Goal: Information Seeking & Learning: Learn about a topic

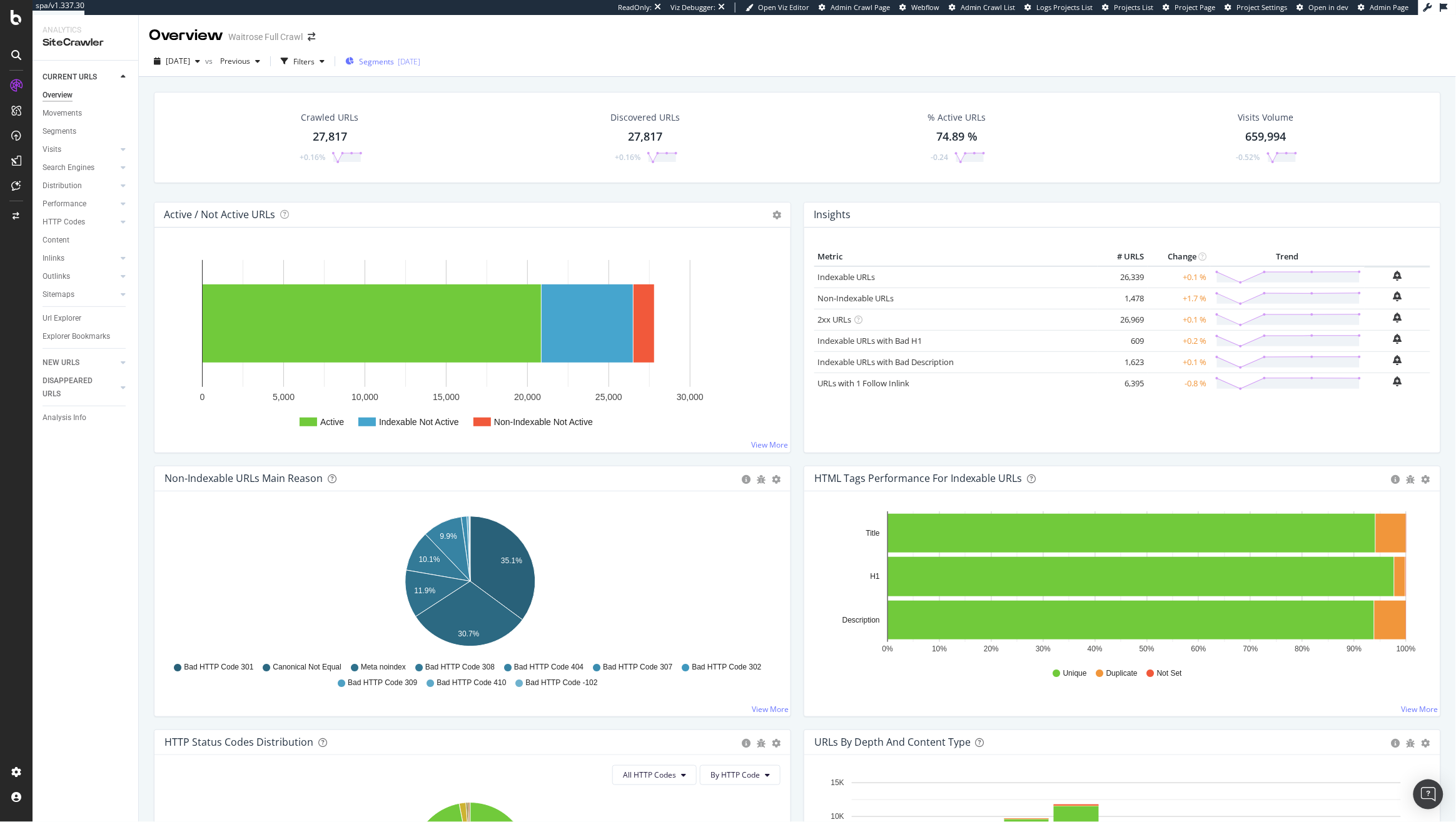
click at [394, 58] on span "Segments" at bounding box center [376, 61] width 35 height 11
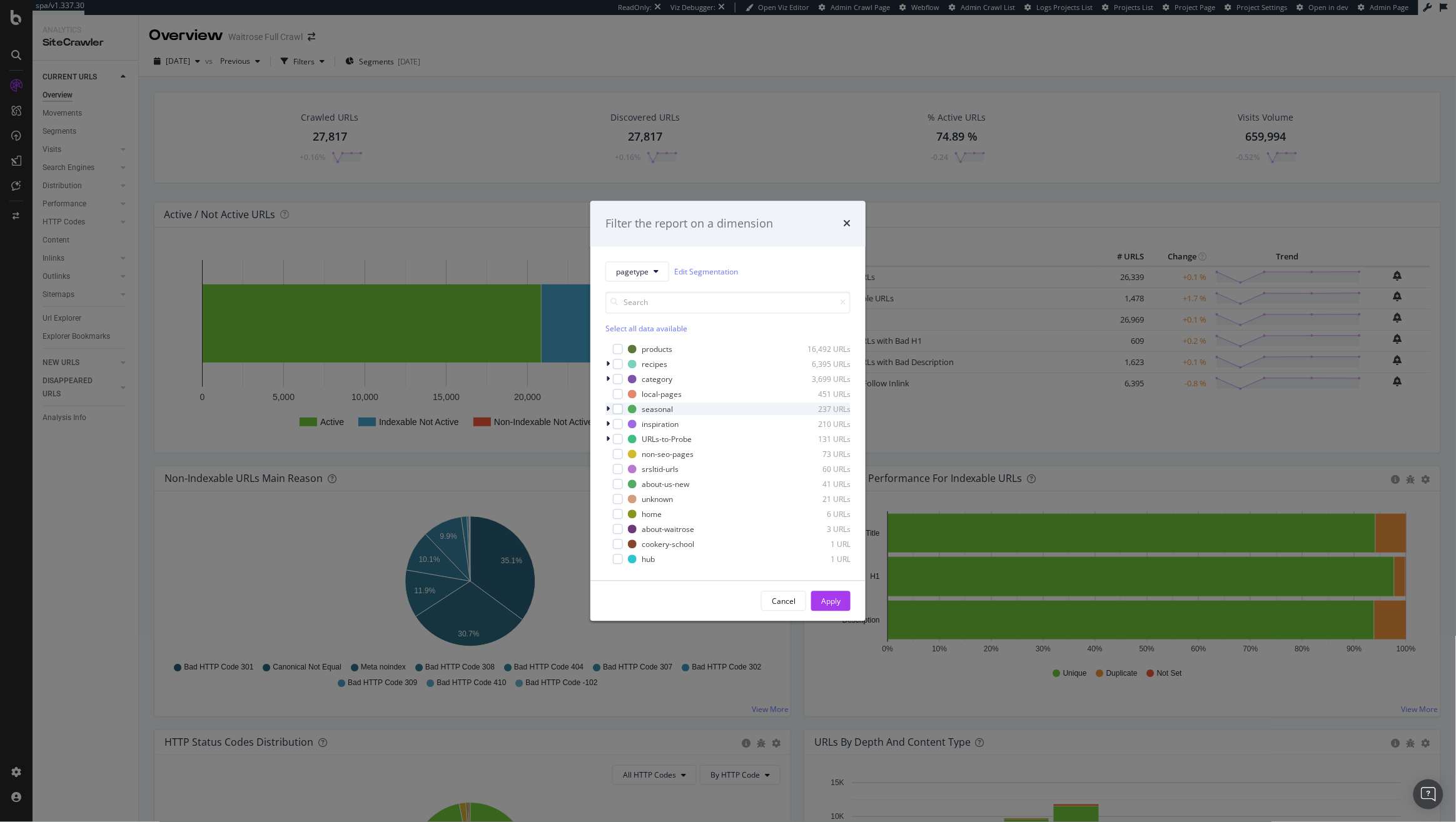
click at [610, 411] on div "modal" at bounding box center [609, 410] width 8 height 13
click at [615, 421] on icon "modal" at bounding box center [615, 419] width 4 height 8
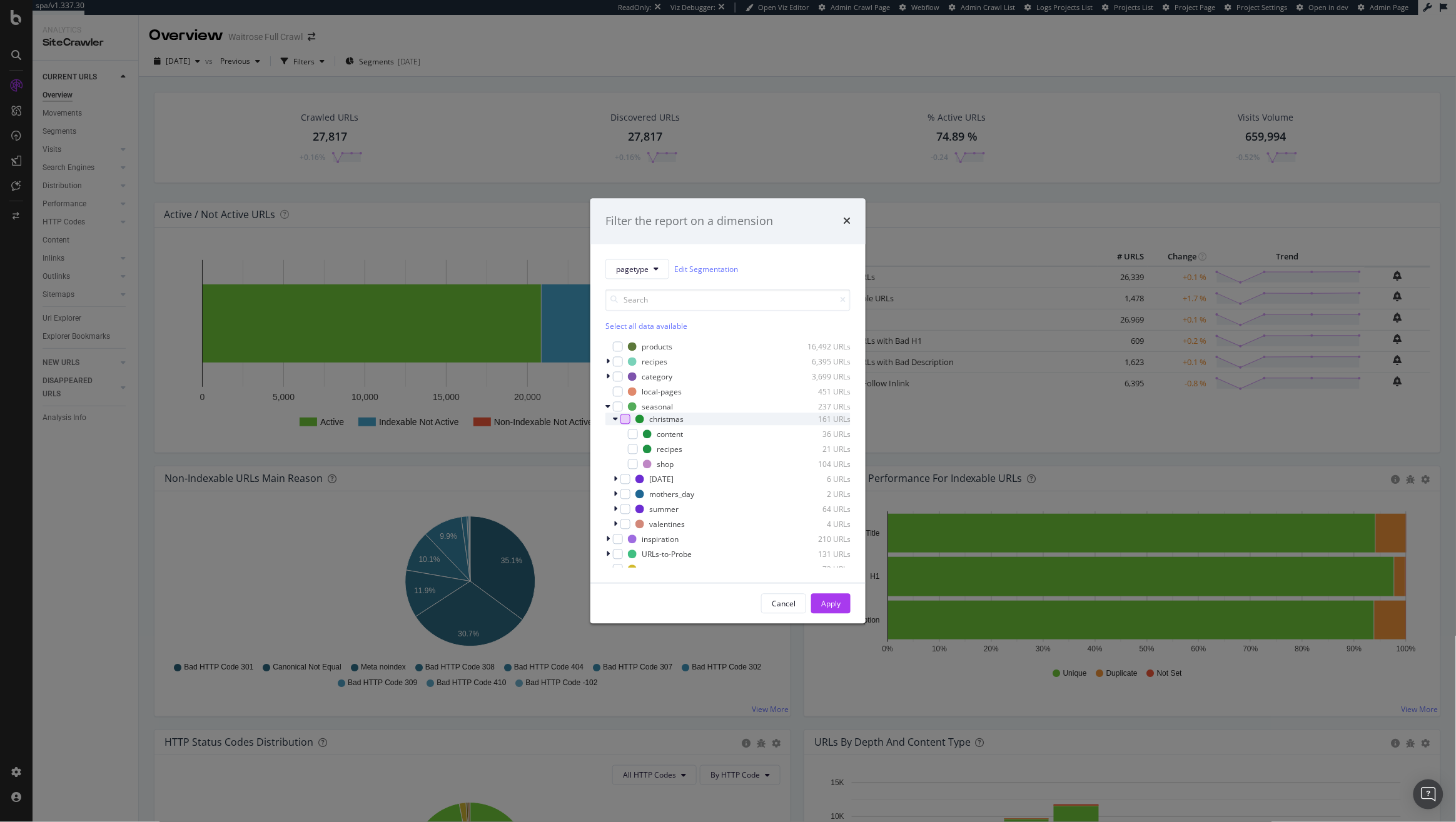
click at [627, 422] on div "modal" at bounding box center [625, 419] width 10 height 10
click at [619, 419] on div "modal" at bounding box center [616, 420] width 8 height 13
click at [620, 419] on div "modal" at bounding box center [625, 419] width 10 height 10
click at [617, 419] on div "modal" at bounding box center [616, 420] width 8 height 13
click at [632, 433] on div "modal" at bounding box center [632, 434] width 10 height 10
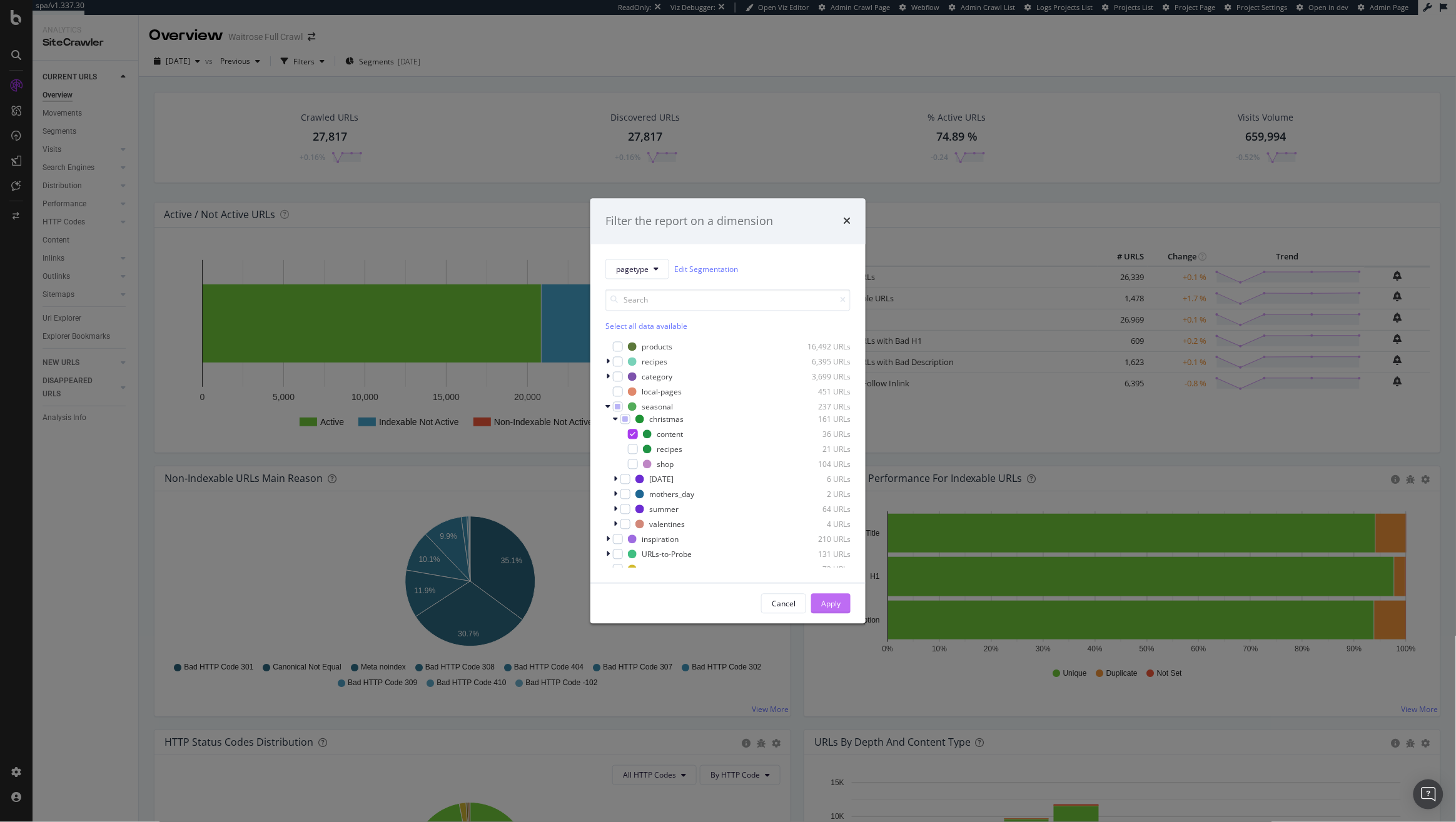
click at [831, 602] on div "Apply" at bounding box center [830, 603] width 19 height 11
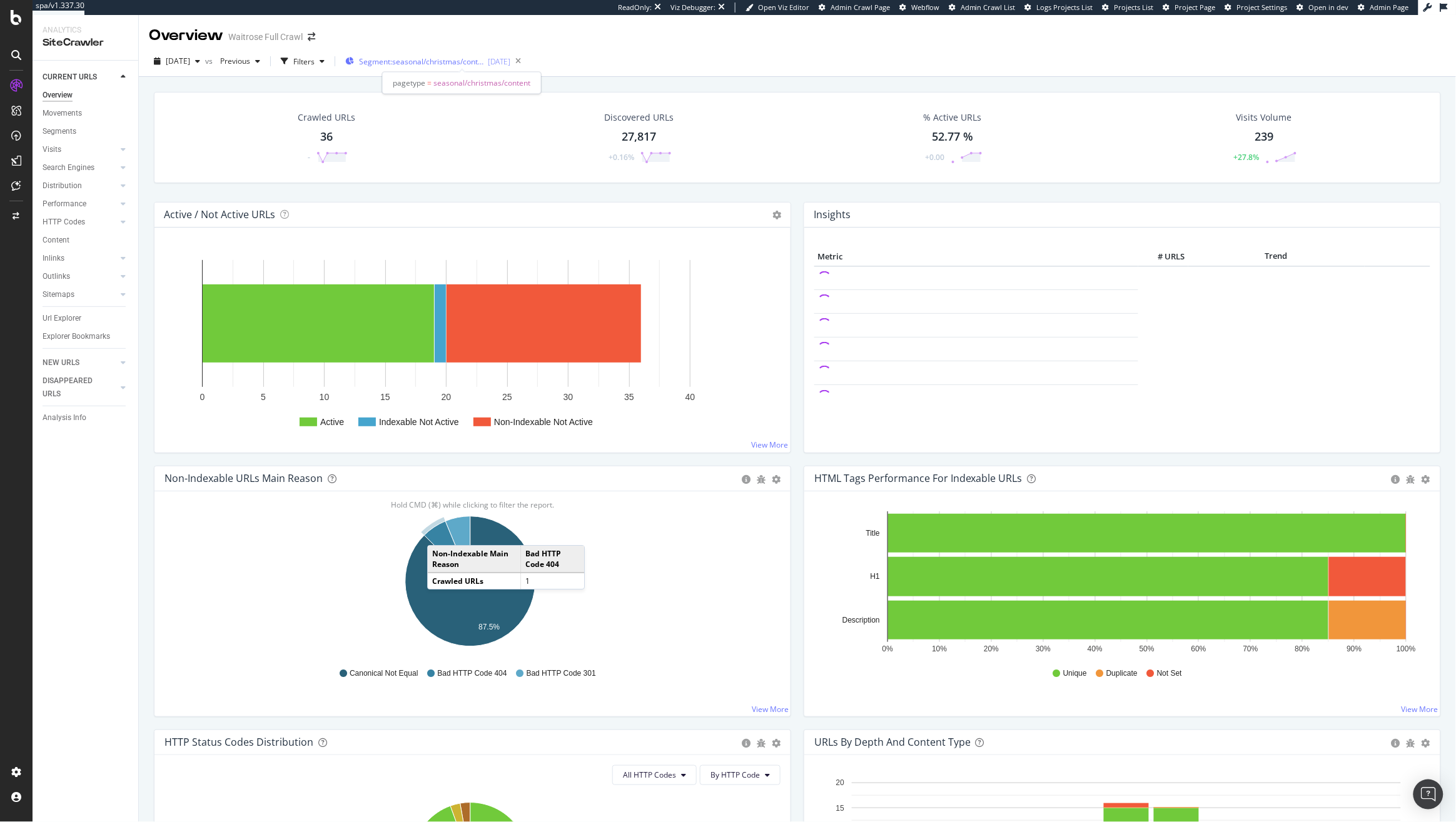
click at [439, 68] on div "Segment: seasonal/christmas/content 2025-09-12" at bounding box center [428, 61] width 165 height 19
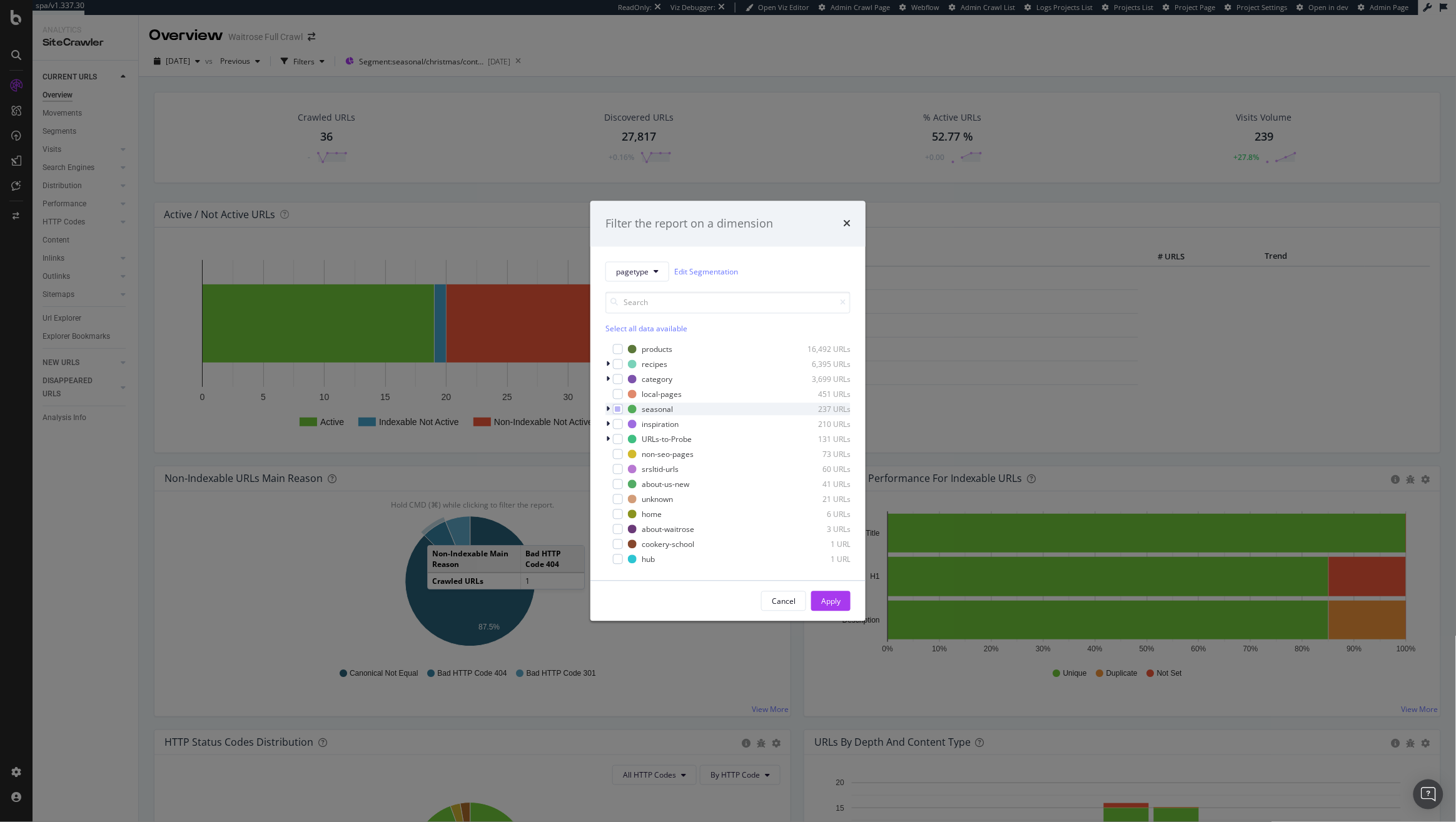
click at [607, 413] on div "modal" at bounding box center [609, 410] width 8 height 13
click at [73, 339] on div "Filter the report on a dimension pagetype Edit Segmentation Select all data ava…" at bounding box center [728, 411] width 1456 height 822
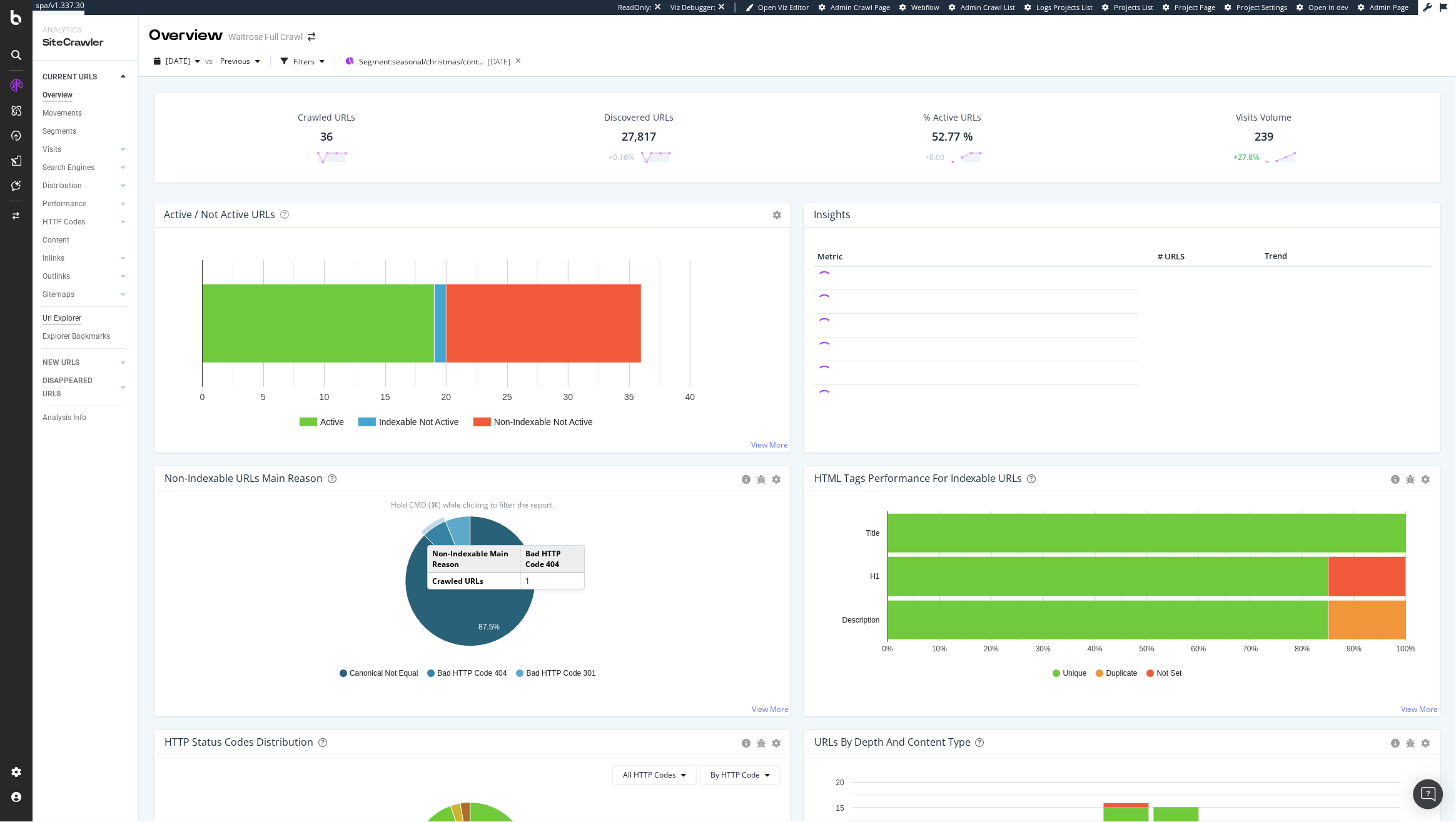
click at [68, 317] on div "Url Explorer" at bounding box center [62, 319] width 39 height 13
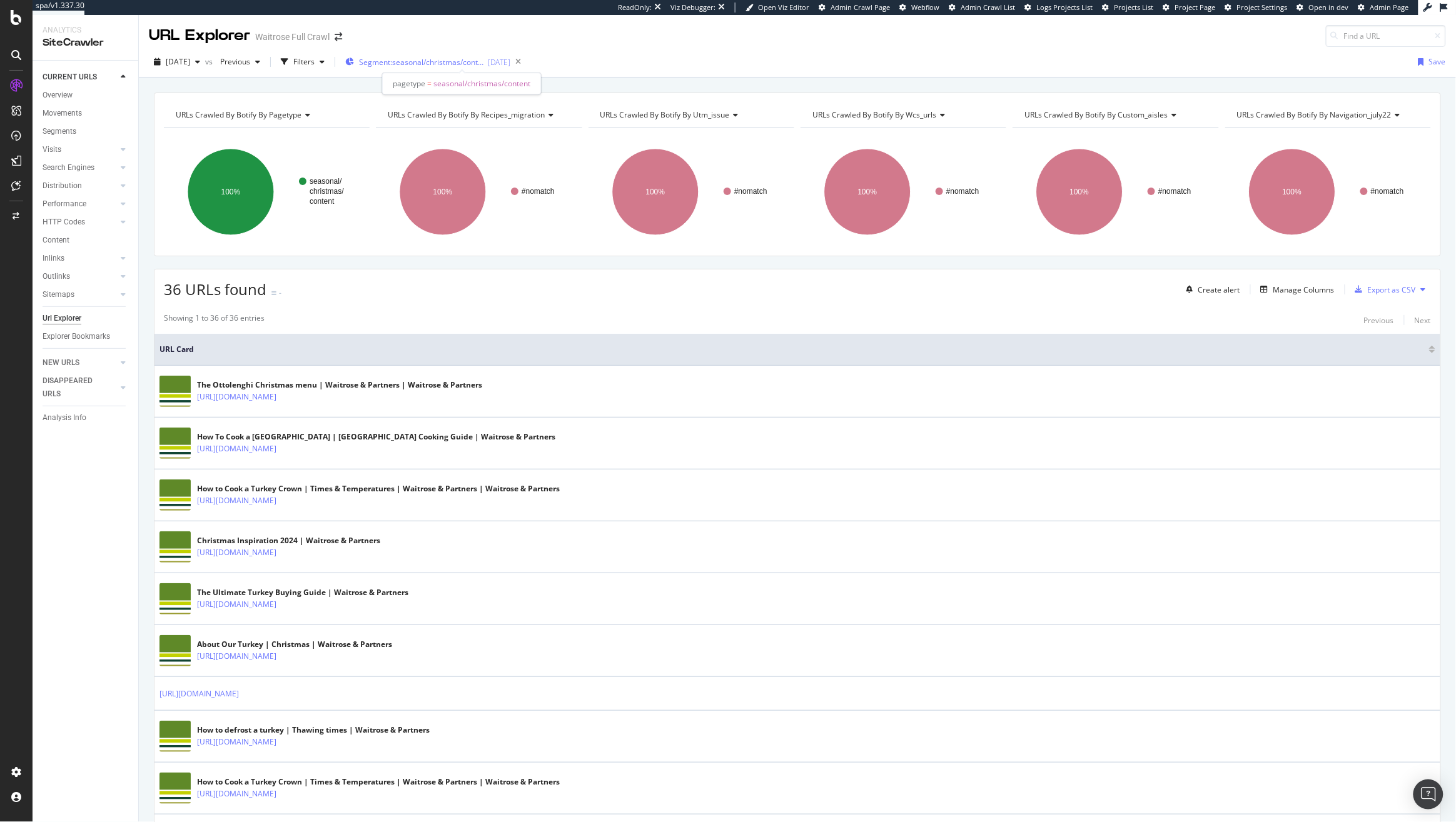
click at [432, 59] on span "Segment: seasonal/christmas/content" at bounding box center [421, 62] width 125 height 11
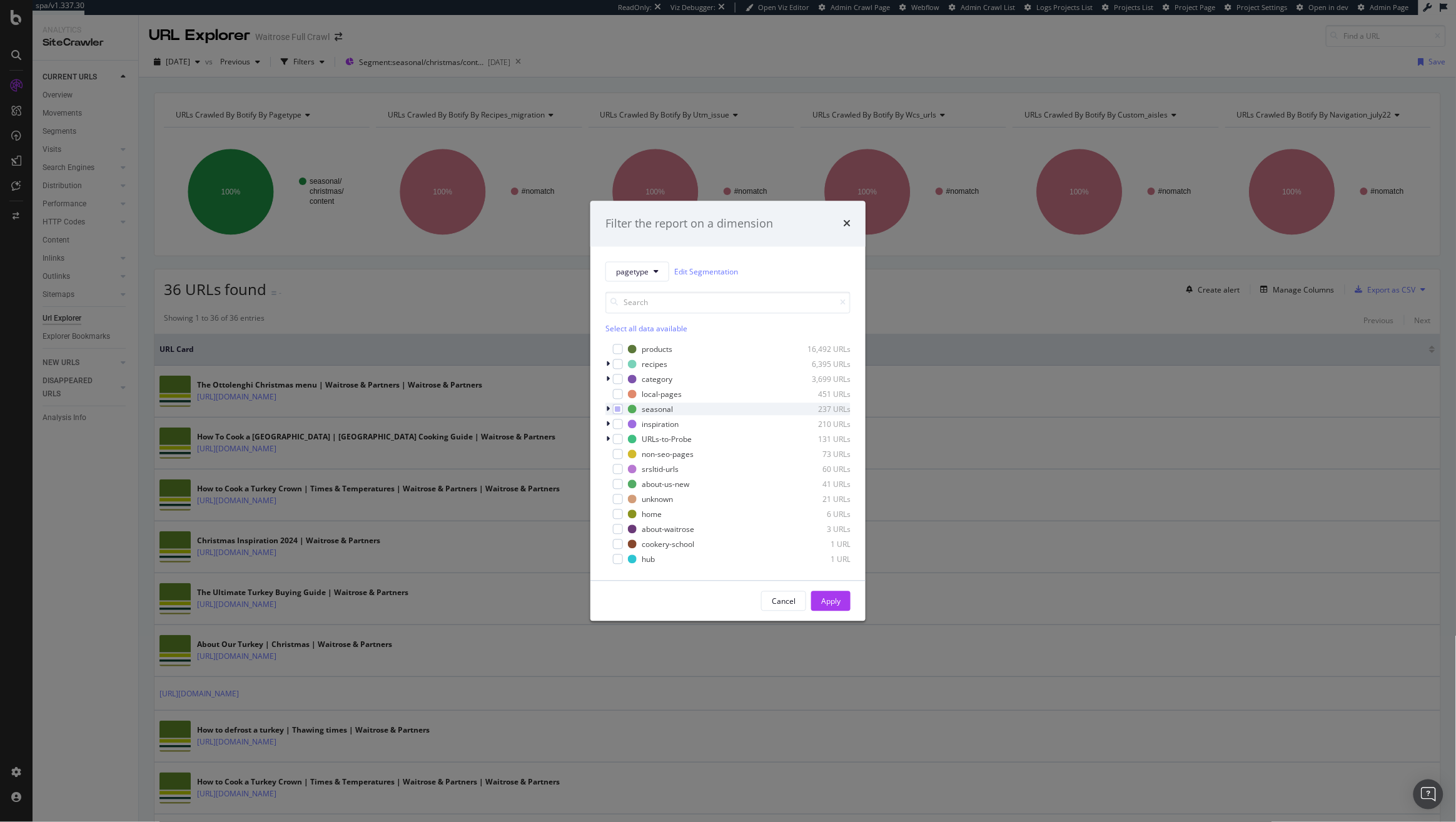
click at [610, 409] on div "modal" at bounding box center [609, 410] width 8 height 13
click at [617, 421] on div "modal" at bounding box center [616, 420] width 8 height 13
click at [364, 307] on div "Filter the report on a dimension pagetype Edit Segmentation Select all data ava…" at bounding box center [728, 411] width 1456 height 822
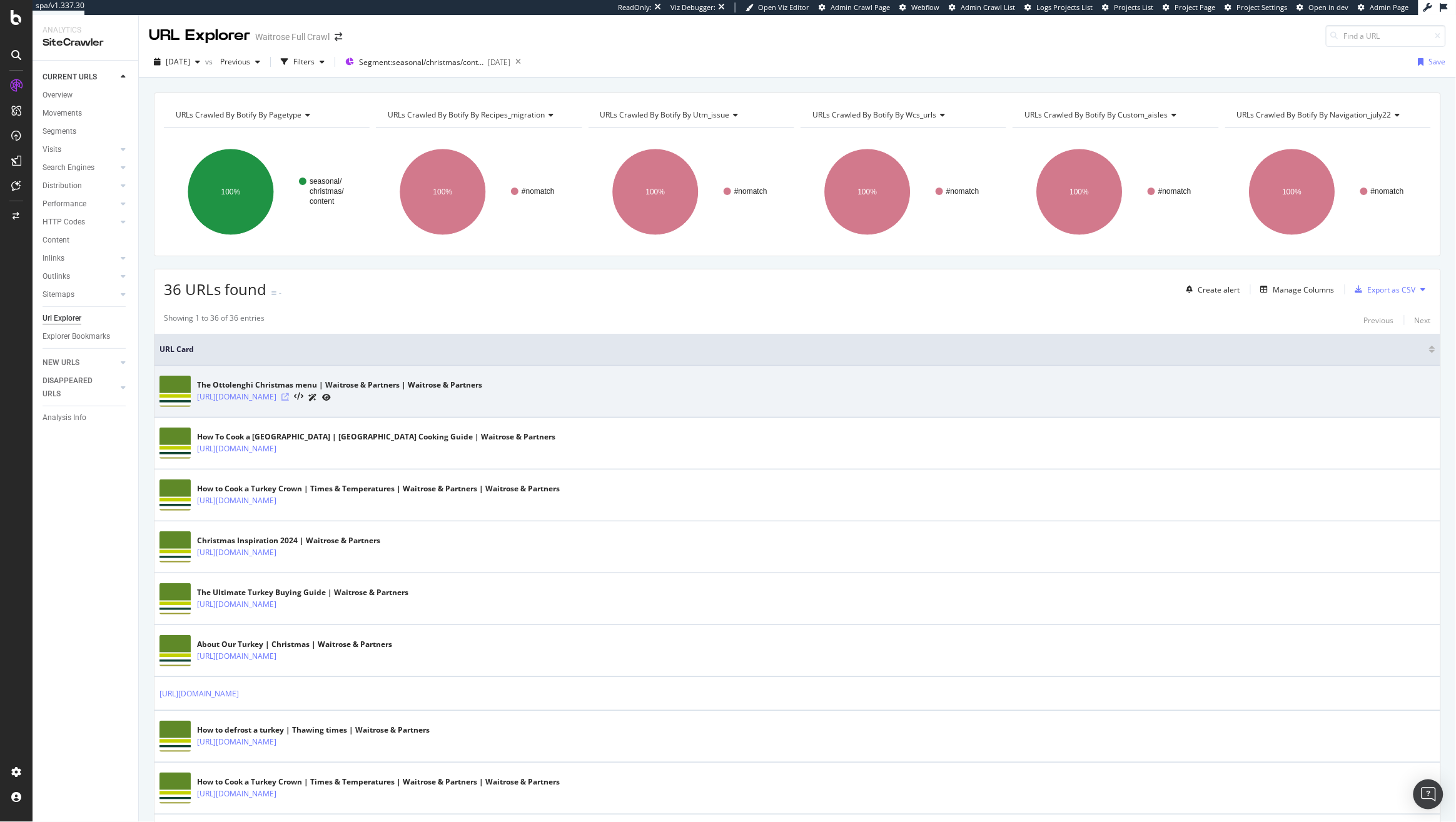
click at [289, 399] on icon at bounding box center [285, 397] width 8 height 8
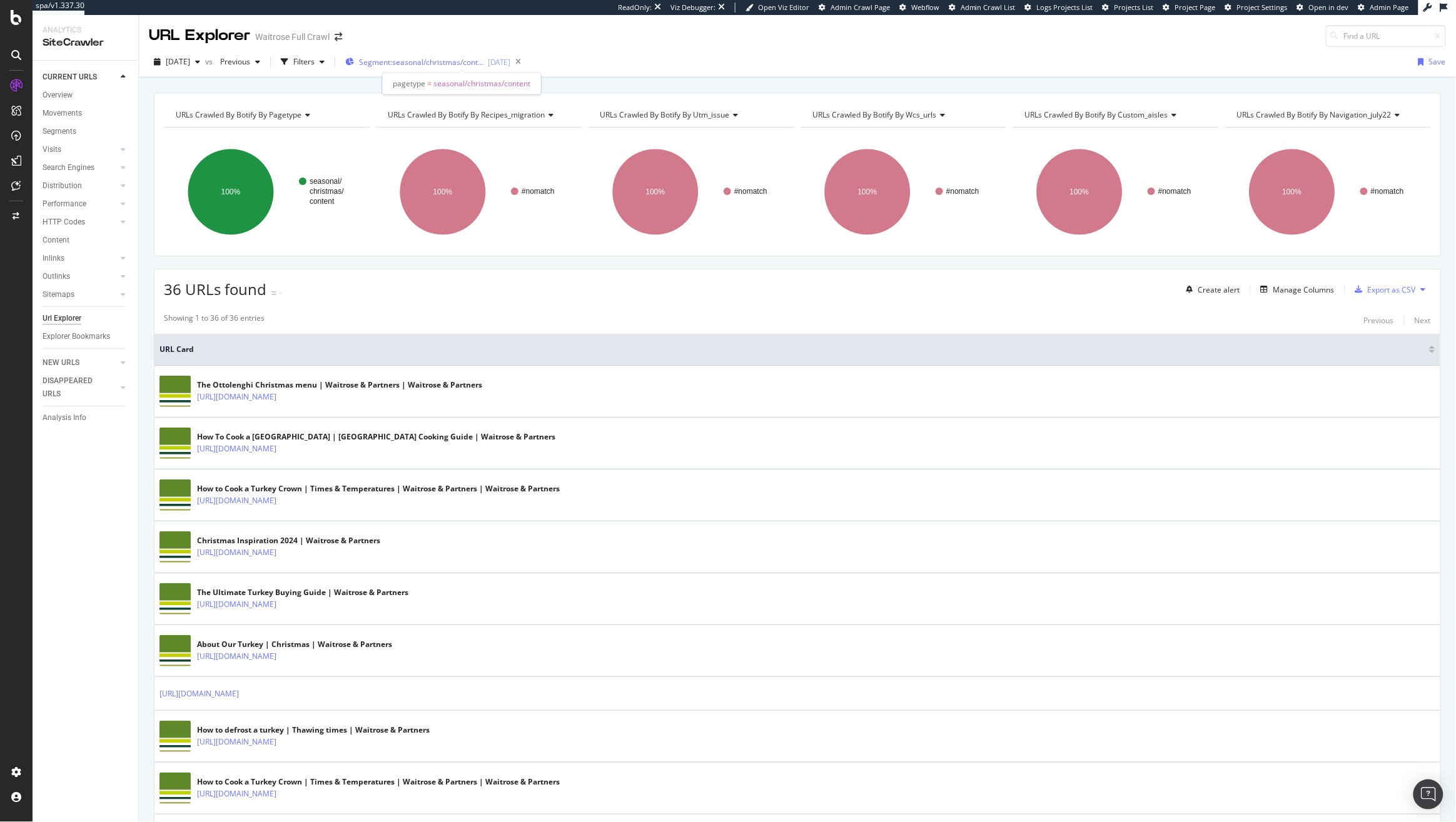
click at [476, 62] on span "Segment: seasonal/christmas/content" at bounding box center [421, 62] width 125 height 11
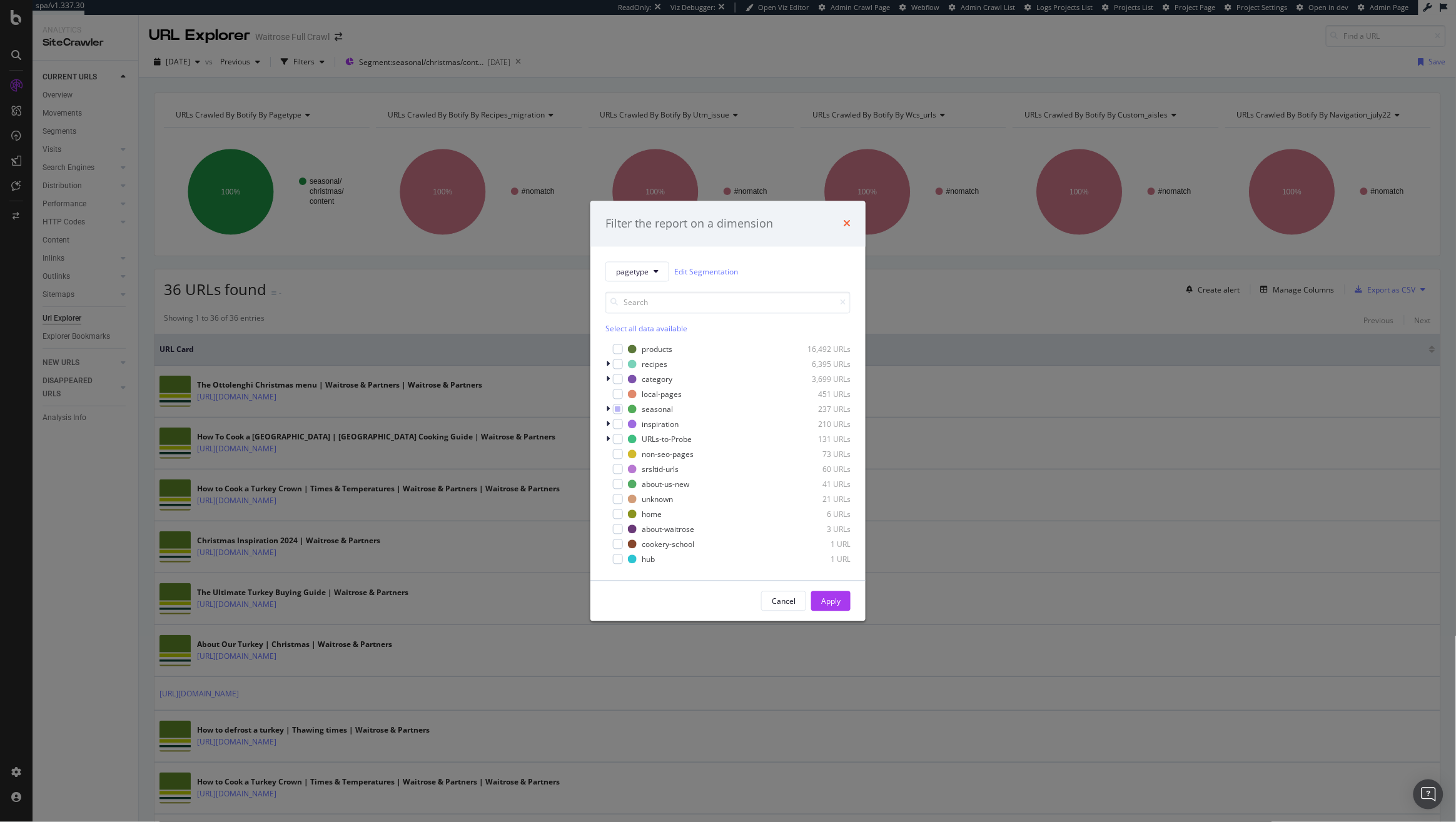
click at [850, 225] on icon "times" at bounding box center [846, 224] width 8 height 10
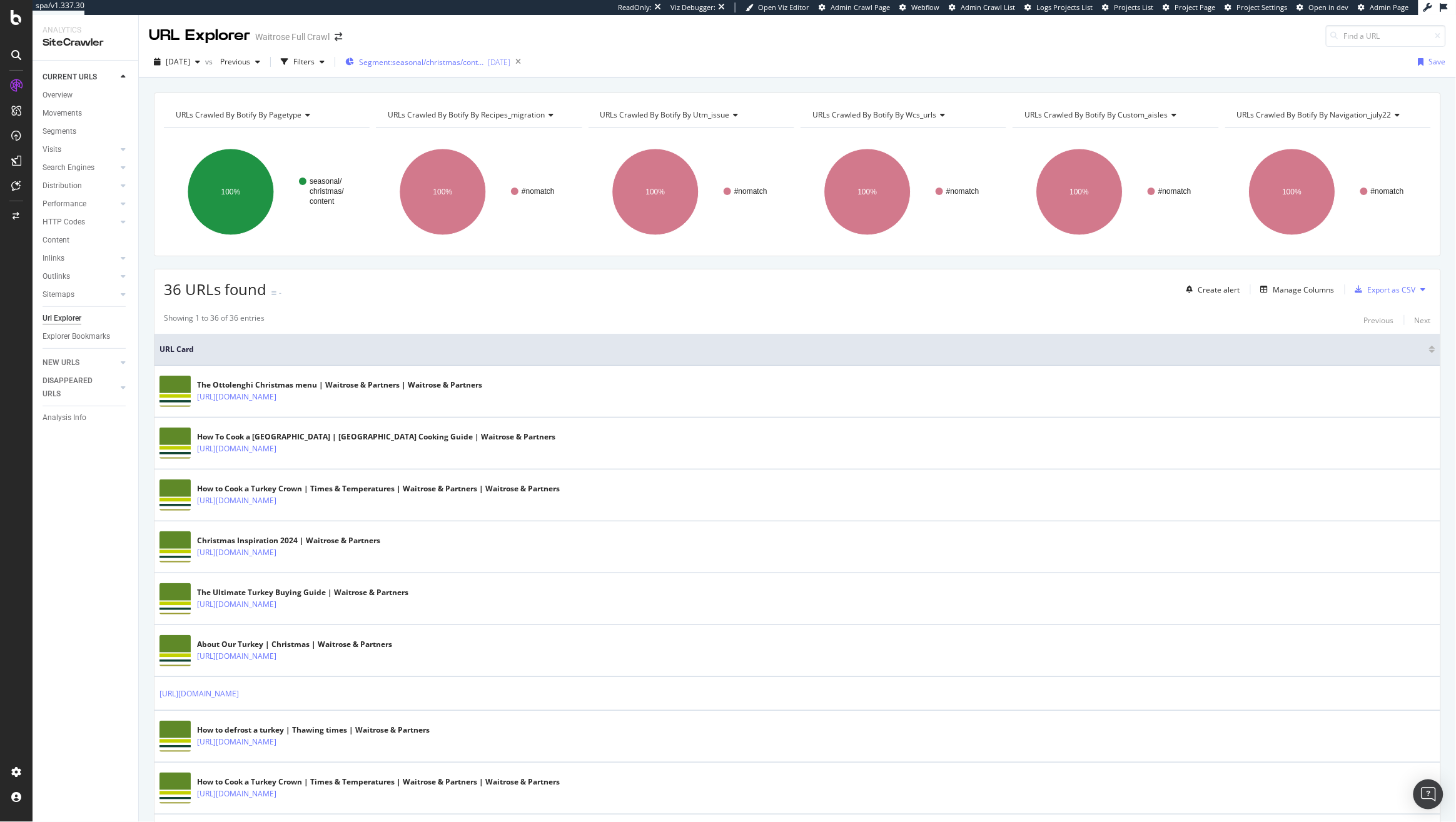
click at [452, 55] on div "Segment: seasonal/christmas/content [DATE]" at bounding box center [428, 62] width 165 height 19
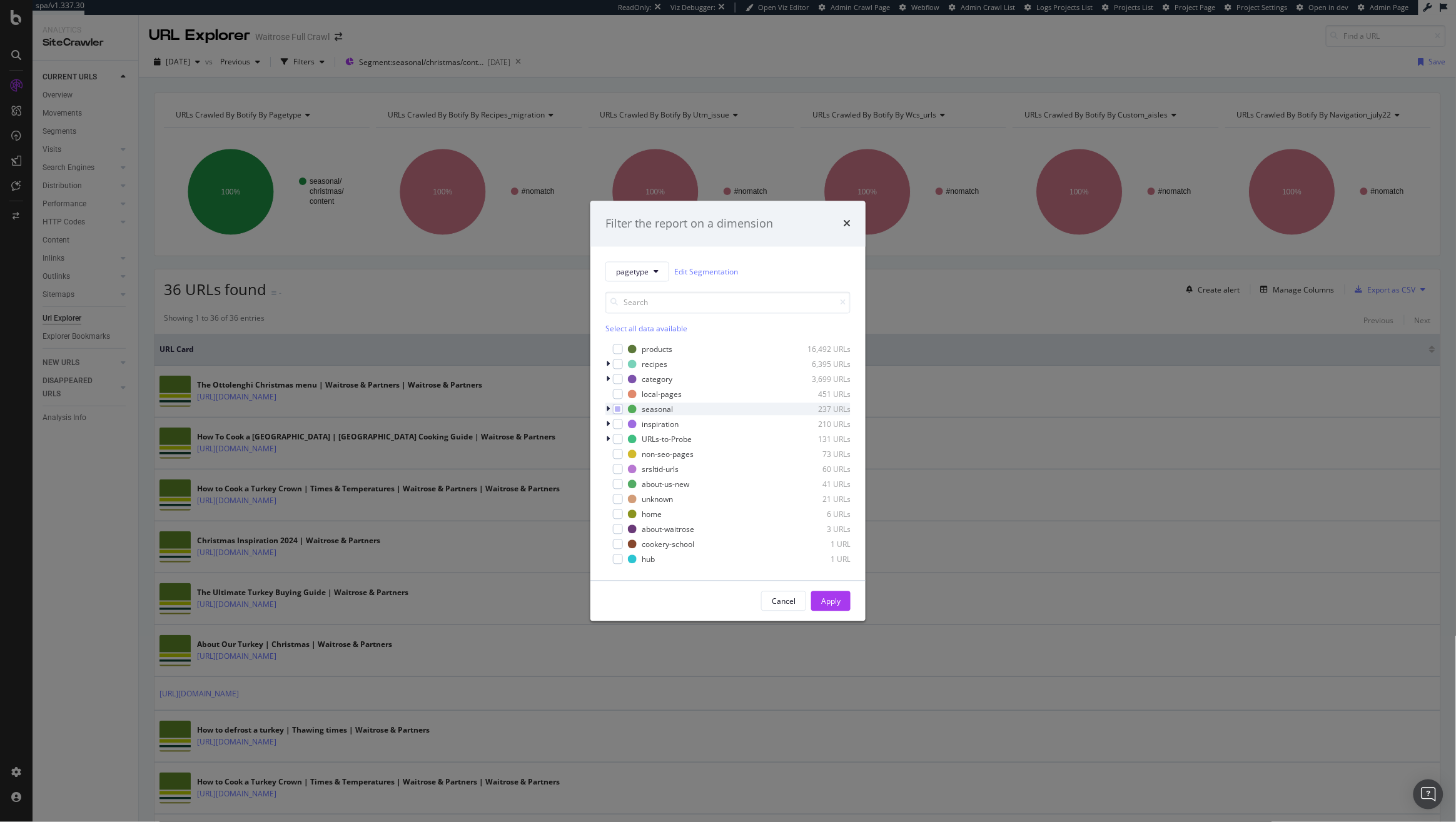
click at [608, 410] on icon "modal" at bounding box center [607, 409] width 4 height 8
click at [613, 422] on icon "modal" at bounding box center [615, 419] width 4 height 8
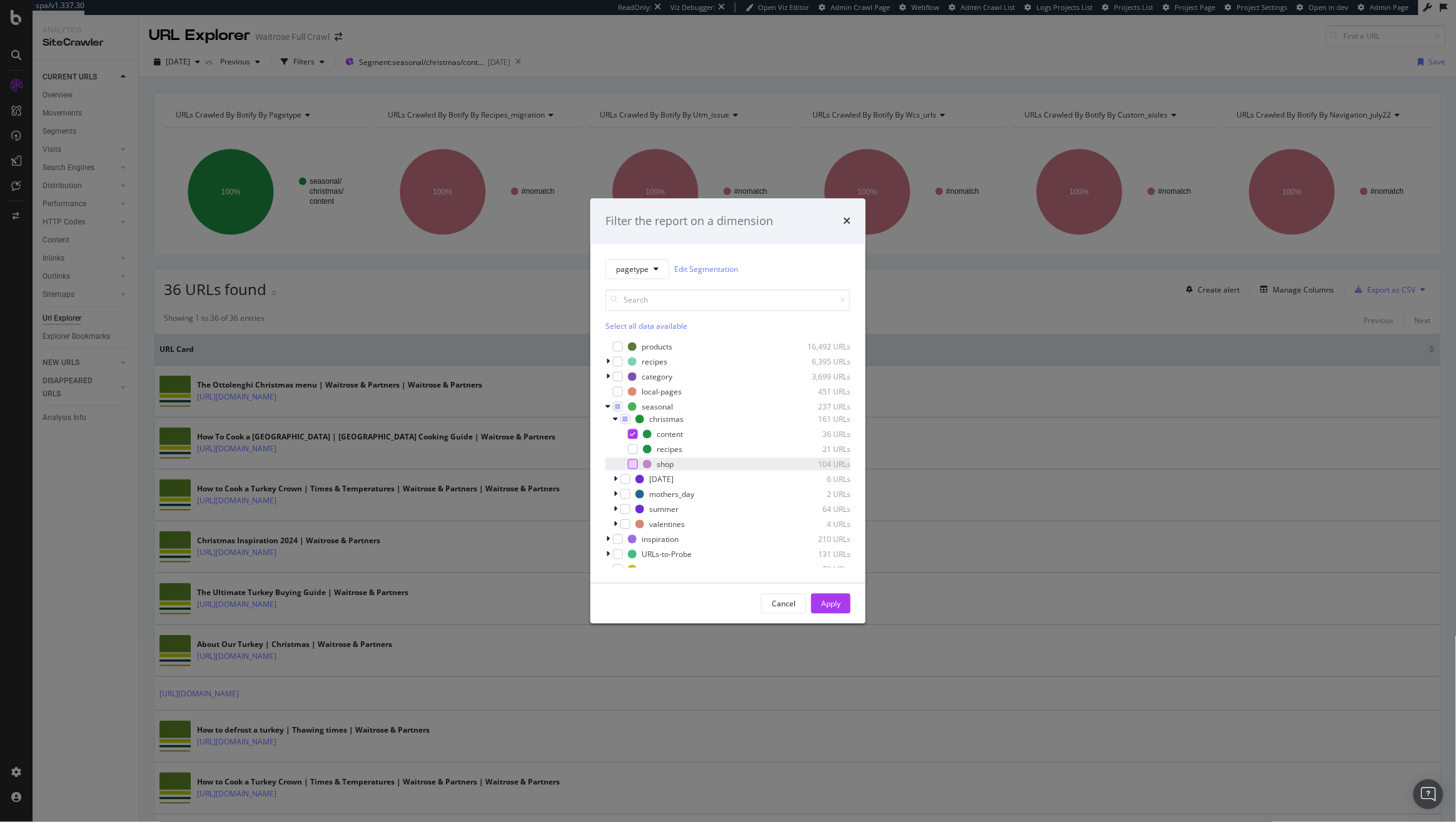
click at [630, 464] on div "modal" at bounding box center [632, 465] width 10 height 10
click at [634, 435] on icon "modal" at bounding box center [633, 434] width 6 height 6
click at [829, 602] on div "Apply" at bounding box center [830, 603] width 19 height 11
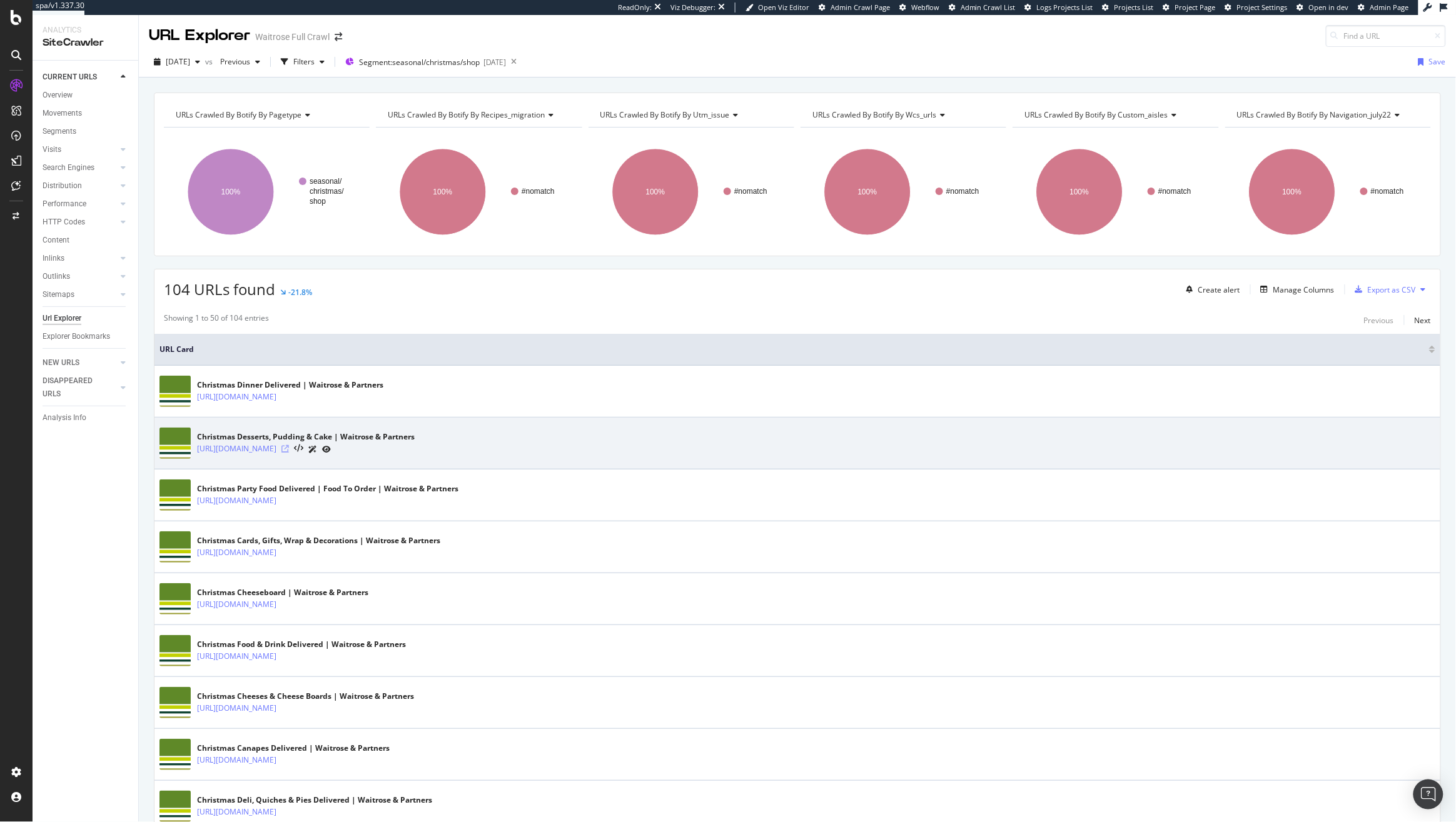
click at [289, 448] on icon at bounding box center [285, 448] width 8 height 8
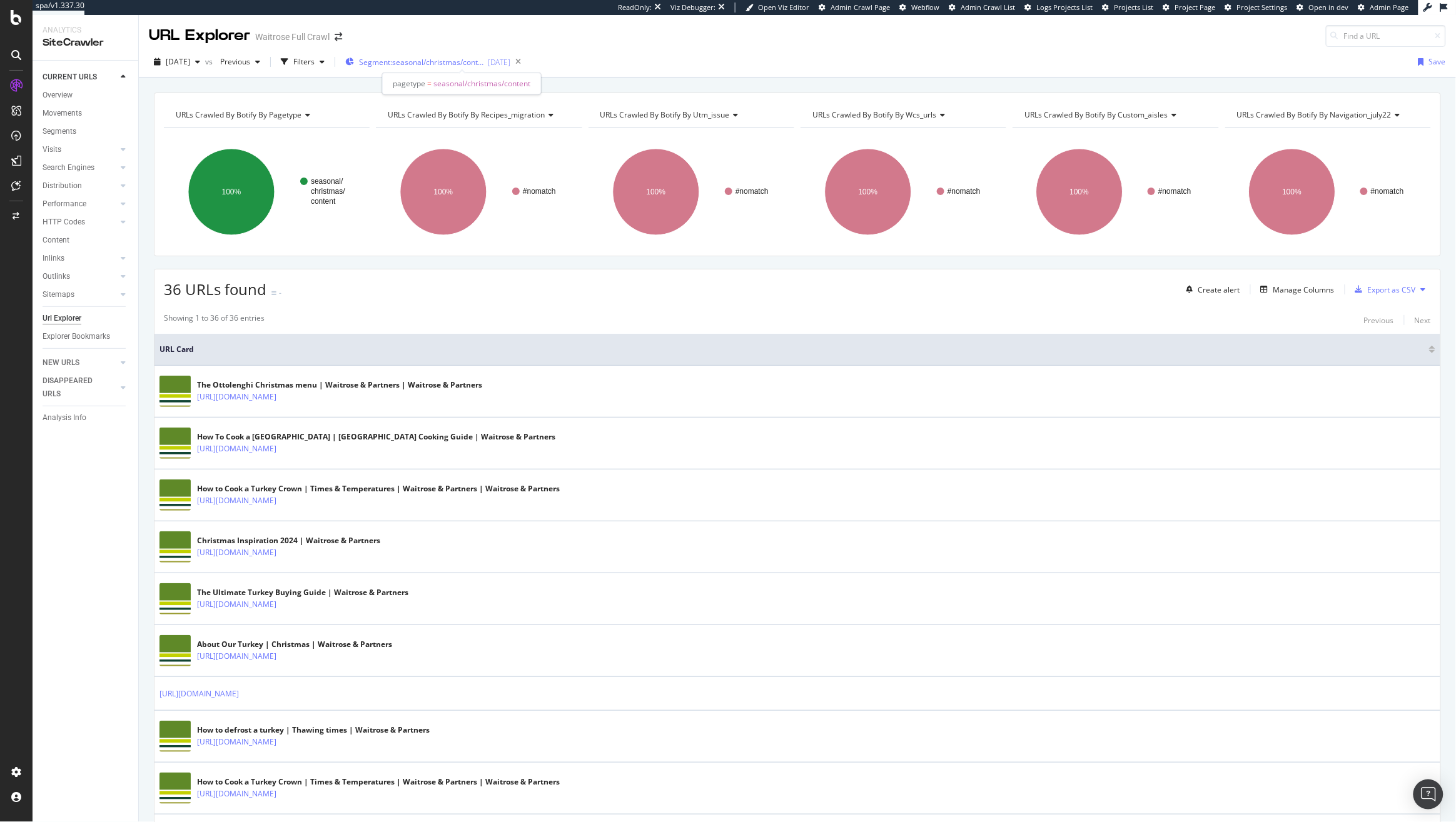
click at [422, 69] on div "Segment: seasonal/christmas/content [DATE]" at bounding box center [428, 62] width 165 height 19
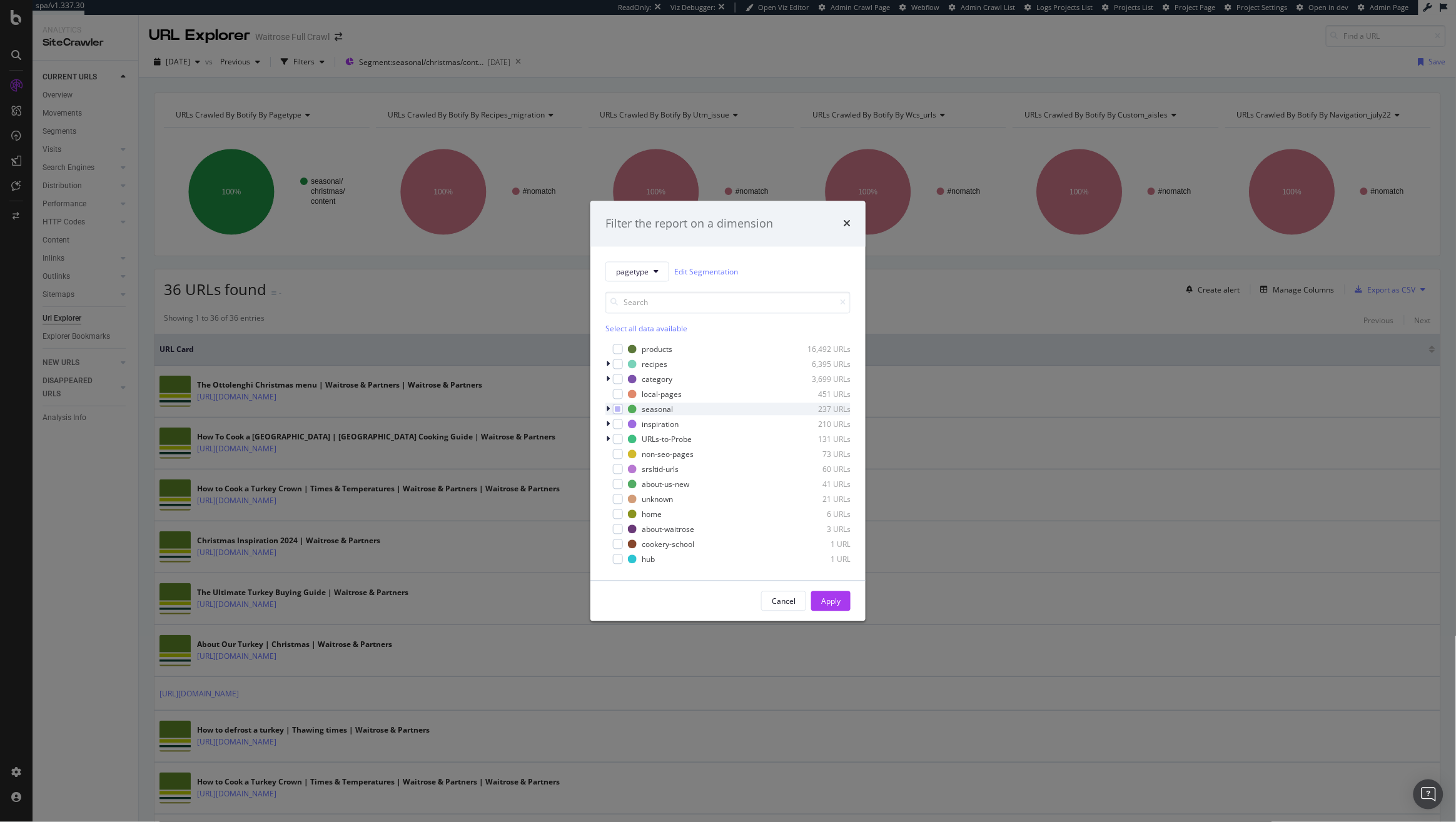
click at [606, 409] on icon "modal" at bounding box center [607, 409] width 4 height 8
click at [615, 421] on icon "modal" at bounding box center [615, 419] width 4 height 8
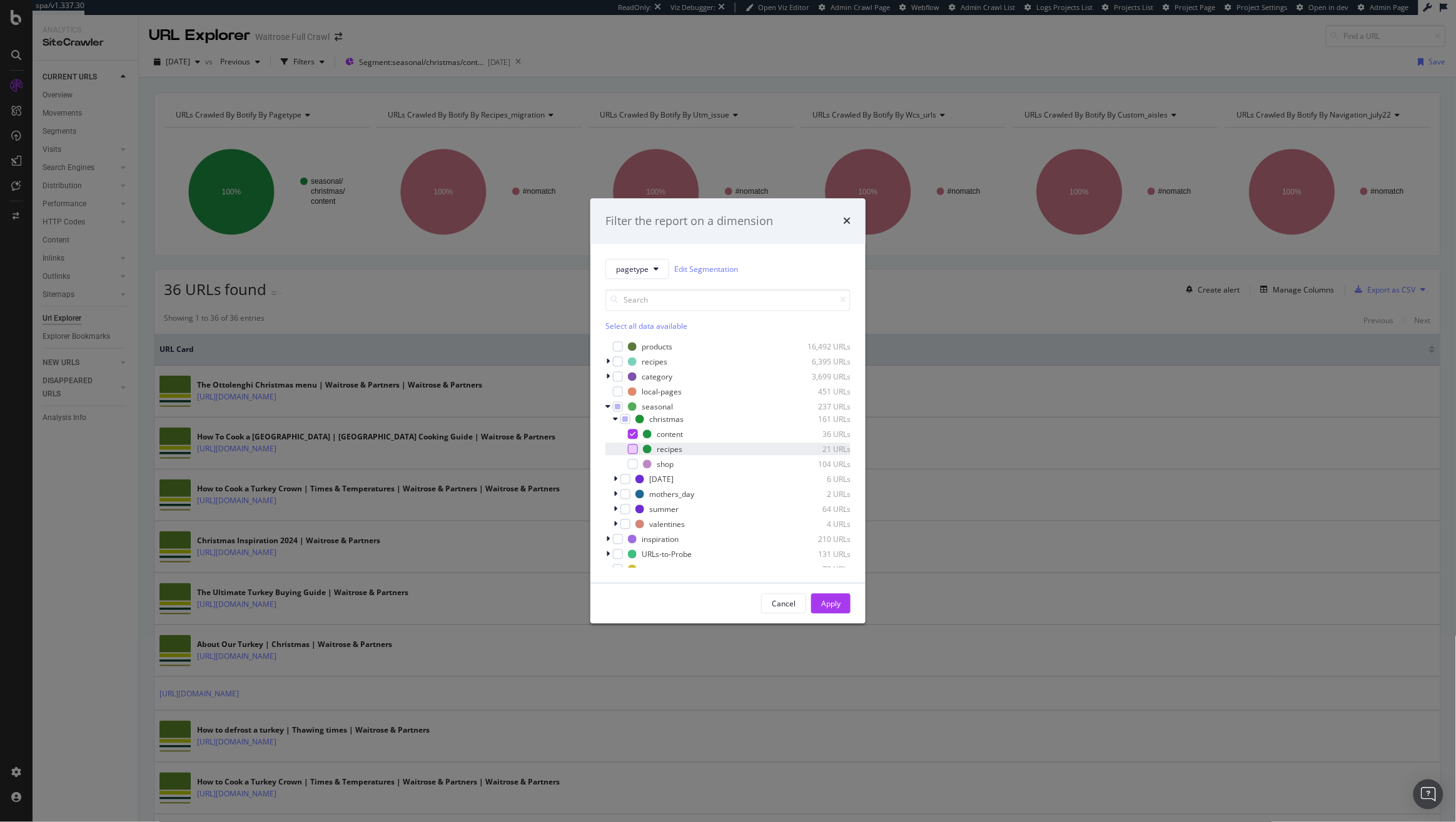
click at [632, 448] on div "modal" at bounding box center [632, 450] width 10 height 10
click at [632, 434] on icon "modal" at bounding box center [633, 434] width 6 height 6
click at [841, 601] on button "Apply" at bounding box center [830, 604] width 39 height 20
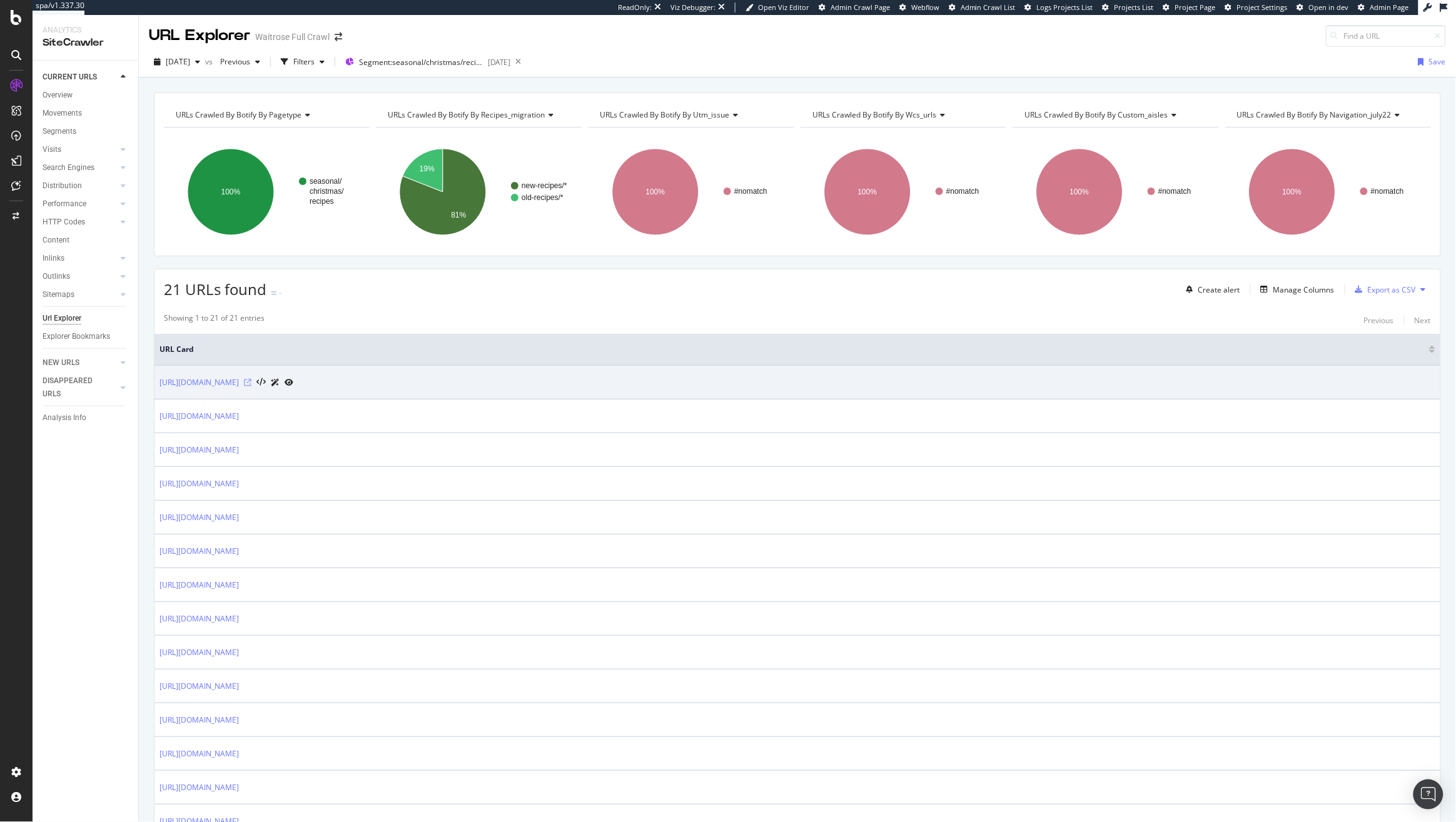
click at [252, 383] on icon at bounding box center [247, 382] width 8 height 8
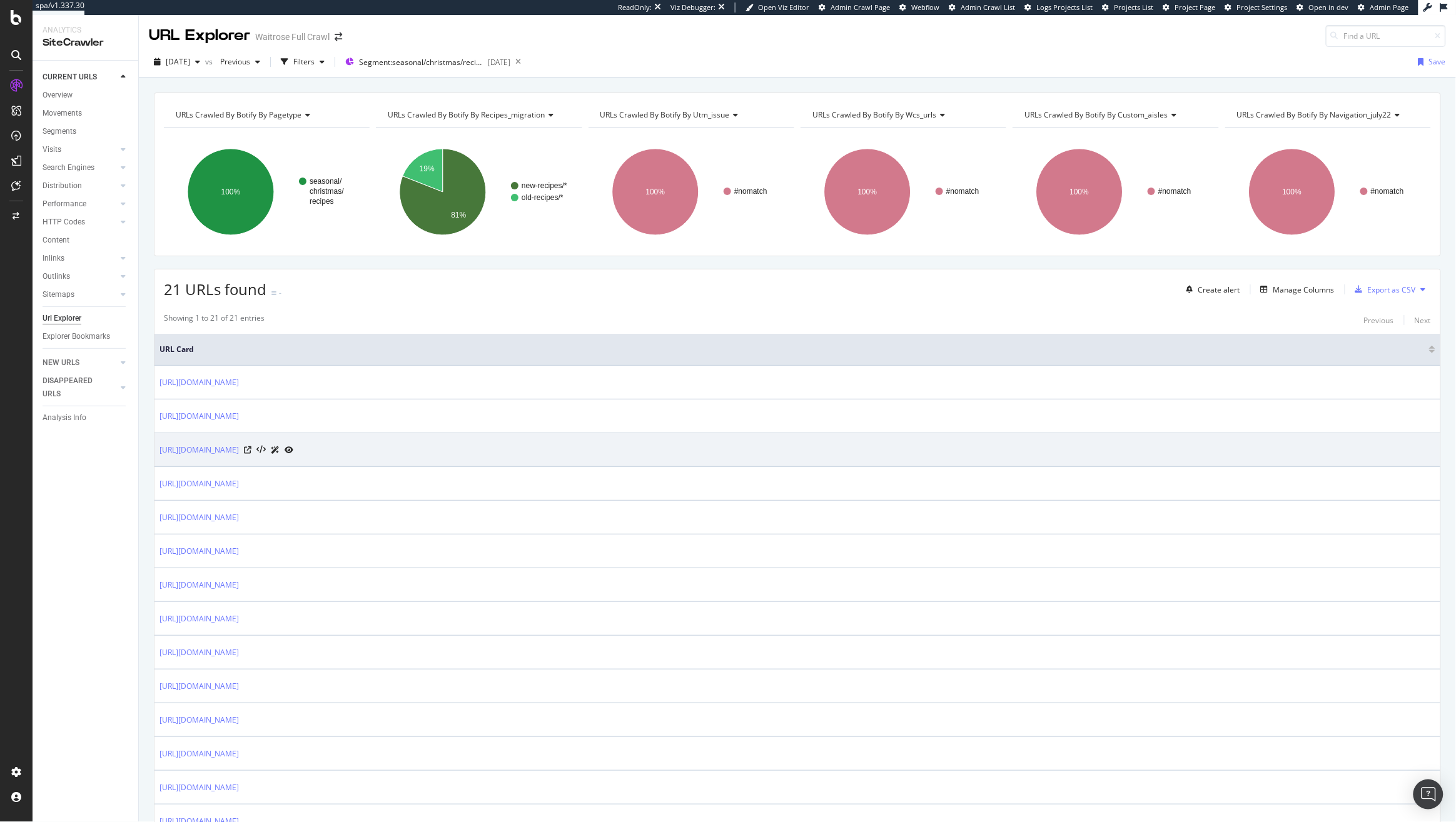
click at [293, 452] on div "https://www.waitrose.com/ecom/recipes/special-occasion/christmas" at bounding box center [227, 450] width 134 height 13
click at [252, 452] on icon at bounding box center [247, 450] width 8 height 8
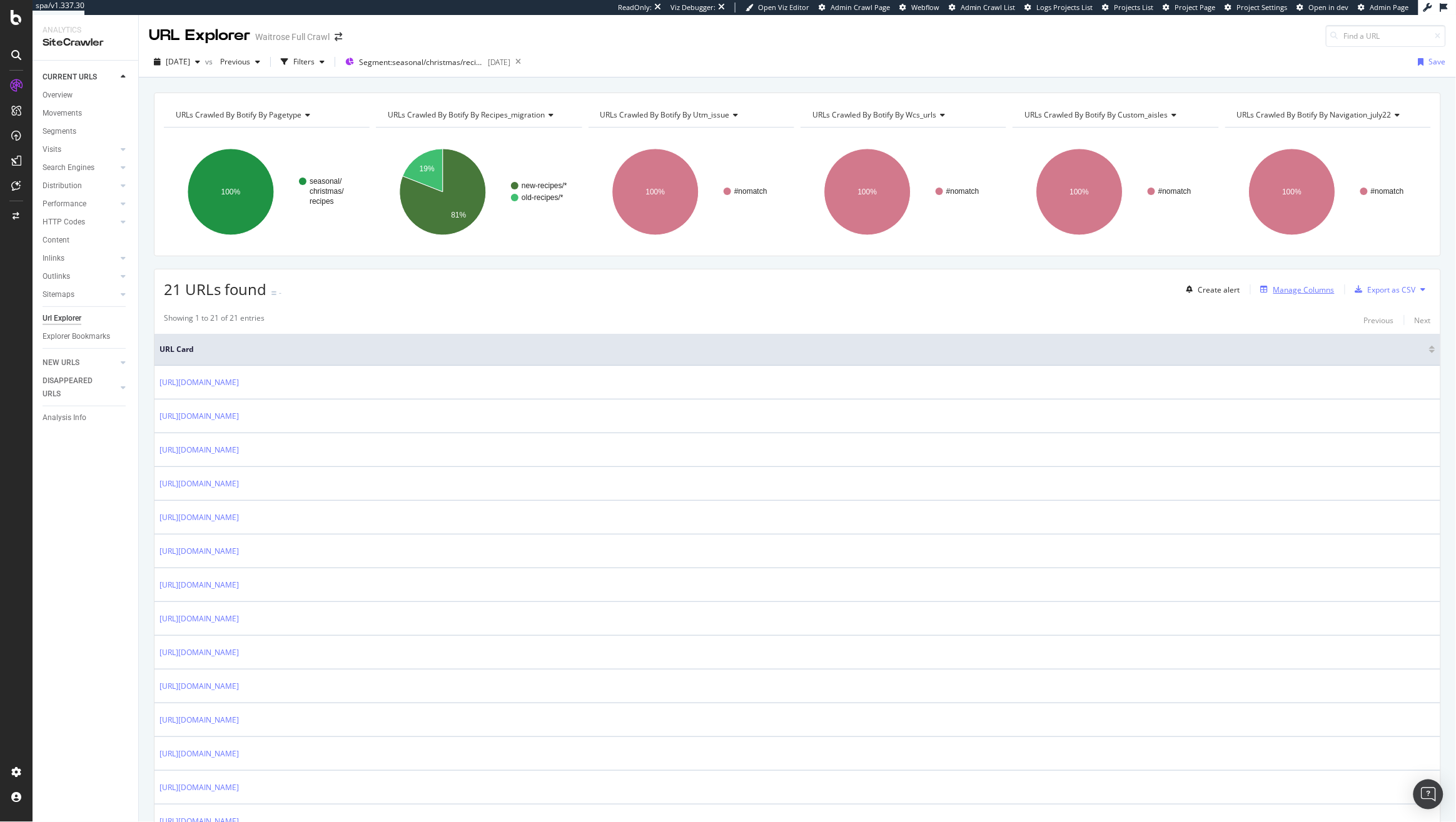
click at [1296, 294] on div "Manage Columns" at bounding box center [1303, 289] width 61 height 11
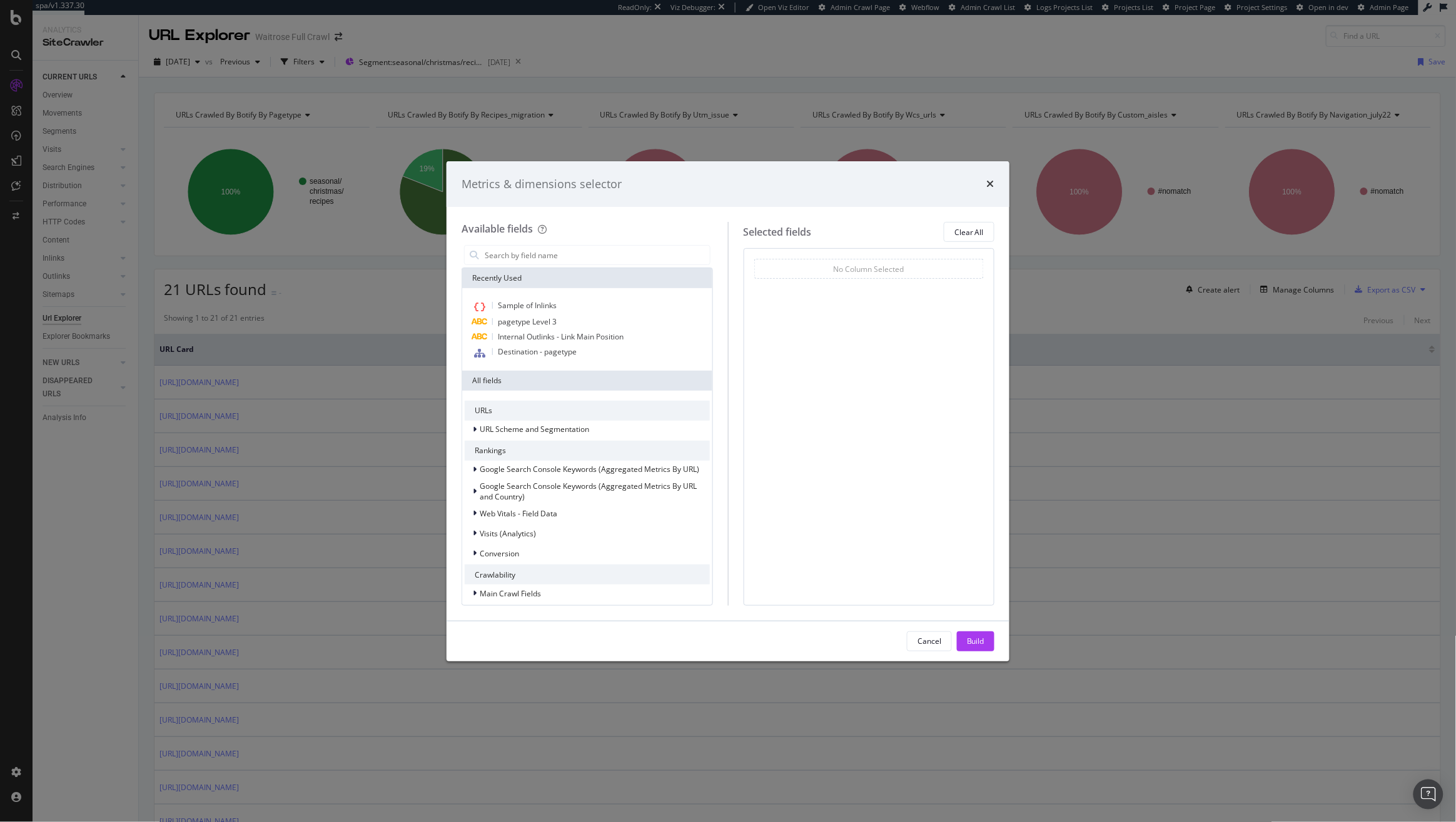
click at [988, 170] on div "Metrics & dimensions selector" at bounding box center [727, 184] width 563 height 46
click at [988, 183] on icon "times" at bounding box center [990, 184] width 8 height 10
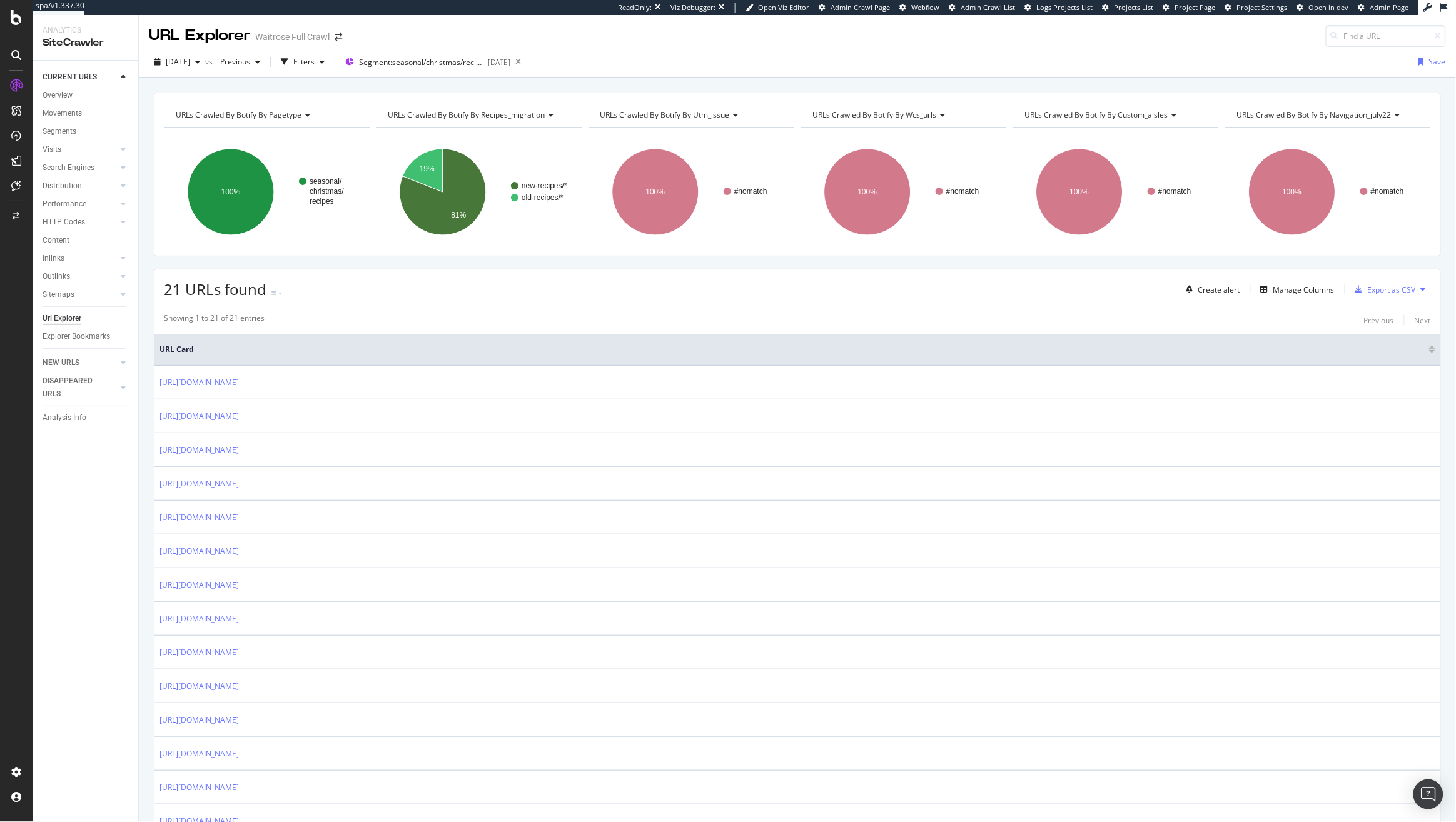
click at [866, 120] on div "URLs Crawled By Botify By wcs_urls" at bounding box center [903, 115] width 185 height 20
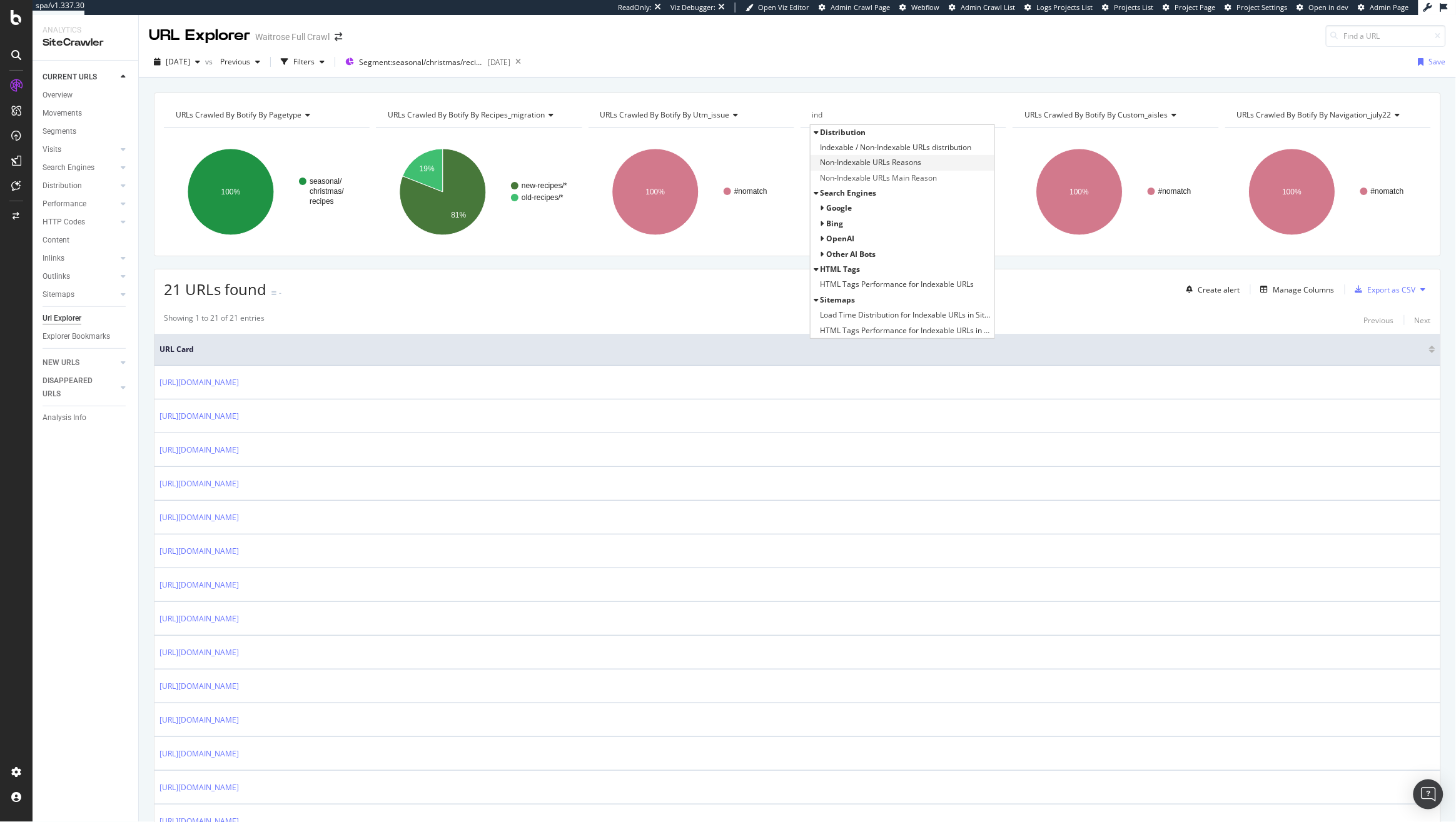
type input "ind"
drag, startPoint x: 863, startPoint y: 160, endPoint x: 871, endPoint y: 150, distance: 12.8
click at [871, 150] on div "Indexable / Non-Indexable URLs distribution Non-Indexable URLs Reasons Non-Inde…" at bounding box center [903, 163] width 184 height 46
click at [871, 150] on span "Indexable / Non-Indexable URLs distribution" at bounding box center [896, 148] width 151 height 13
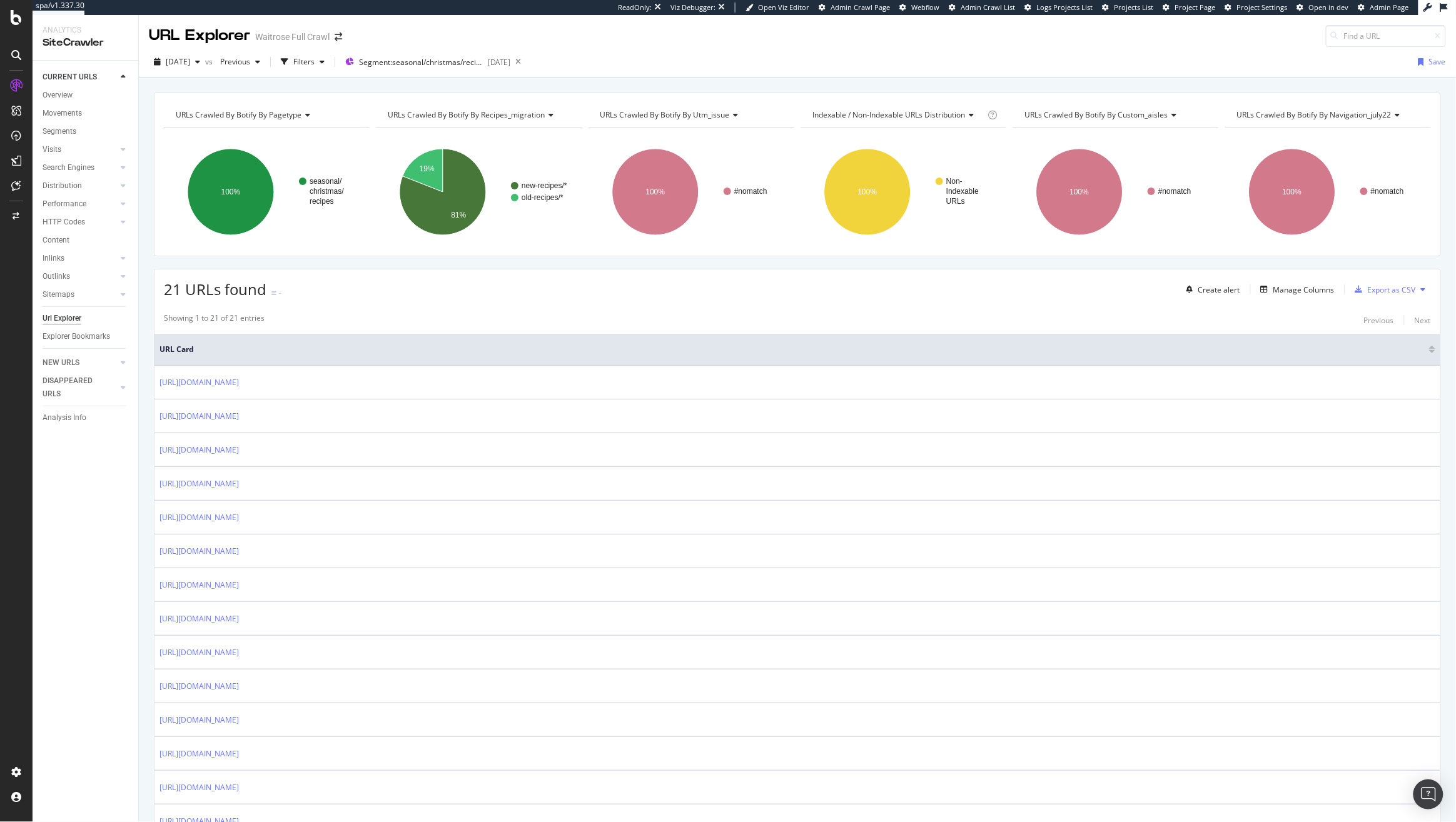
click at [1078, 119] on span "URLs Crawled By Botify By custom_aisles" at bounding box center [1095, 114] width 143 height 11
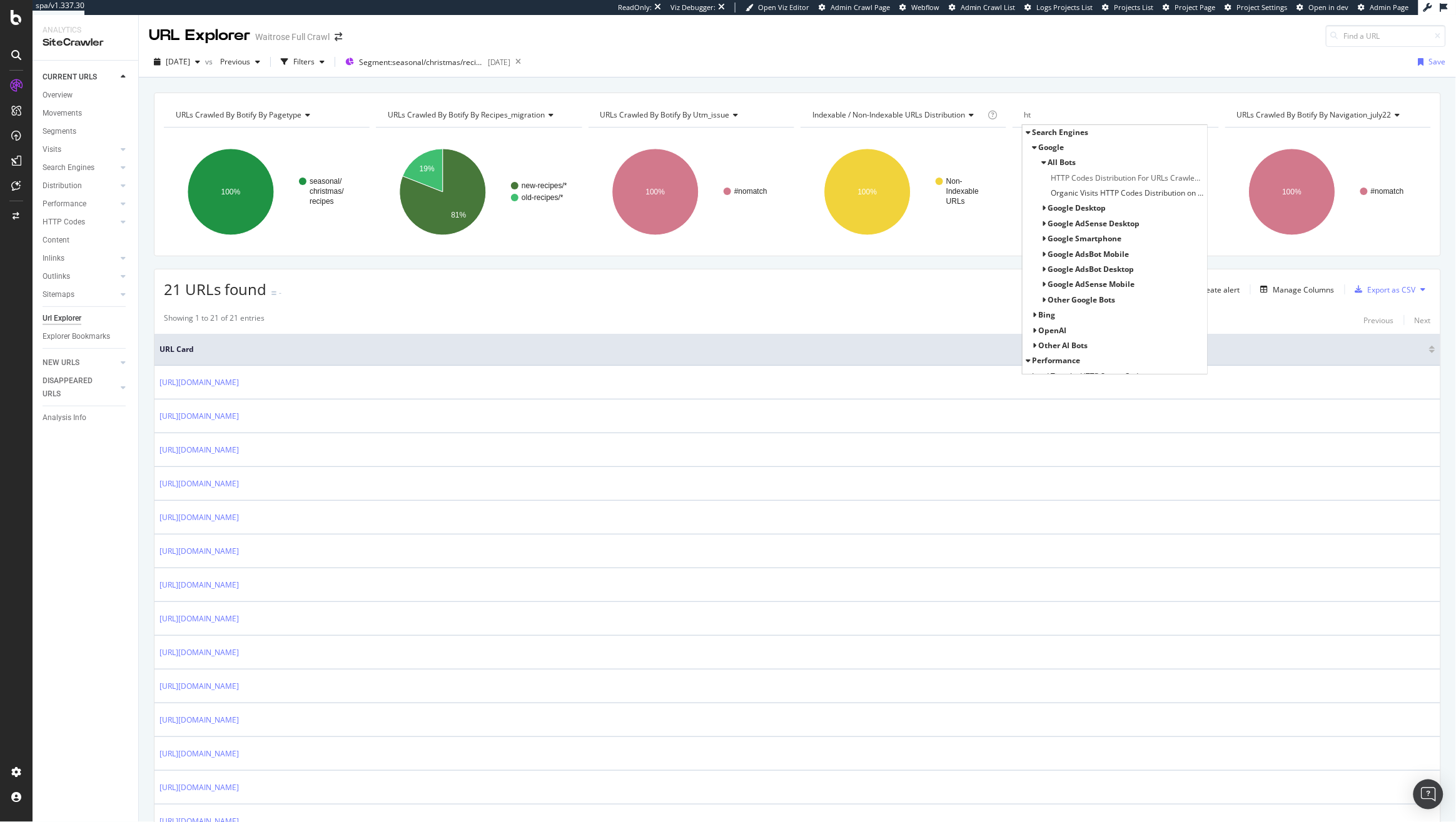
type input "h"
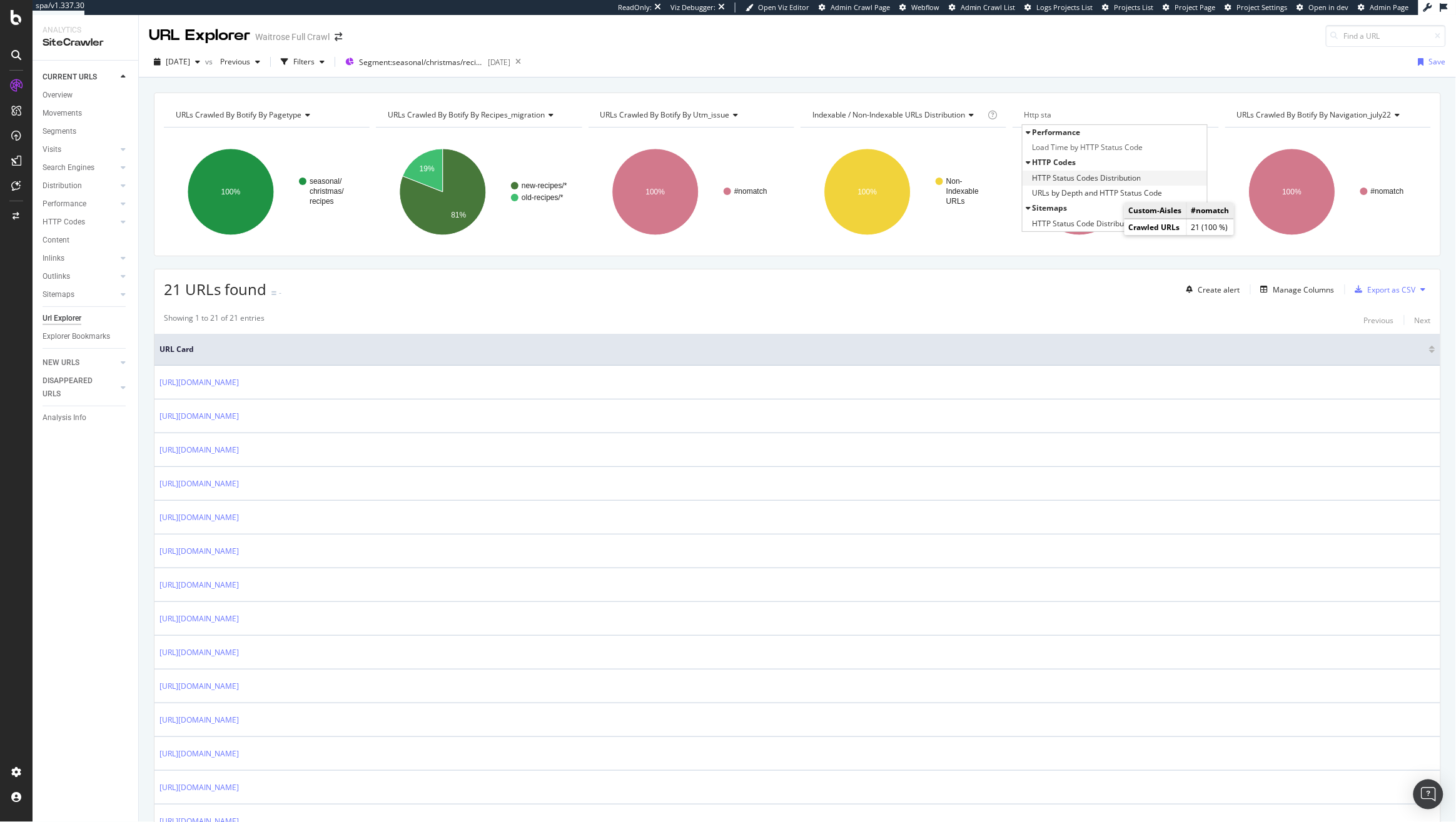
type input "Http sta"
click at [1102, 180] on span "HTTP Status Codes Distribution" at bounding box center [1086, 178] width 109 height 13
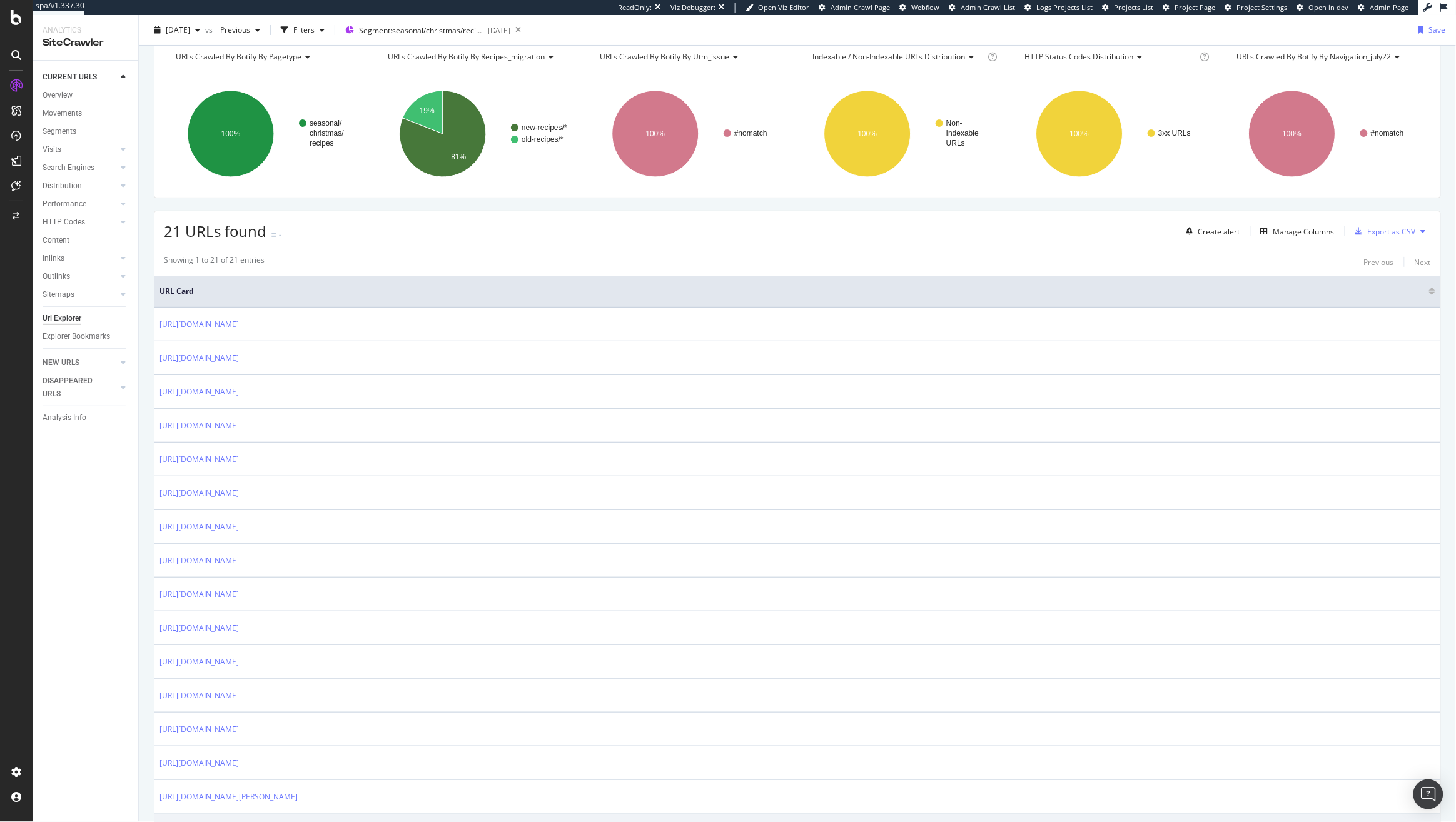
scroll to position [60, 0]
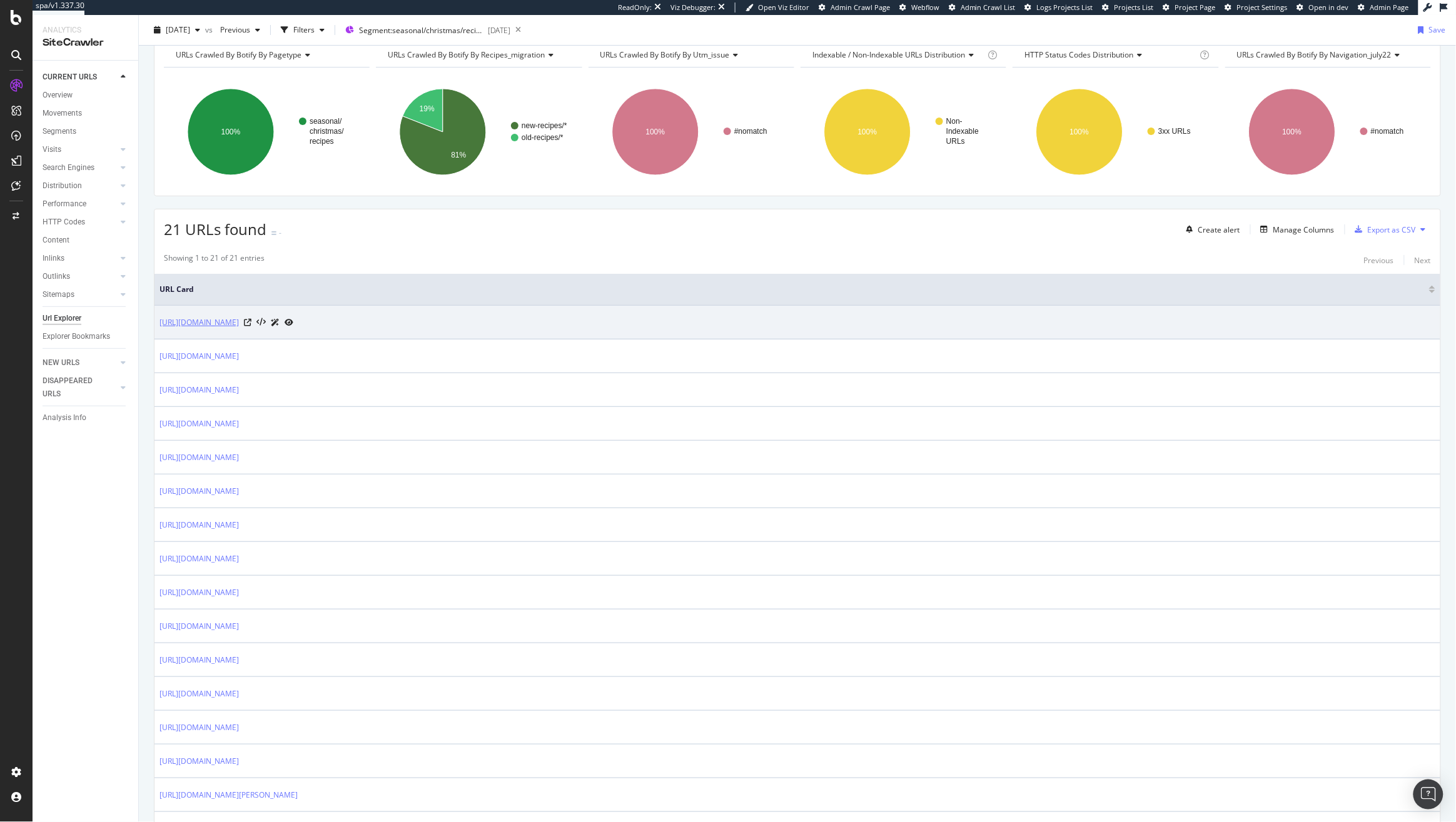
drag, startPoint x: 465, startPoint y: 326, endPoint x: 160, endPoint y: 319, distance: 305.1
click at [160, 319] on div "[URL][DOMAIN_NAME]" at bounding box center [227, 322] width 134 height 13
copy link "[URL][DOMAIN_NAME]"
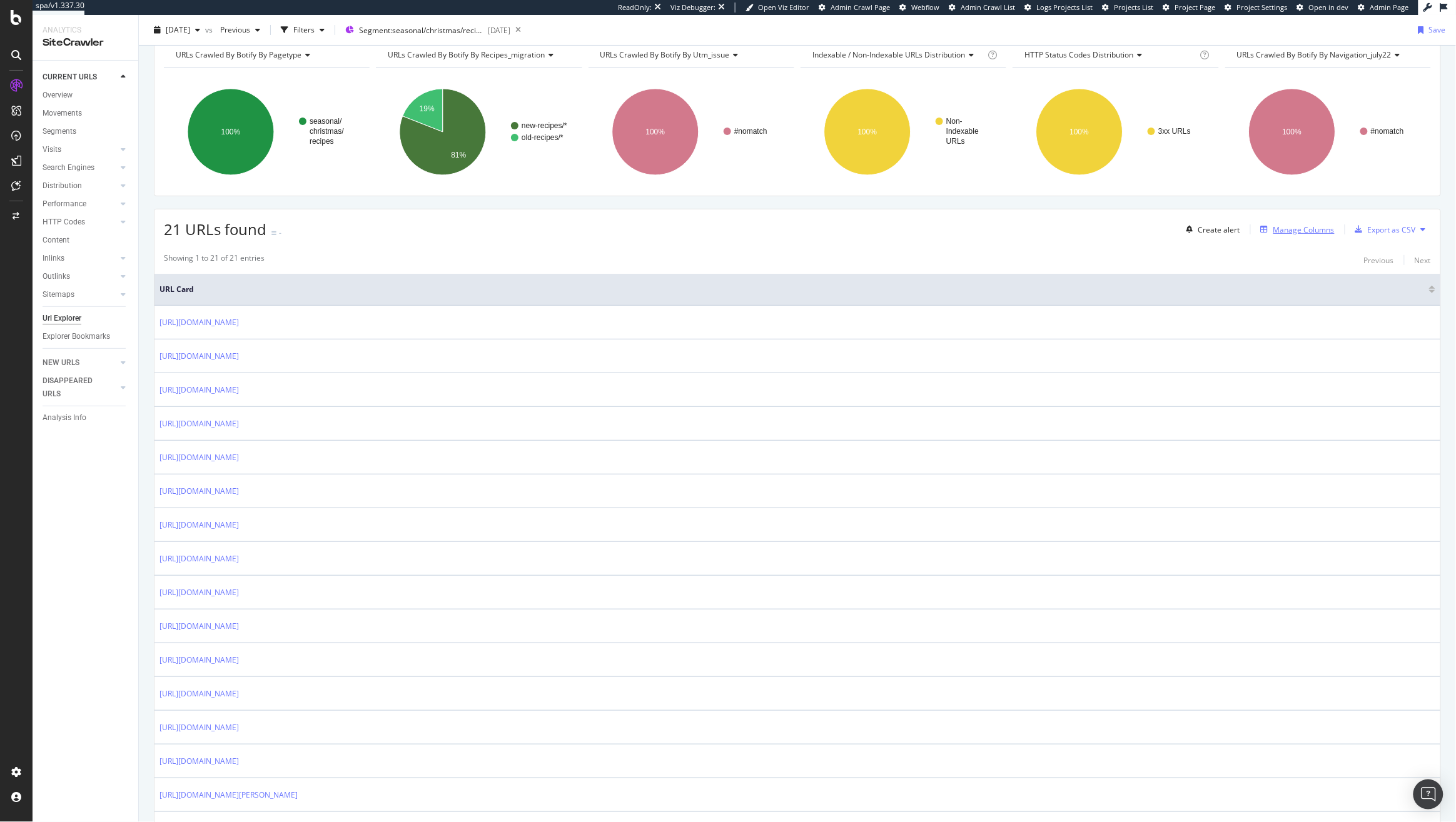
click at [1286, 232] on div "Manage Columns" at bounding box center [1303, 230] width 61 height 11
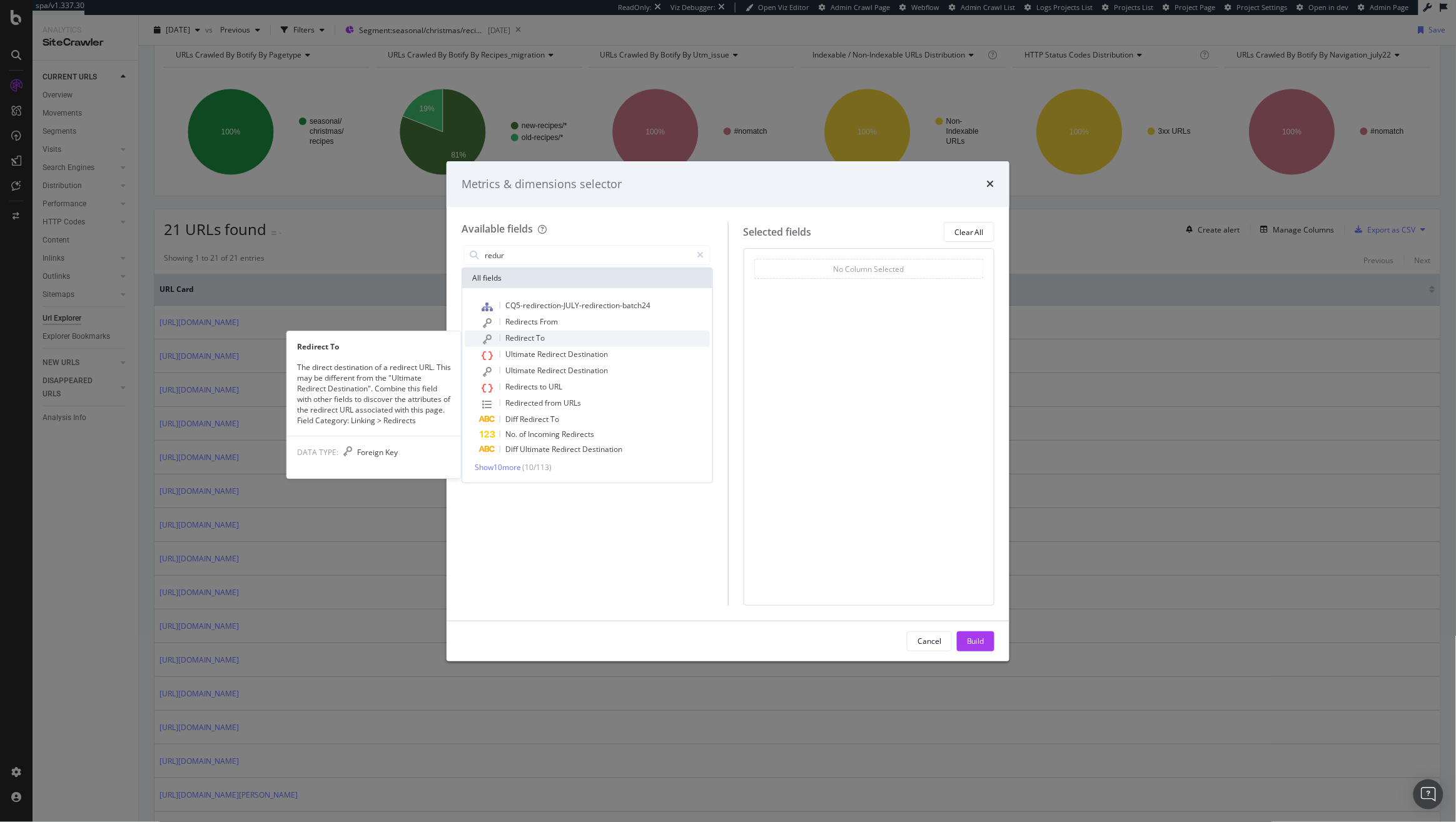
type input "redur"
click at [540, 339] on span "To" at bounding box center [540, 338] width 9 height 11
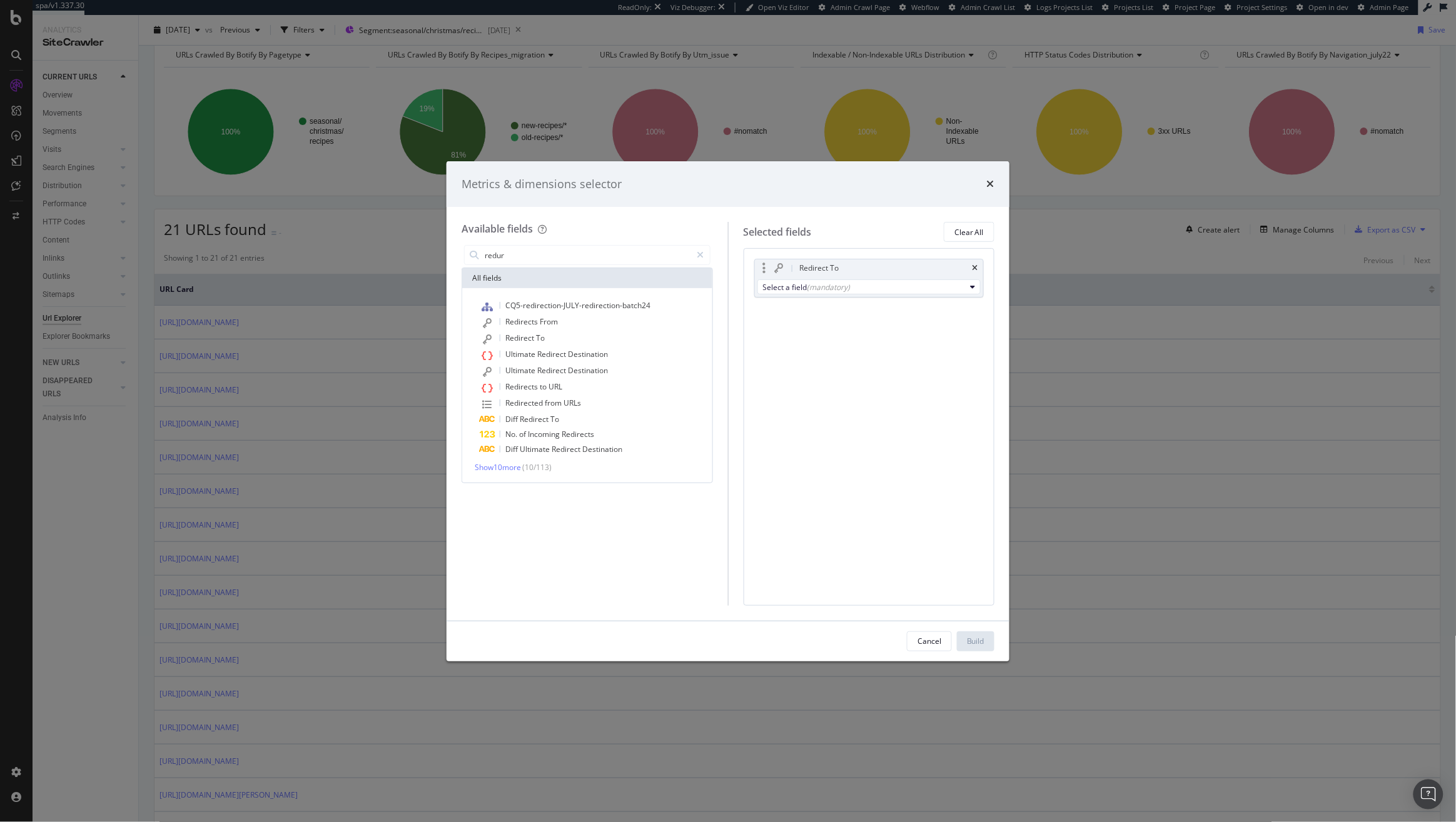
click at [876, 277] on div "Select a field (mandatory)" at bounding box center [868, 287] width 229 height 20
click at [848, 290] on div "(mandatory)" at bounding box center [829, 287] width 43 height 11
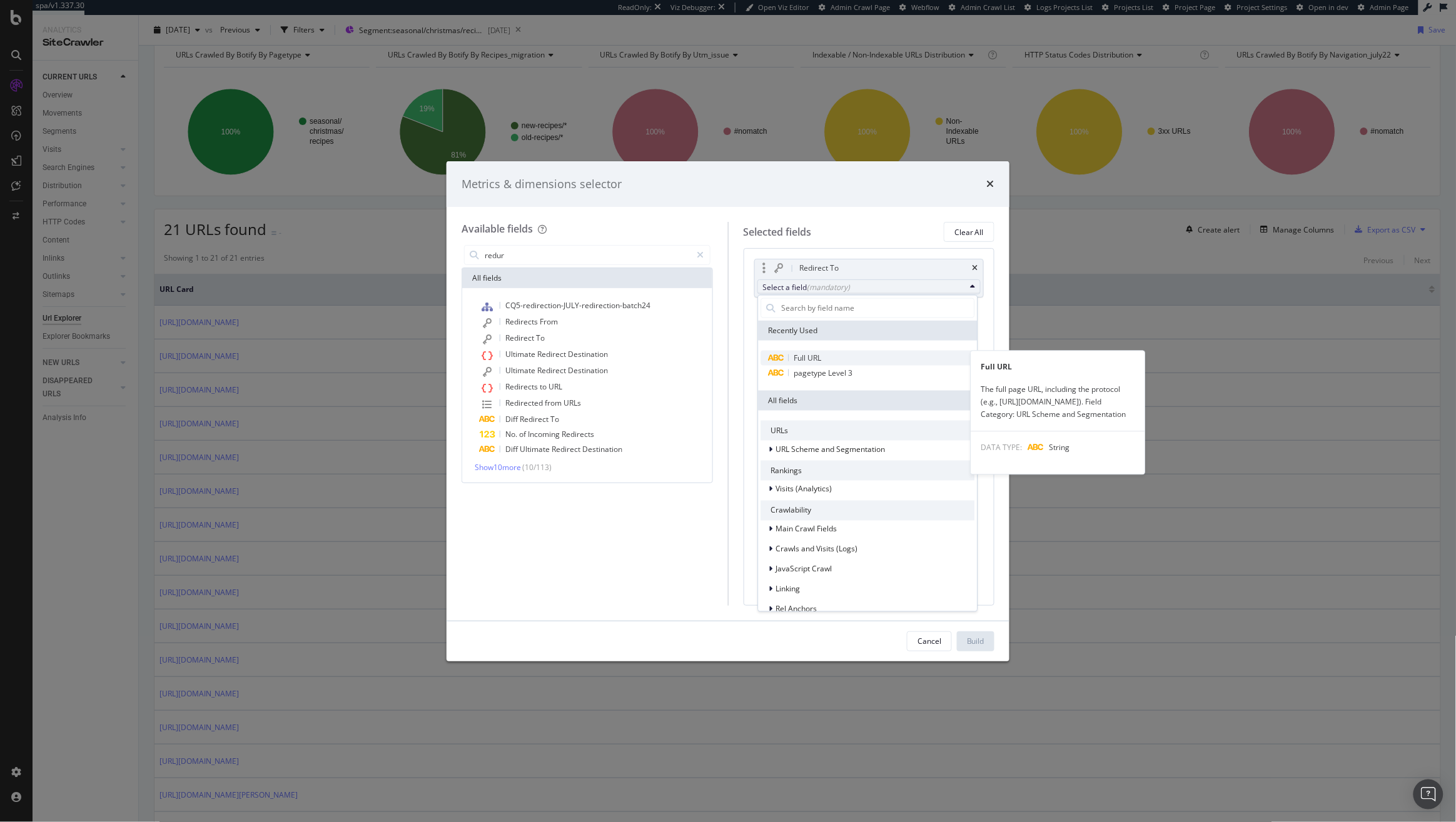
click at [819, 357] on span "Full URL" at bounding box center [808, 357] width 28 height 11
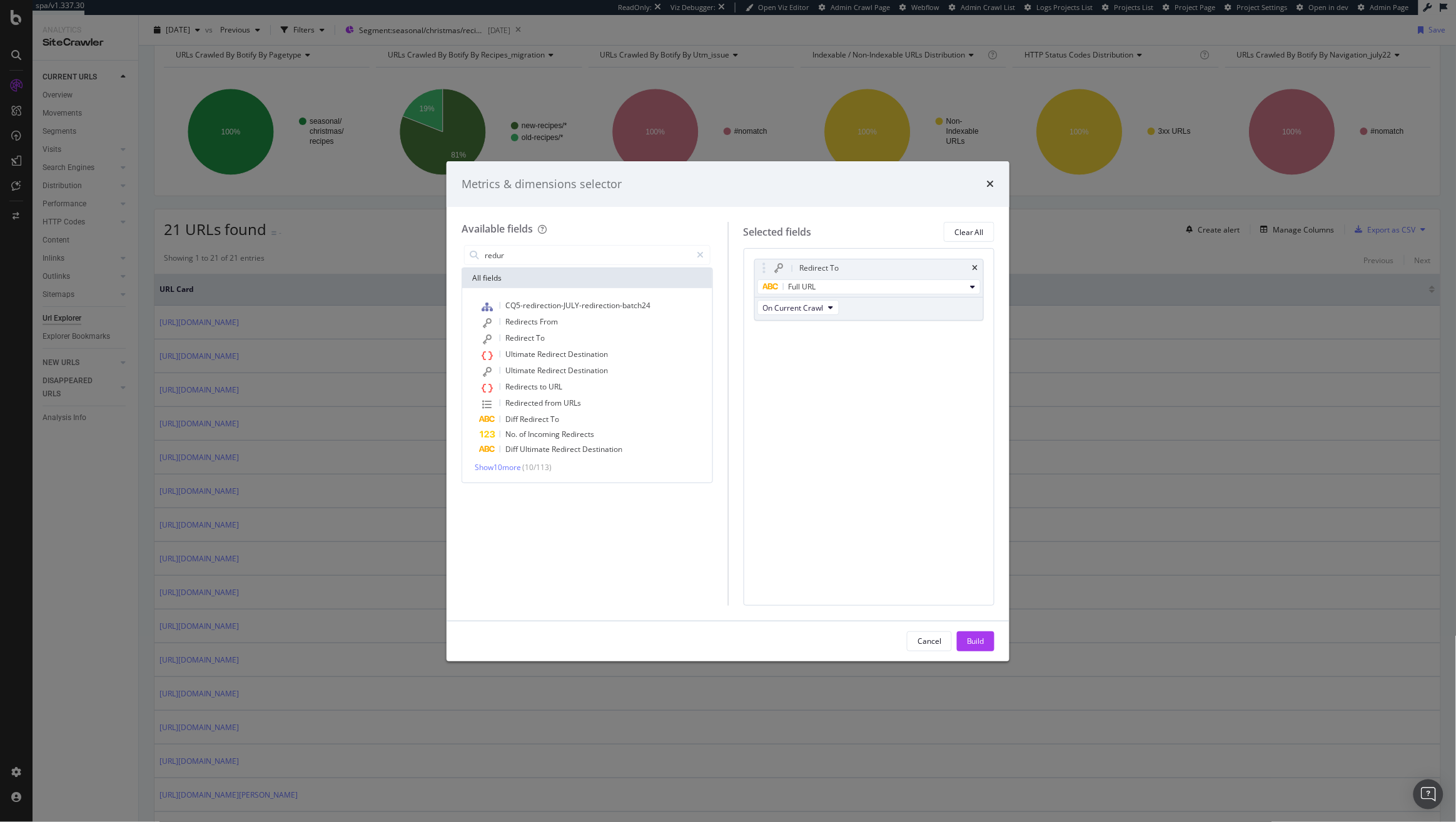
click at [980, 652] on div "Cancel Build" at bounding box center [727, 642] width 563 height 40
click at [974, 639] on div "Build" at bounding box center [975, 641] width 18 height 11
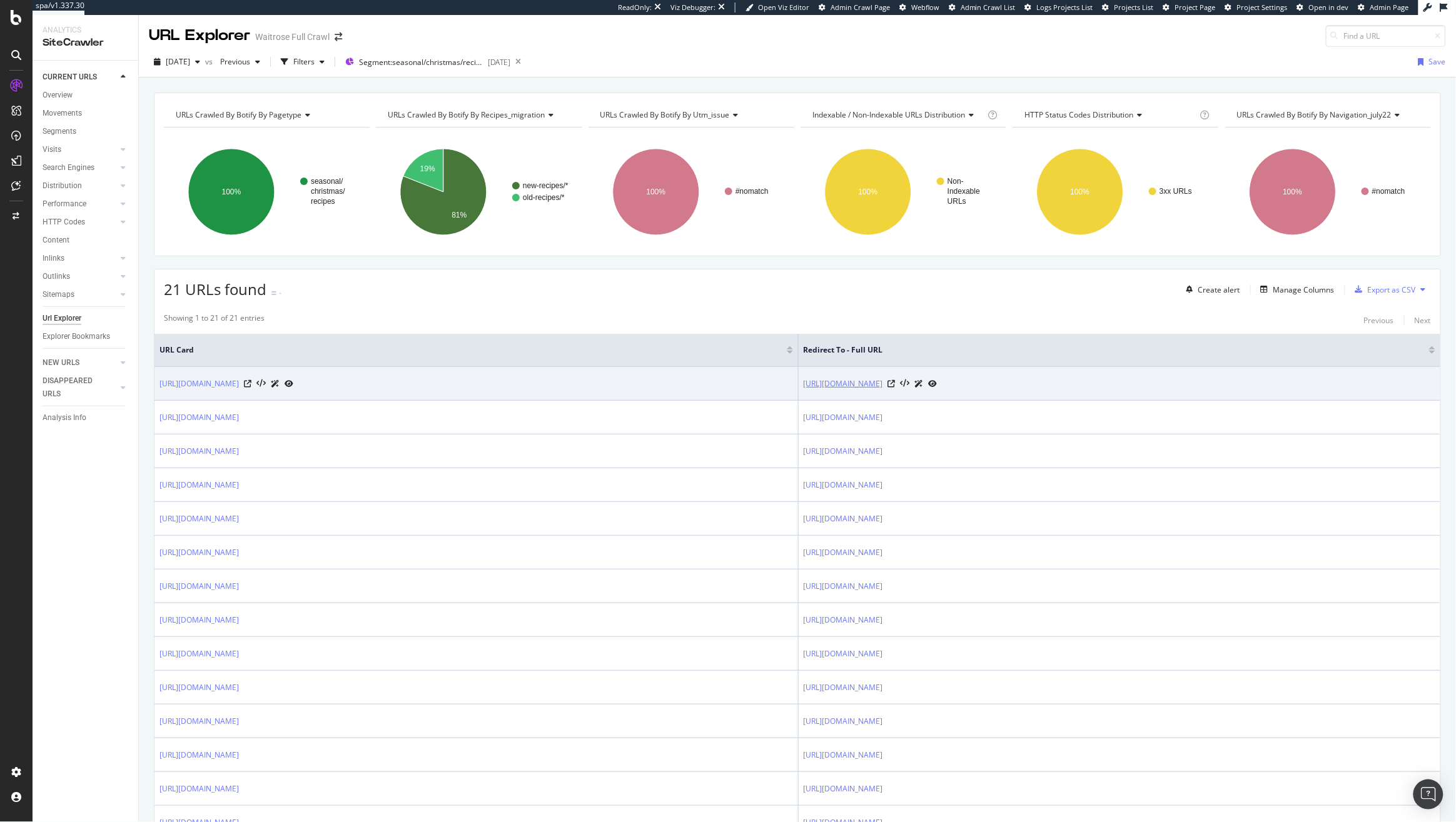
copy link "https://www.waitrose.com/ecom/recipes/christmas/christmas-leftover"
drag, startPoint x: 1044, startPoint y: 384, endPoint x: 797, endPoint y: 380, distance: 247.0
click at [804, 380] on div "https://www.waitrose.com/ecom/recipes/christmas/christmas-leftover" at bounding box center [1119, 384] width 632 height 13
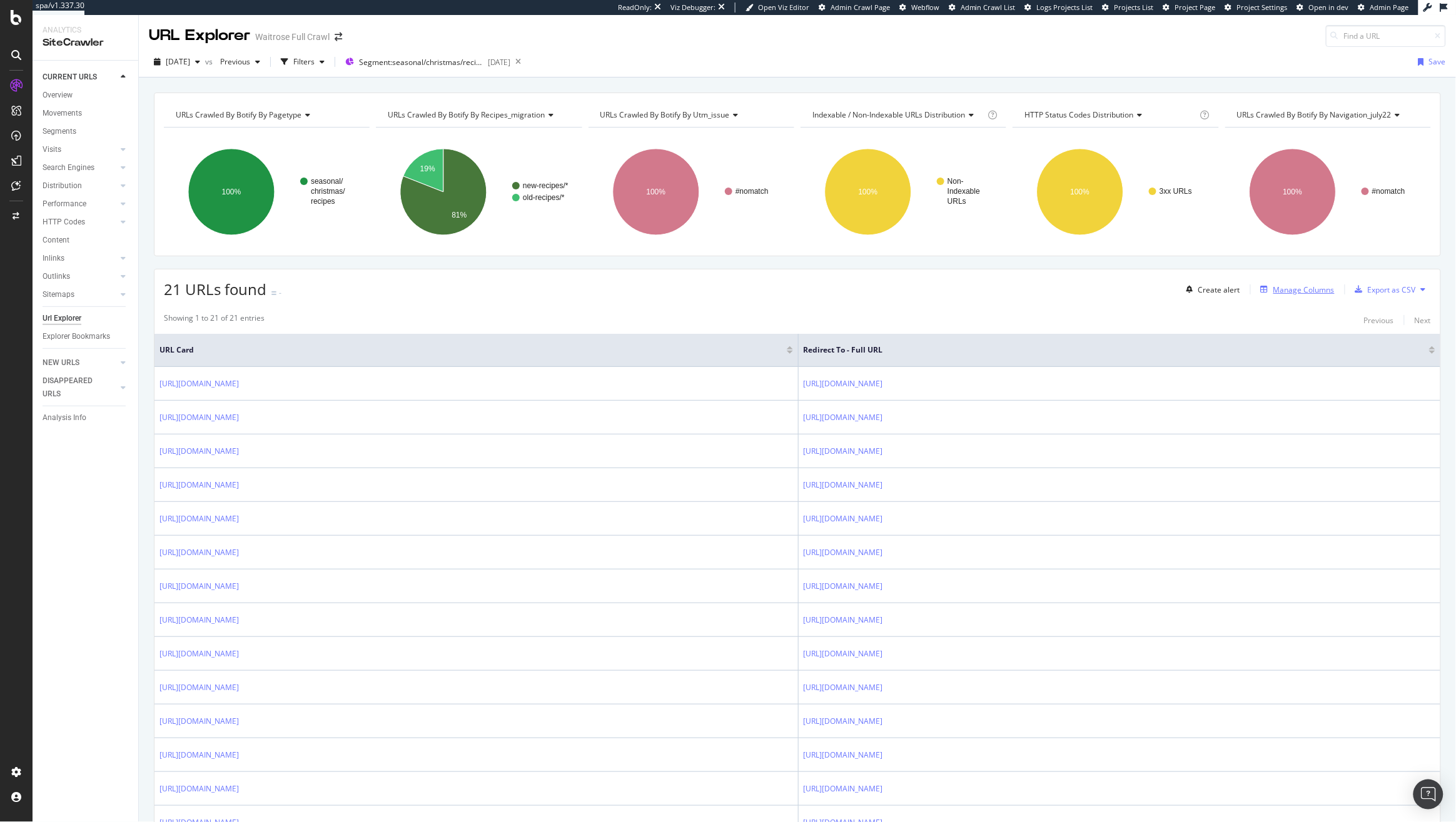
click at [1302, 292] on div "Manage Columns" at bounding box center [1303, 289] width 61 height 11
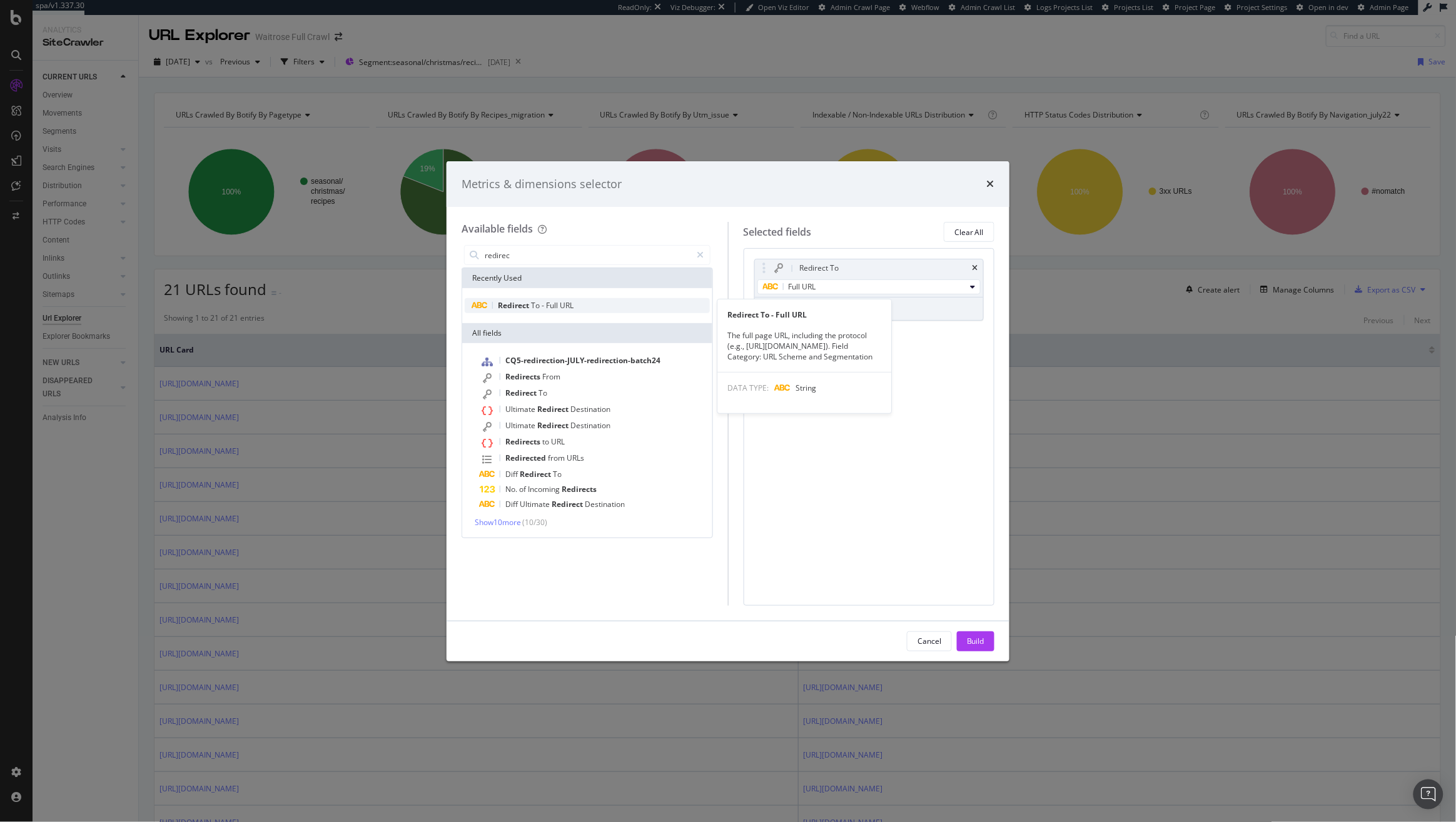
type input "redirec"
click at [523, 303] on span "Redirect" at bounding box center [514, 305] width 33 height 11
click at [841, 355] on div "Full URL" at bounding box center [864, 354] width 202 height 15
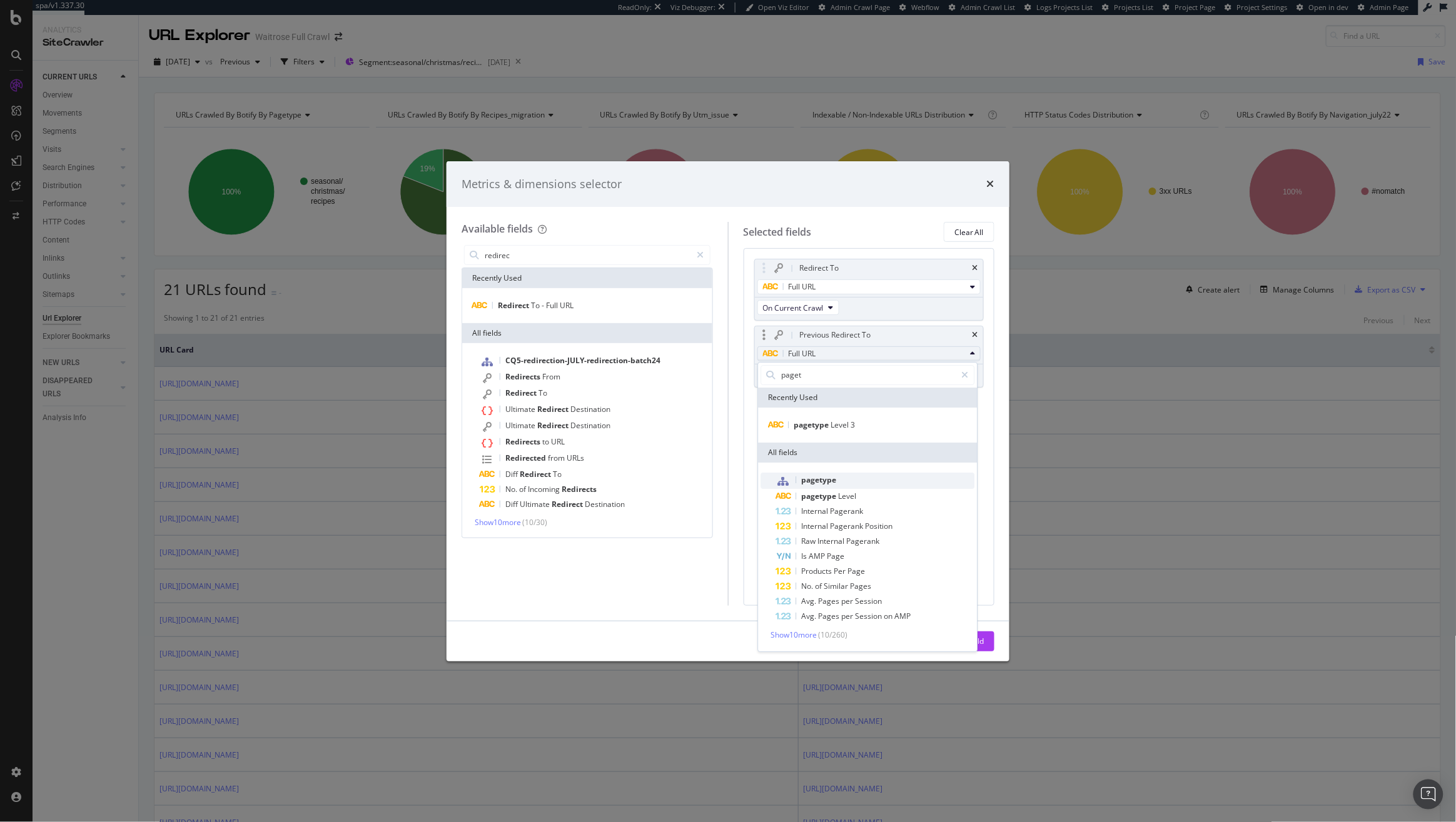
type input "paget"
click at [834, 473] on div "pagetype" at bounding box center [806, 481] width 61 height 16
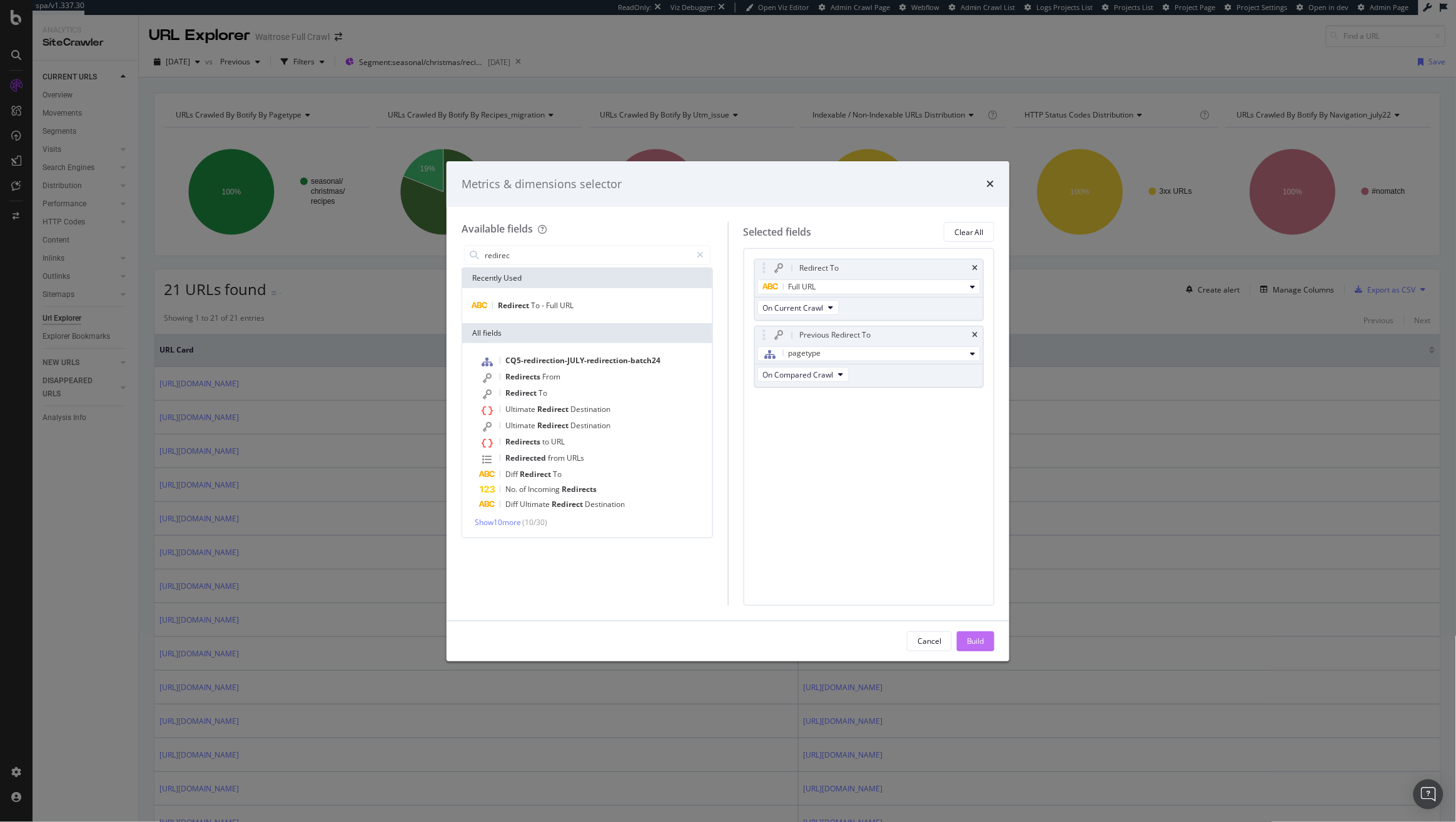
click at [973, 636] on div "Build" at bounding box center [975, 641] width 18 height 11
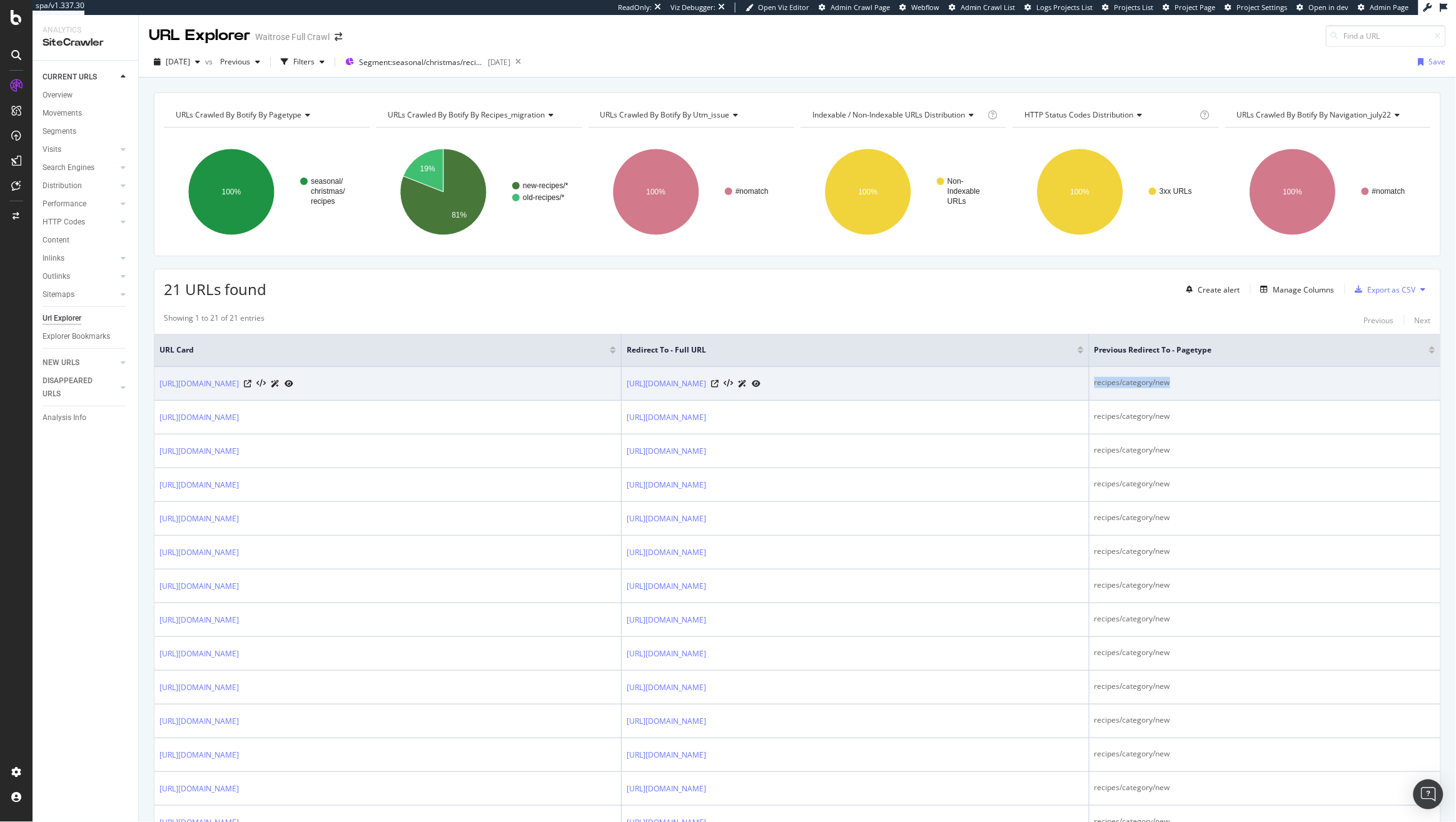
drag, startPoint x: 1268, startPoint y: 381, endPoint x: 1181, endPoint y: 381, distance: 87.0
click at [1181, 381] on td "recipes/category/new" at bounding box center [1265, 384] width 351 height 34
copy div "recipes/category/new"
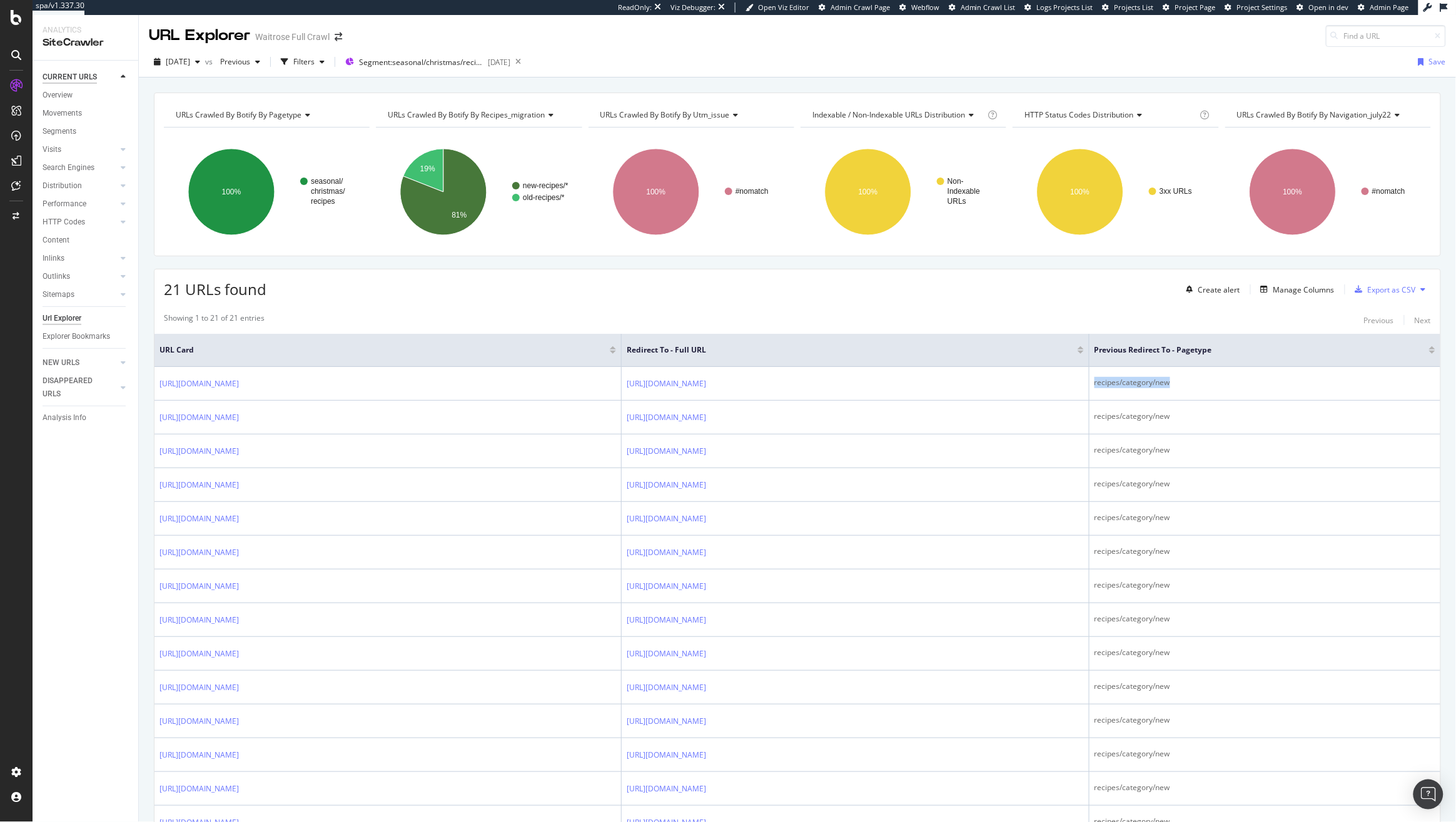
click at [48, 81] on div "CURRENT URLS" at bounding box center [70, 77] width 54 height 13
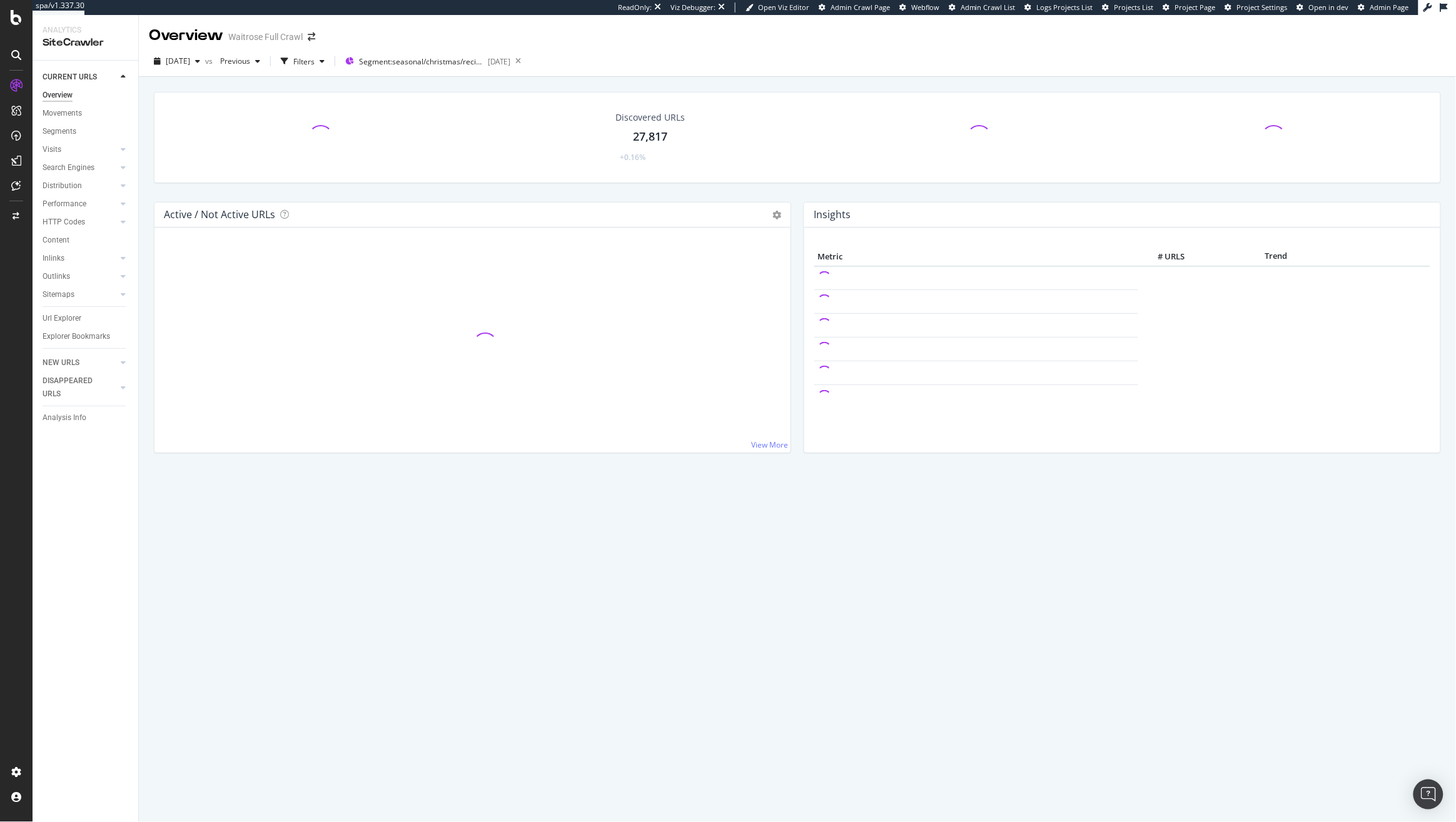
click at [48, 93] on div "Overview" at bounding box center [58, 96] width 30 height 13
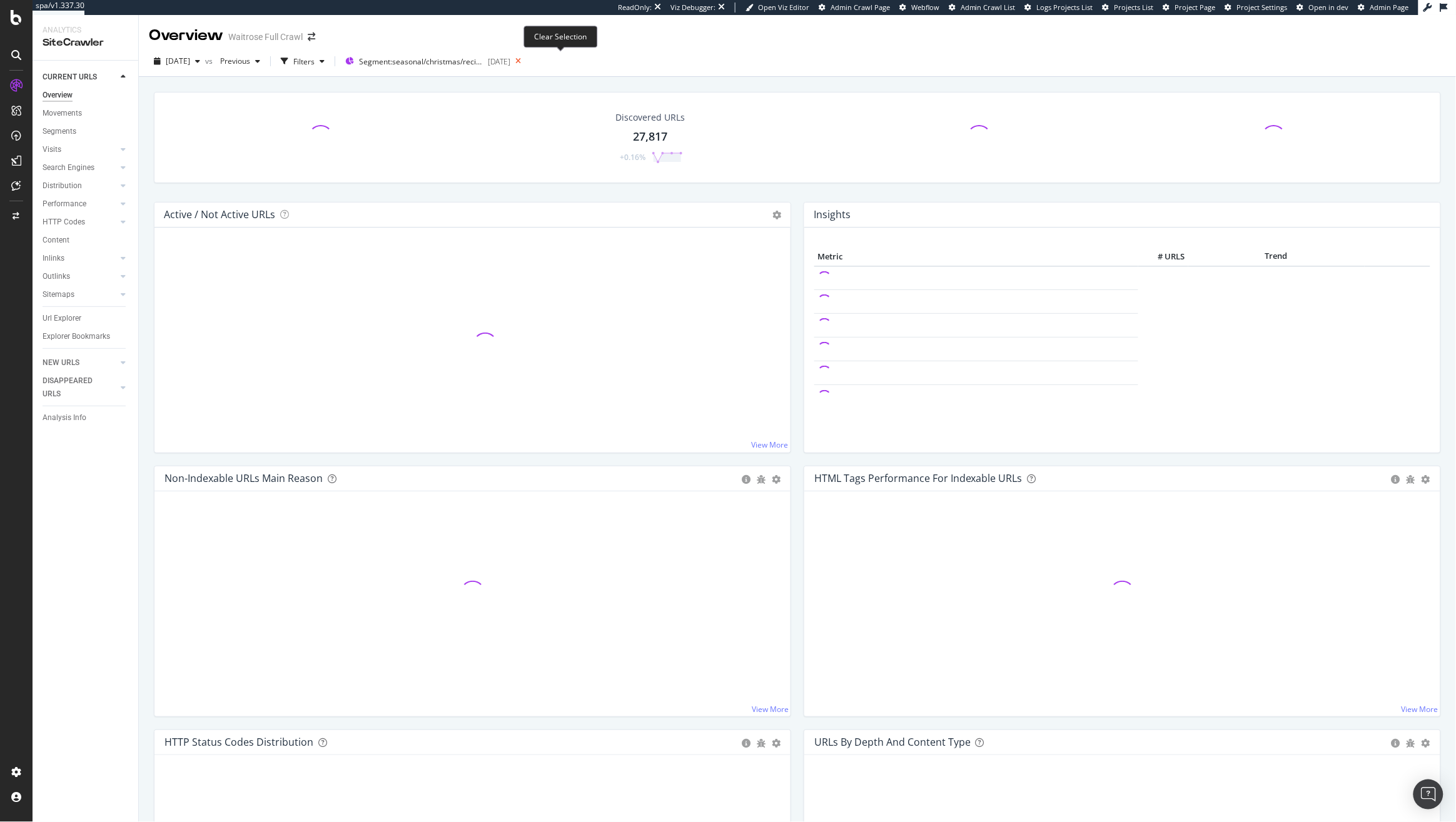
click at [526, 63] on icon at bounding box center [518, 61] width 16 height 18
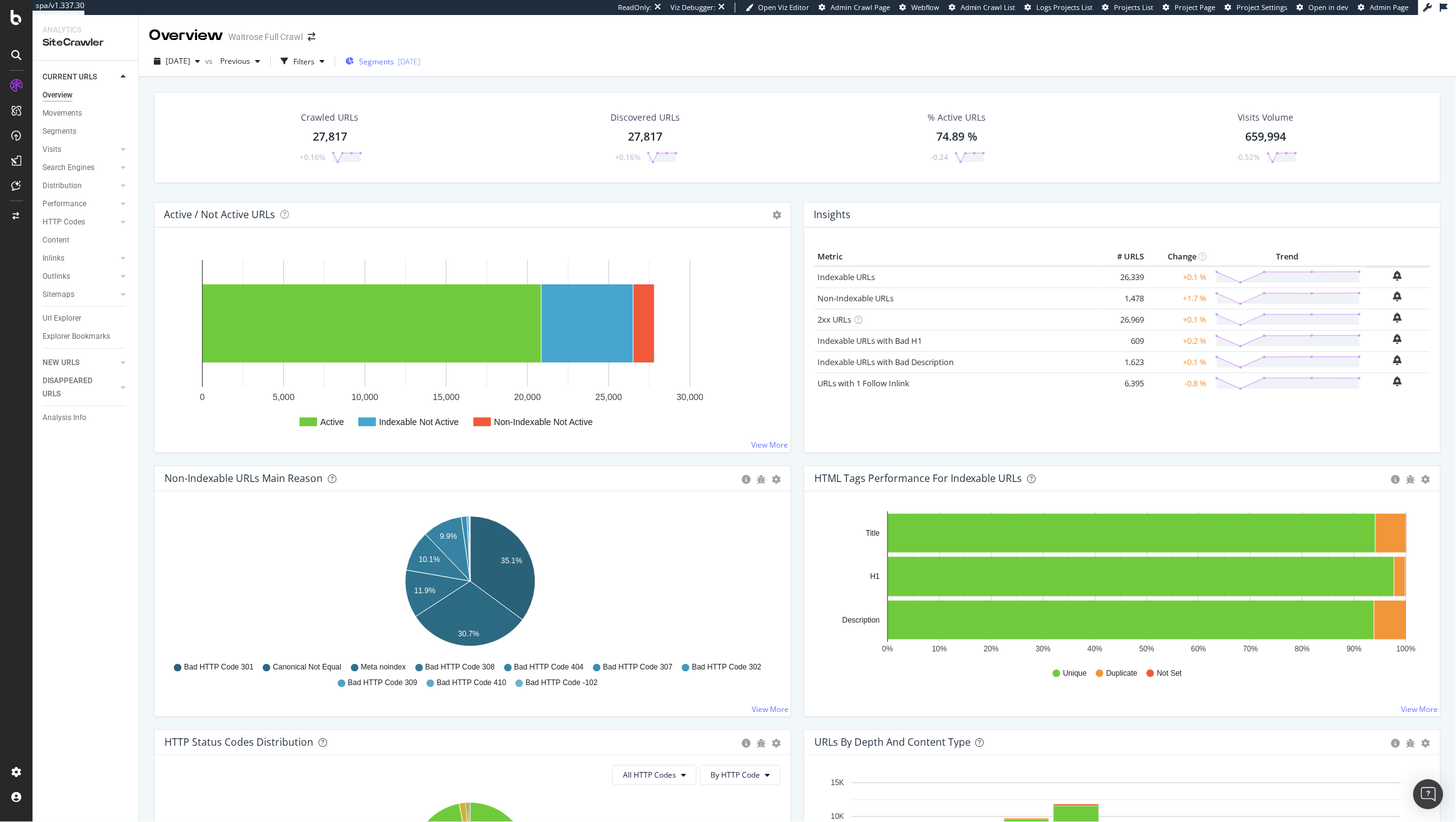
click at [386, 60] on span "Segments" at bounding box center [376, 61] width 35 height 11
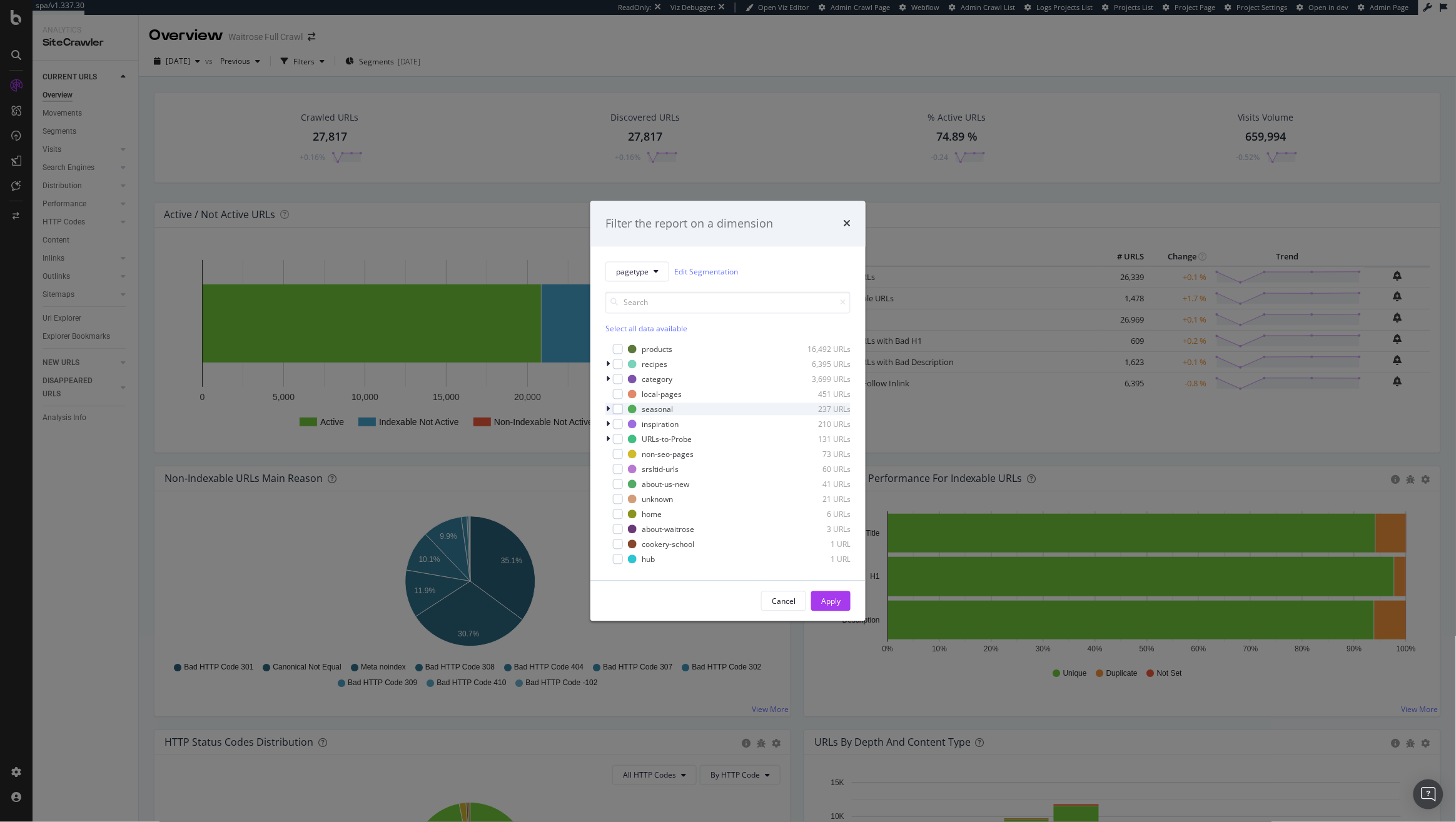
click at [606, 409] on icon "modal" at bounding box center [607, 409] width 4 height 8
click at [616, 404] on div "modal" at bounding box center [617, 407] width 10 height 10
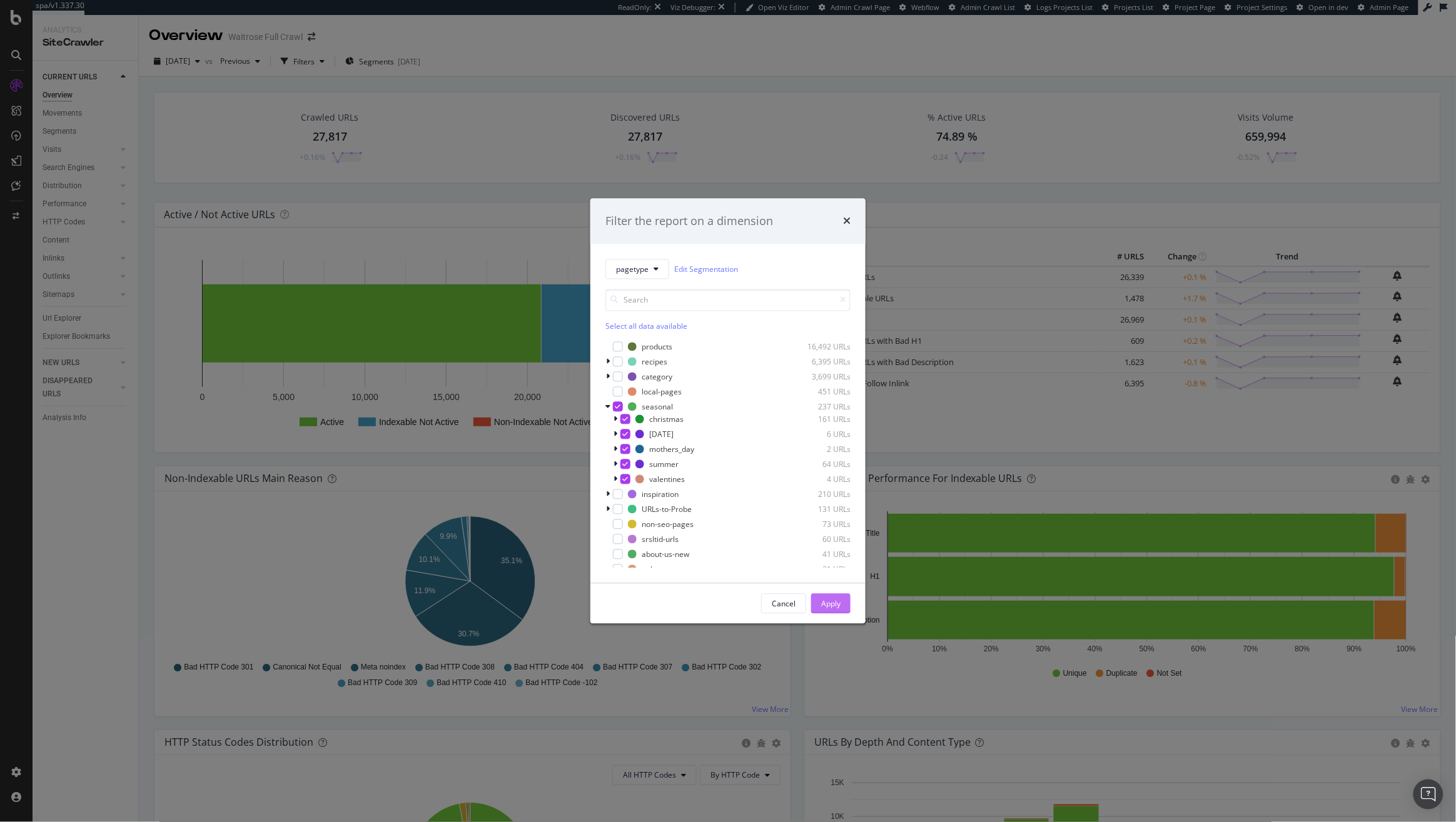
click at [841, 602] on div "Apply" at bounding box center [830, 603] width 19 height 11
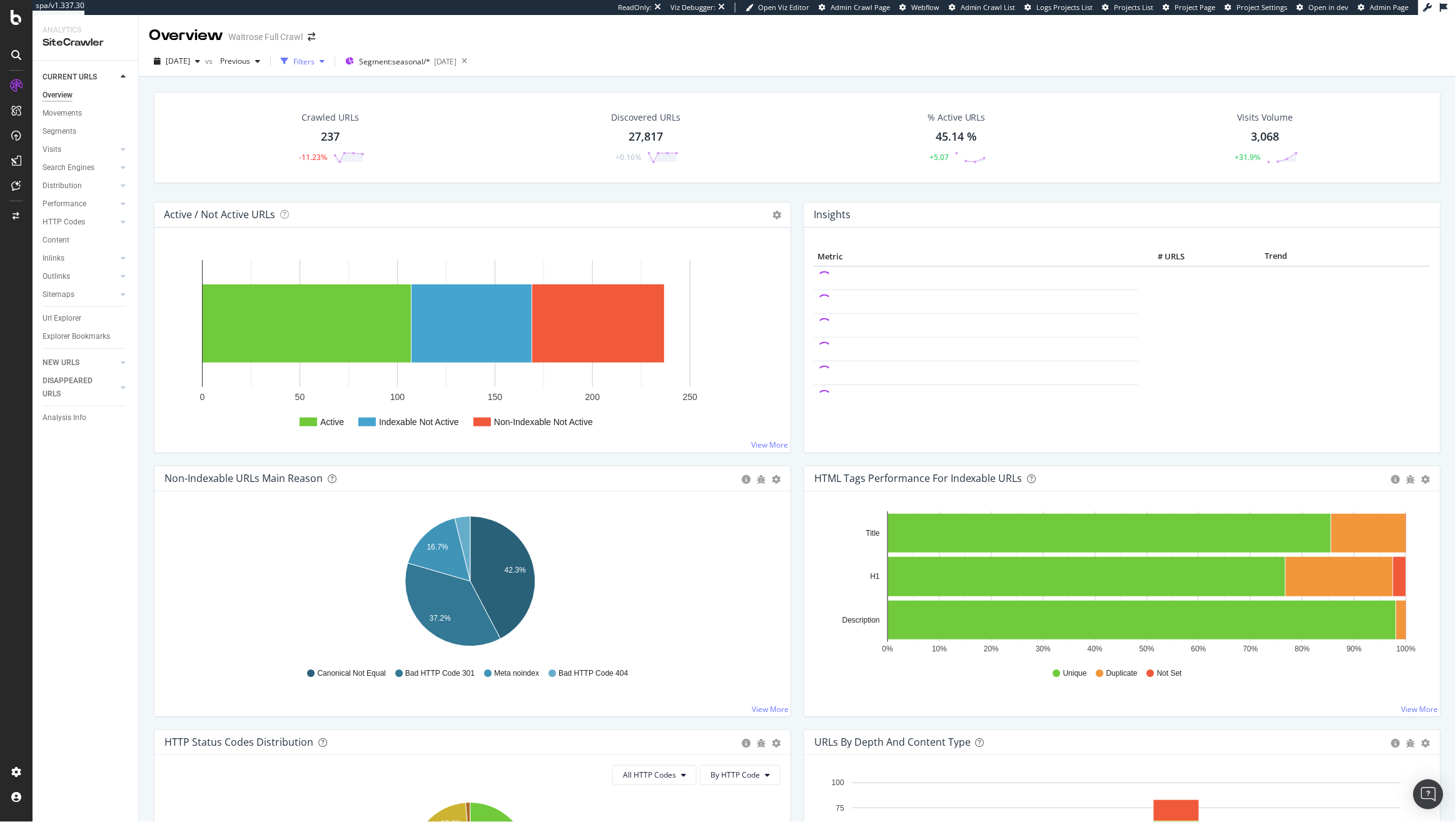
click at [314, 61] on div "Filters" at bounding box center [304, 61] width 21 height 11
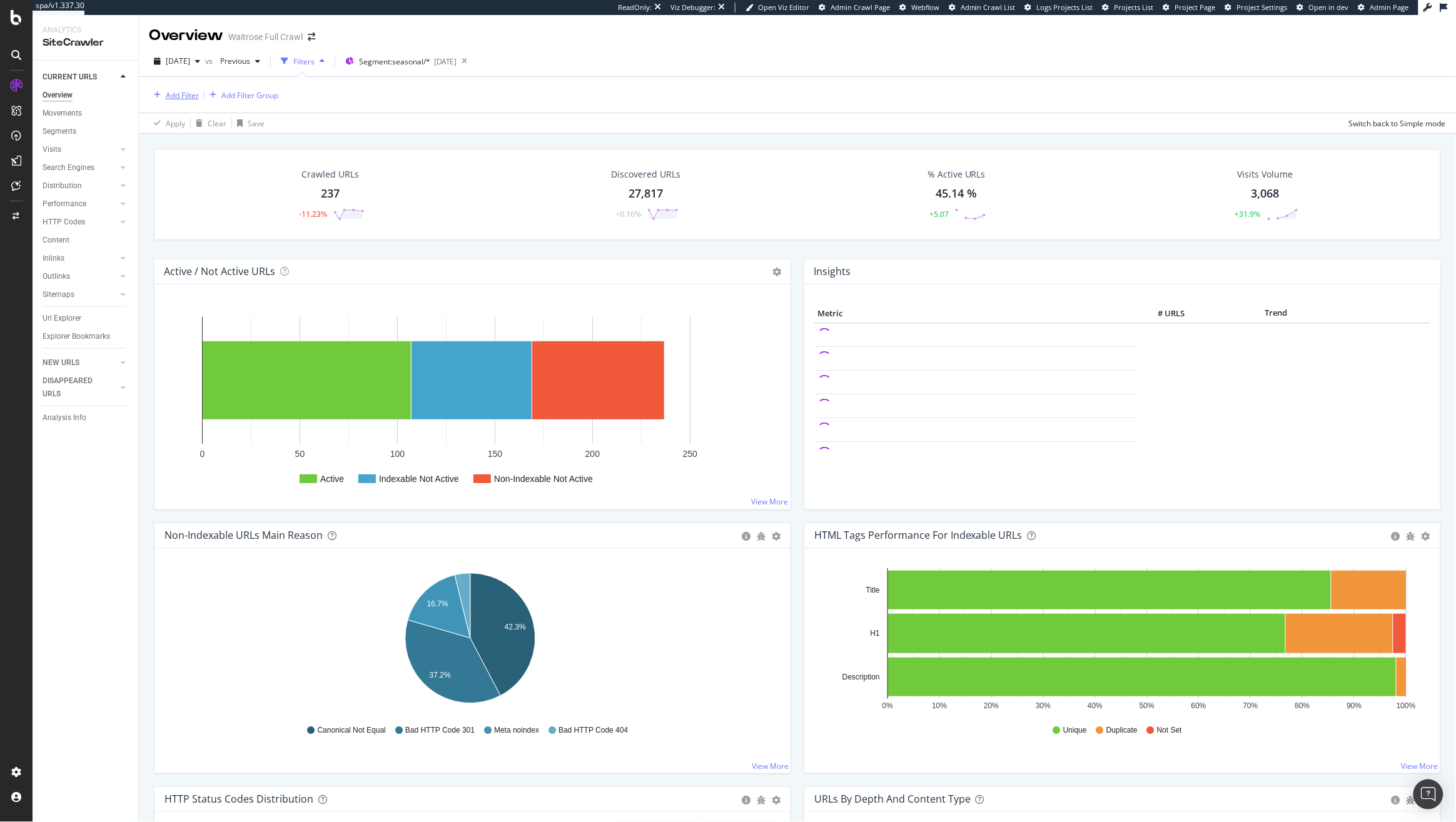
click at [183, 91] on div "Add Filter" at bounding box center [182, 95] width 33 height 11
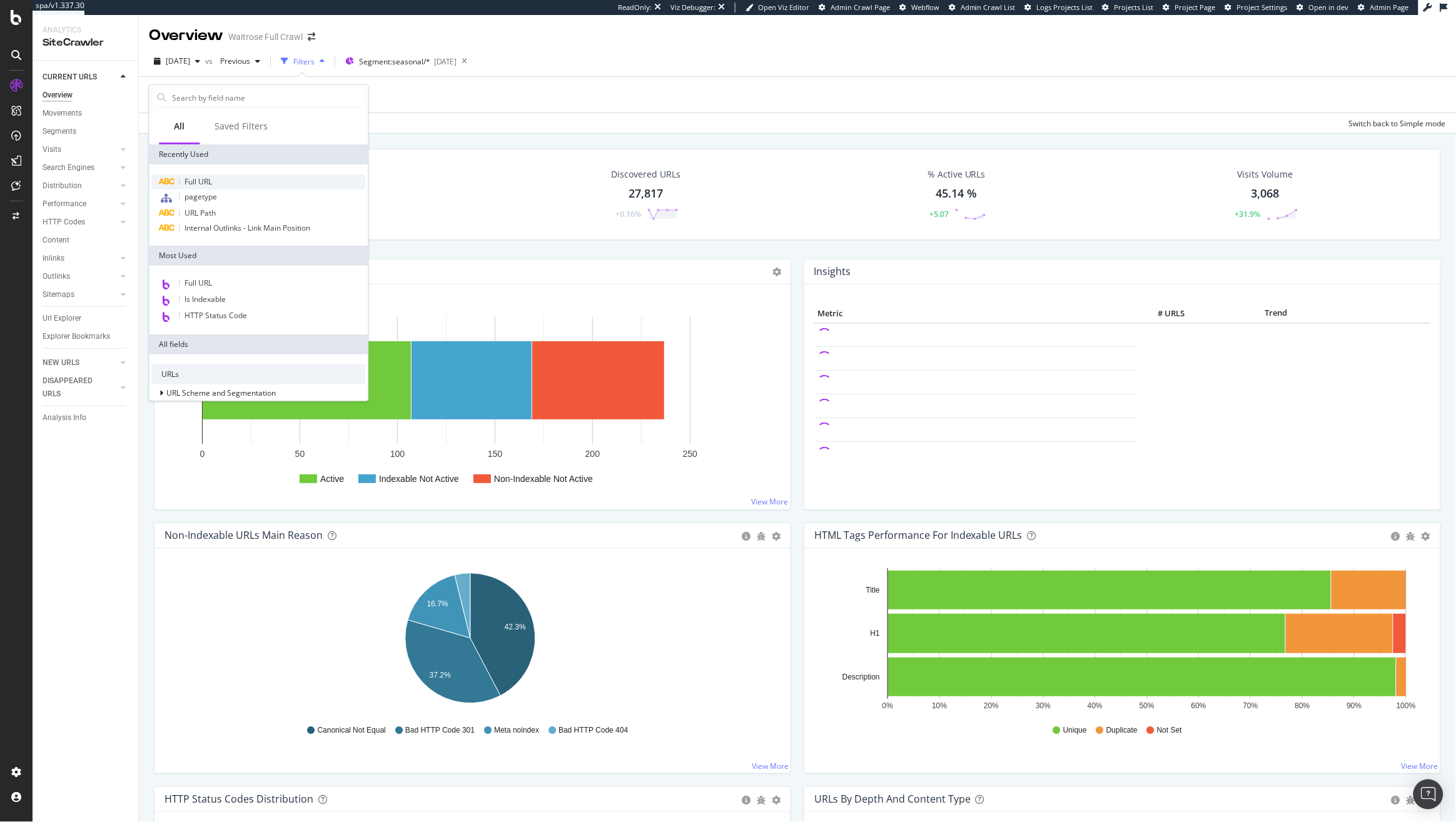
click at [225, 180] on div "Full URL" at bounding box center [259, 182] width 214 height 15
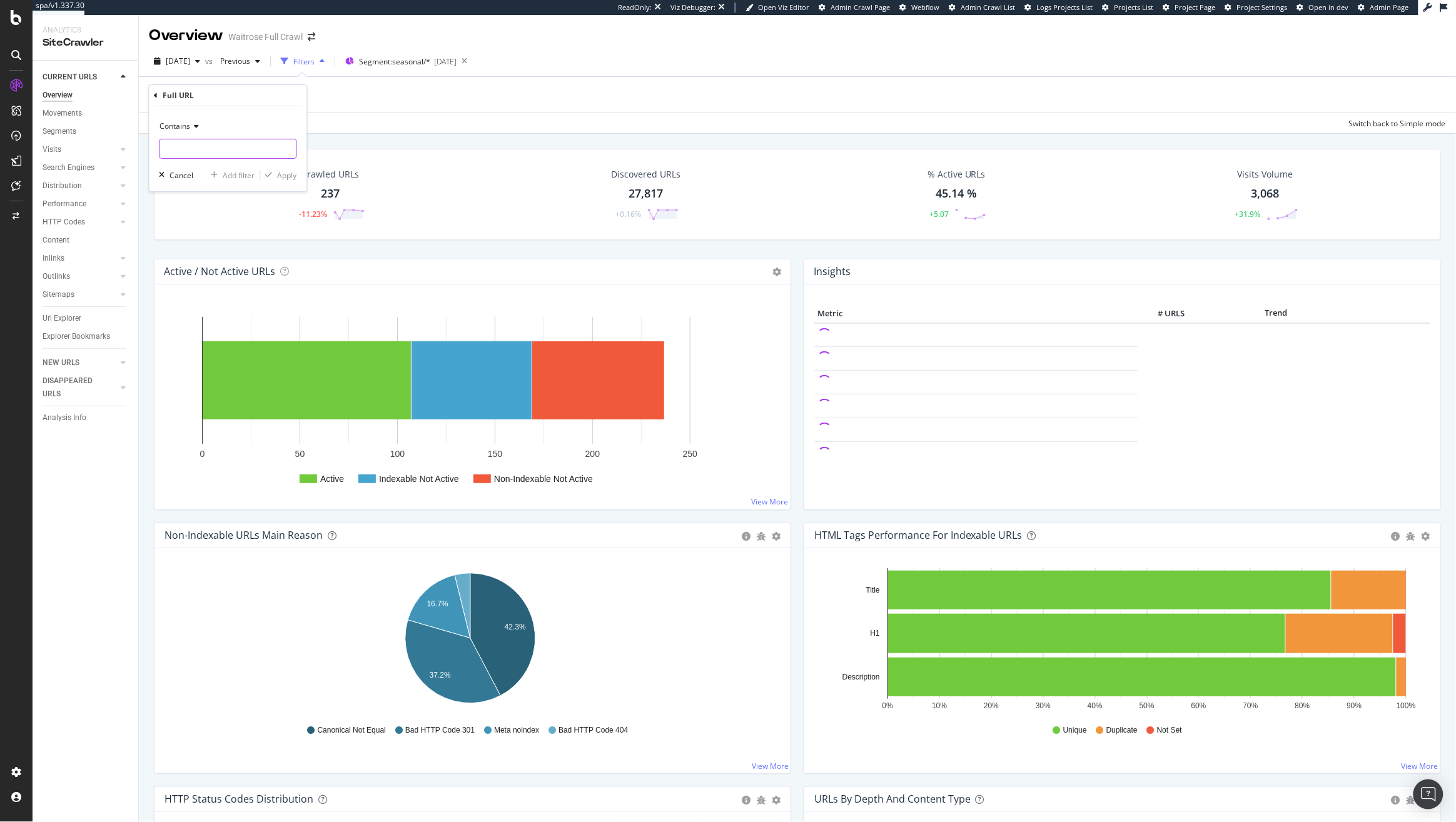
click at [231, 154] on input "text" at bounding box center [227, 149] width 136 height 20
type input "christmas"
click at [287, 178] on div "Apply" at bounding box center [287, 175] width 19 height 11
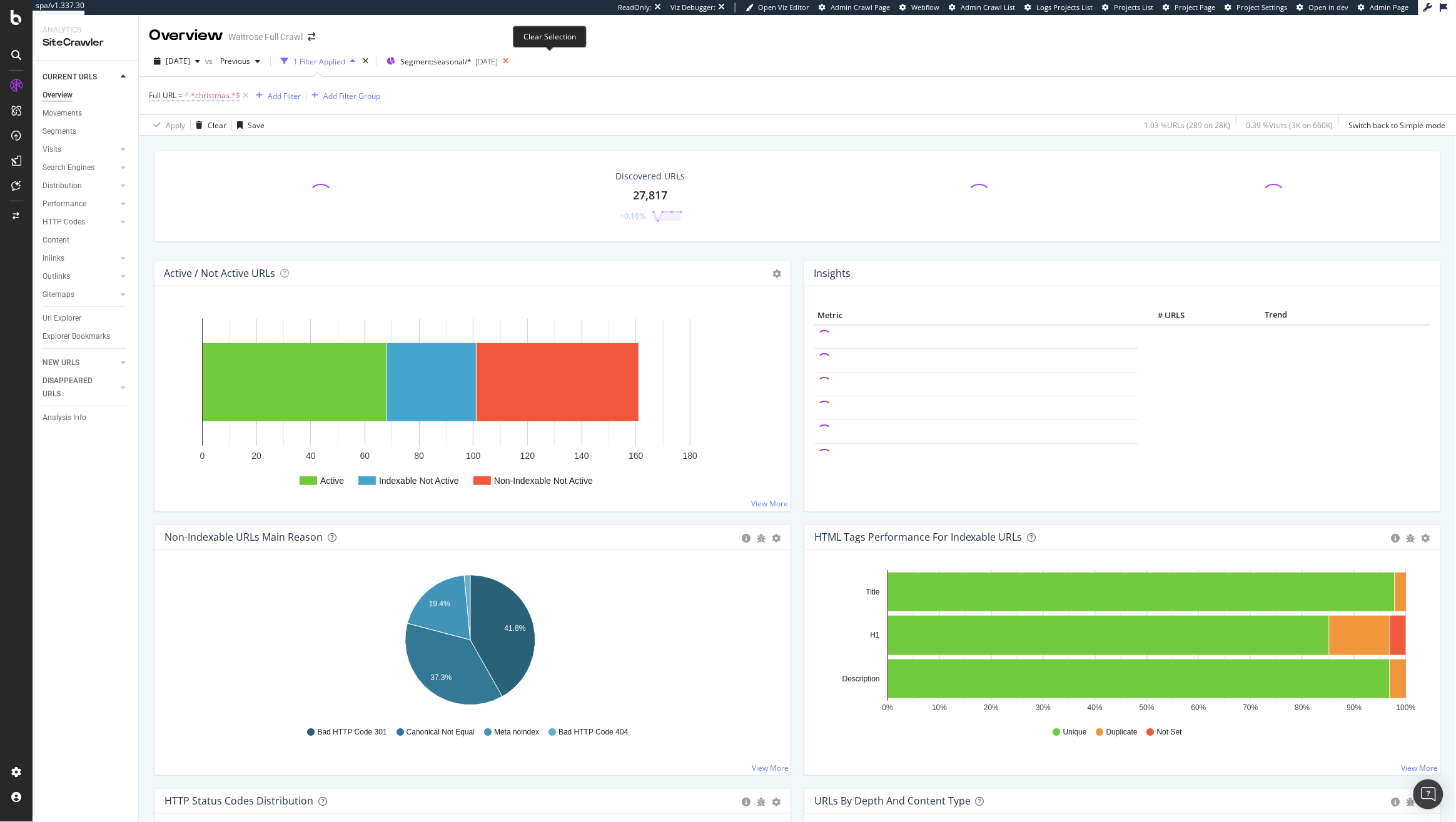
click at [513, 61] on icon at bounding box center [506, 61] width 16 height 18
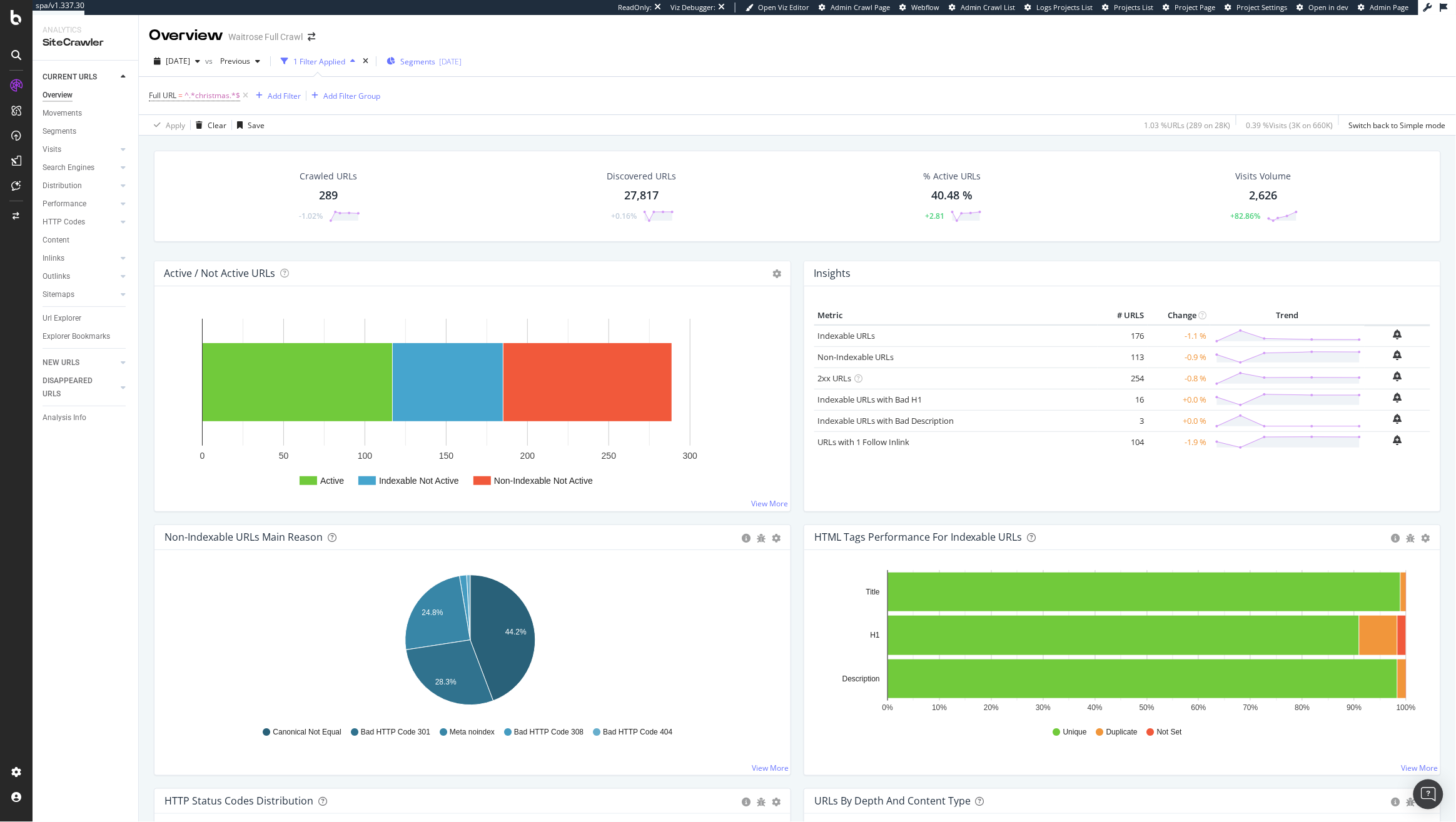
click at [435, 63] on span "Segments" at bounding box center [417, 61] width 35 height 11
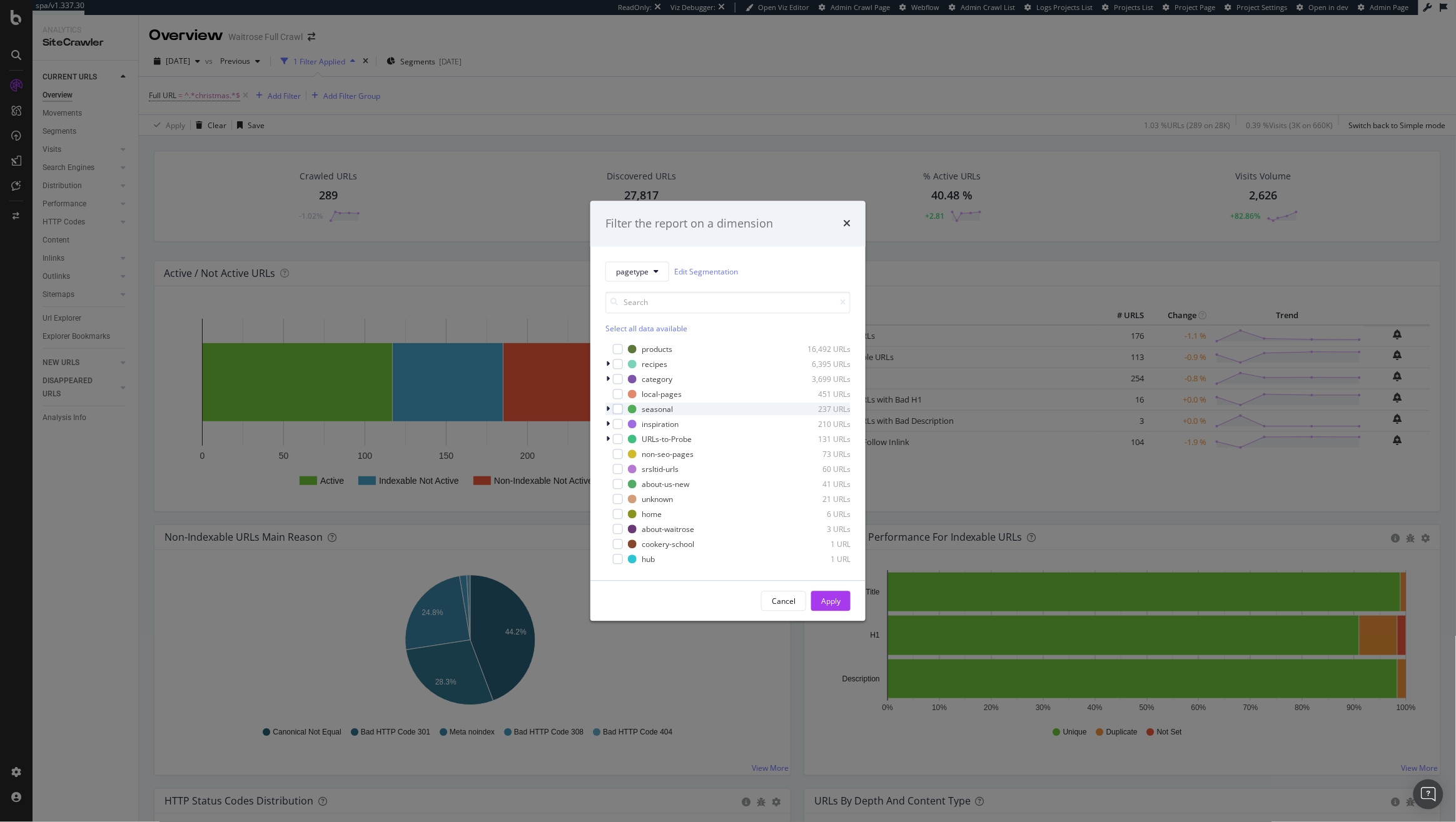
click at [608, 409] on icon "modal" at bounding box center [607, 409] width 4 height 8
click at [1005, 146] on div "Filter the report on a dimension pagetype Edit Segmentation Select all data ava…" at bounding box center [728, 411] width 1456 height 822
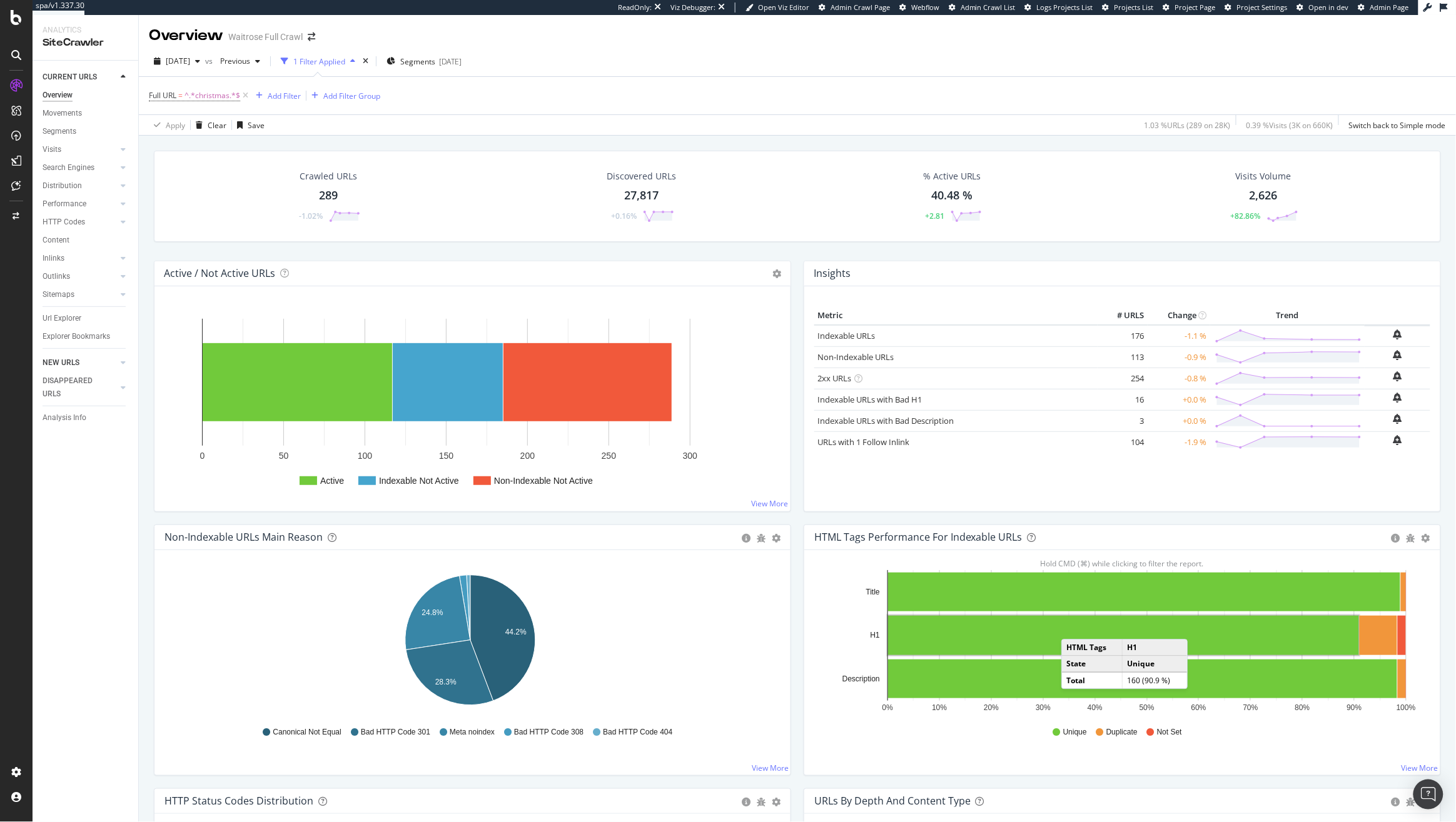
click at [248, 94] on icon at bounding box center [245, 96] width 11 height 13
click at [323, 94] on div "Add Filter Group" at bounding box center [352, 96] width 57 height 11
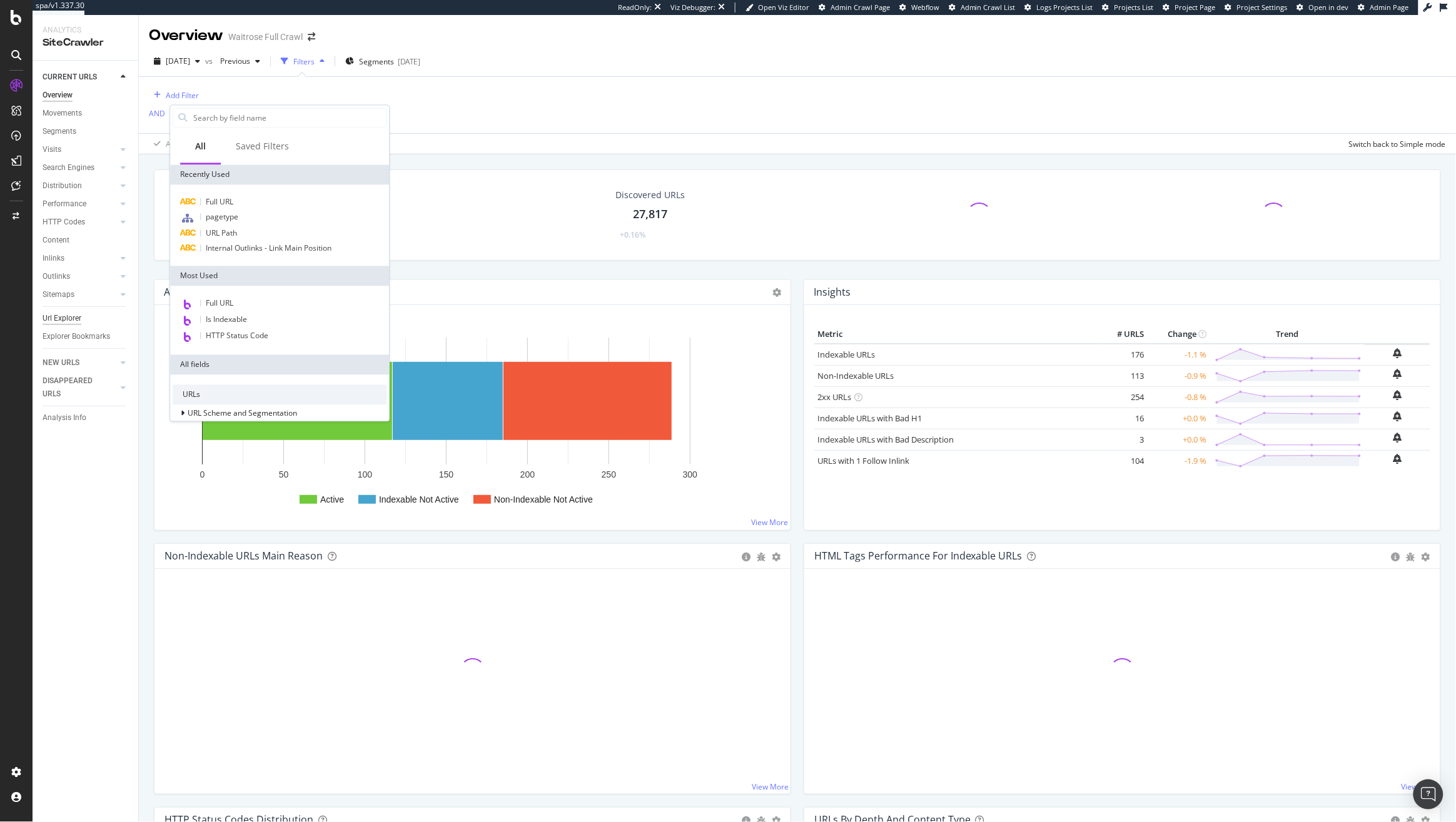
click at [63, 314] on div "Url Explorer" at bounding box center [62, 319] width 39 height 13
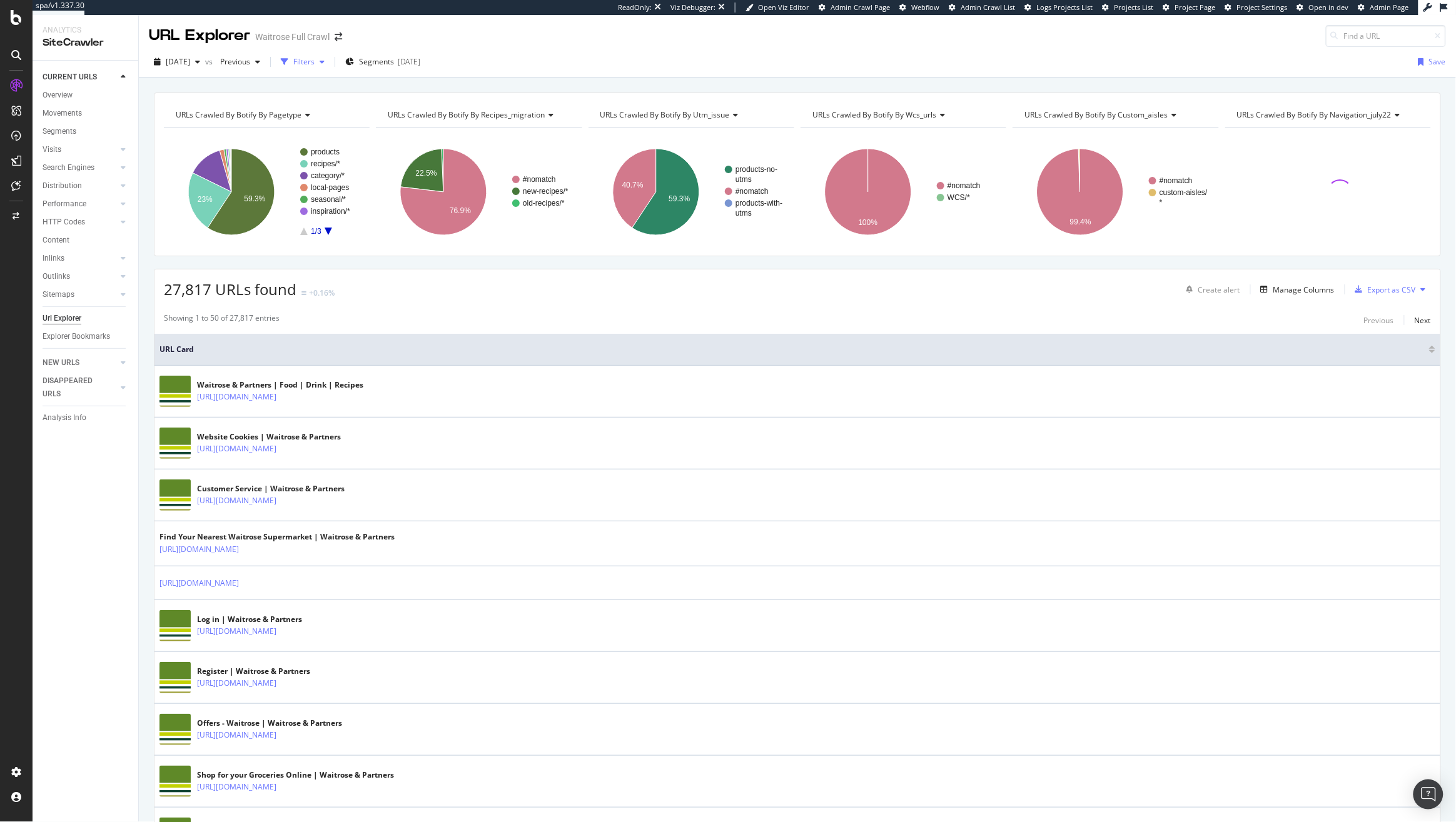
click at [329, 70] on div "Filters" at bounding box center [302, 62] width 53 height 19
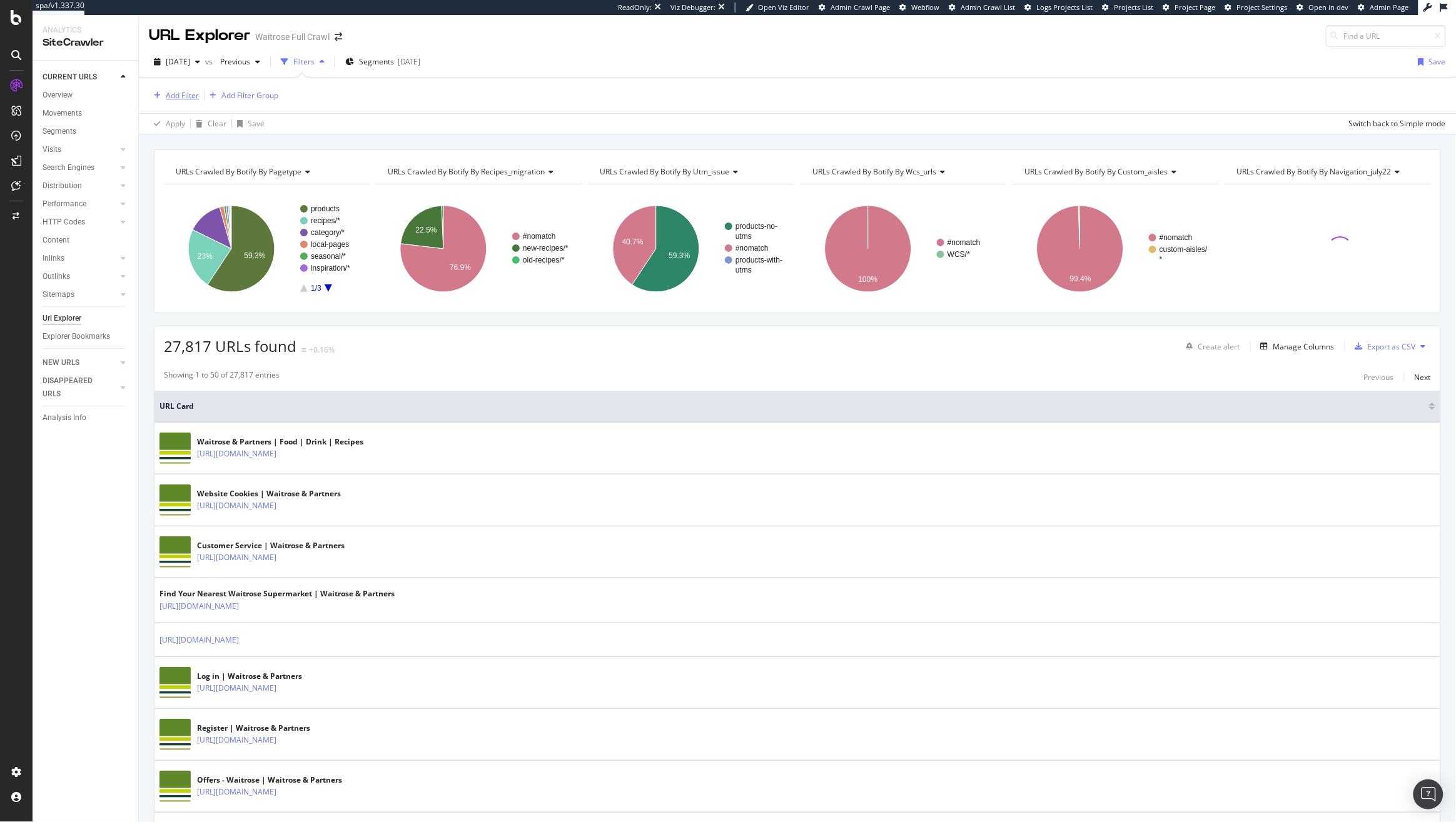
click at [190, 94] on div "Add Filter" at bounding box center [182, 95] width 33 height 11
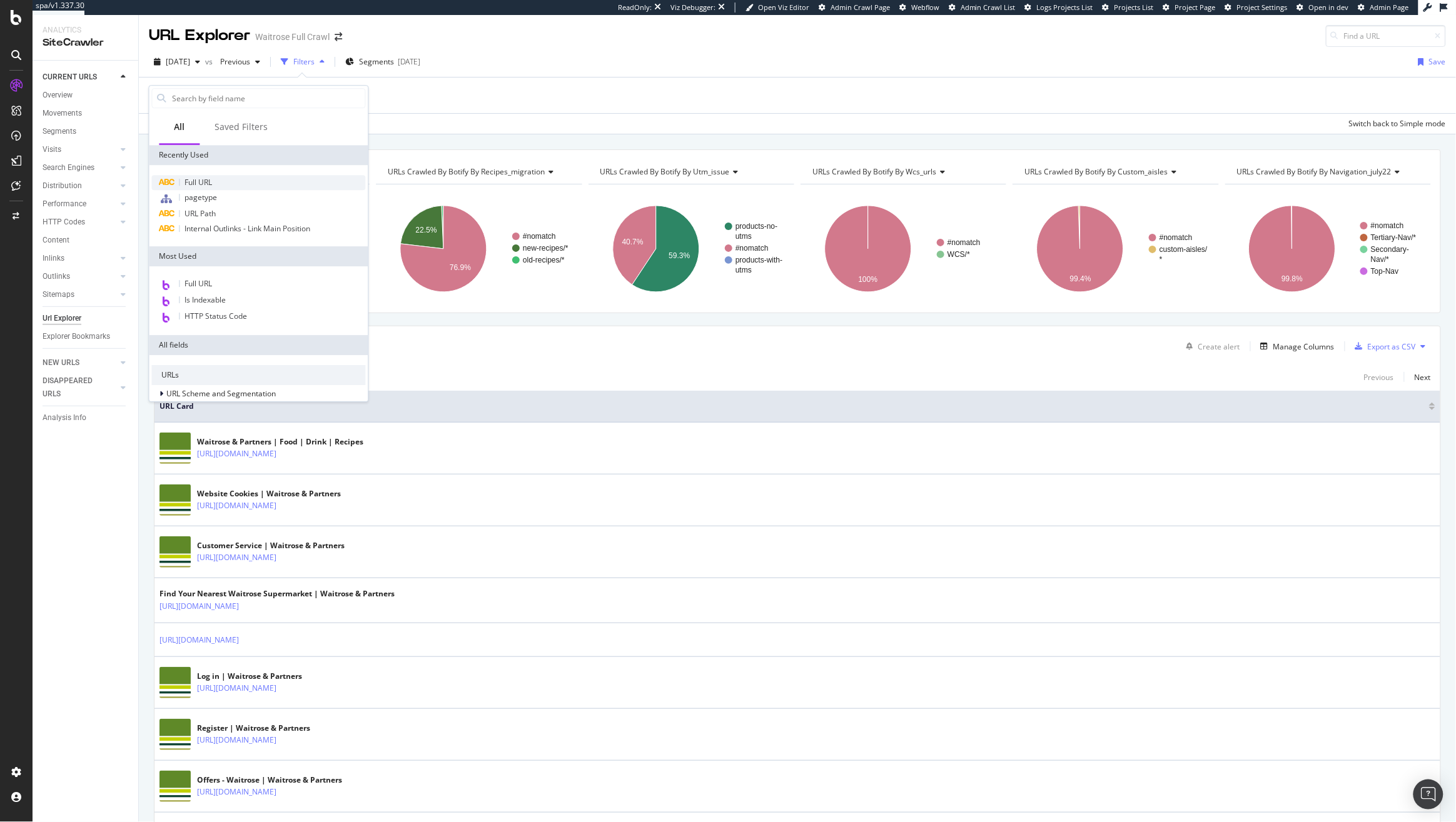
click at [218, 178] on div "Full URL" at bounding box center [259, 183] width 214 height 15
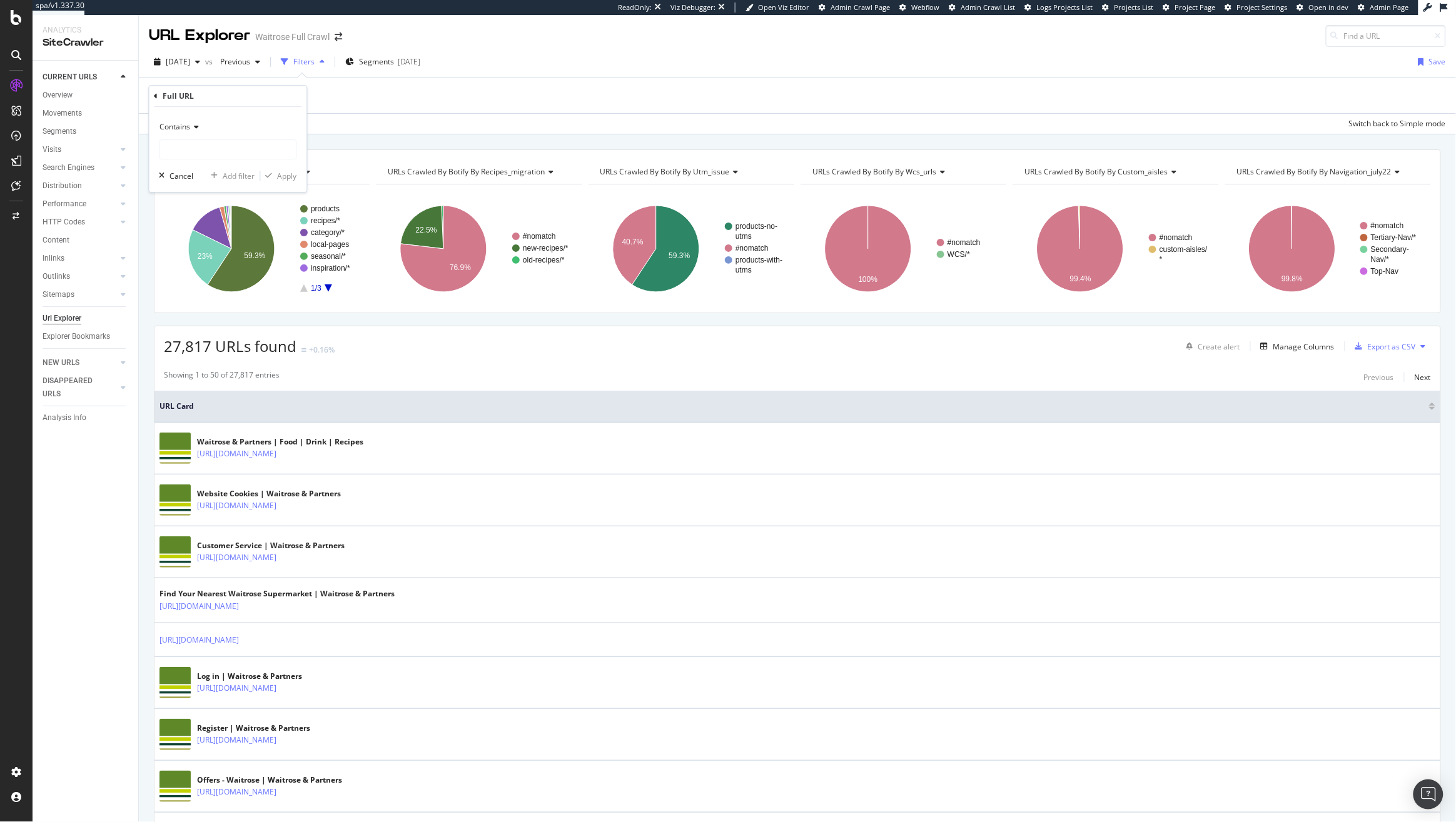
click at [179, 129] on span "Contains" at bounding box center [175, 126] width 31 height 11
click at [180, 149] on span "Equal to" at bounding box center [179, 153] width 28 height 11
click at [180, 149] on input "text" at bounding box center [227, 150] width 136 height 20
paste input "https://www.waitrose.com/ecom/recipes/special-occasion/christmas/christmas-left…"
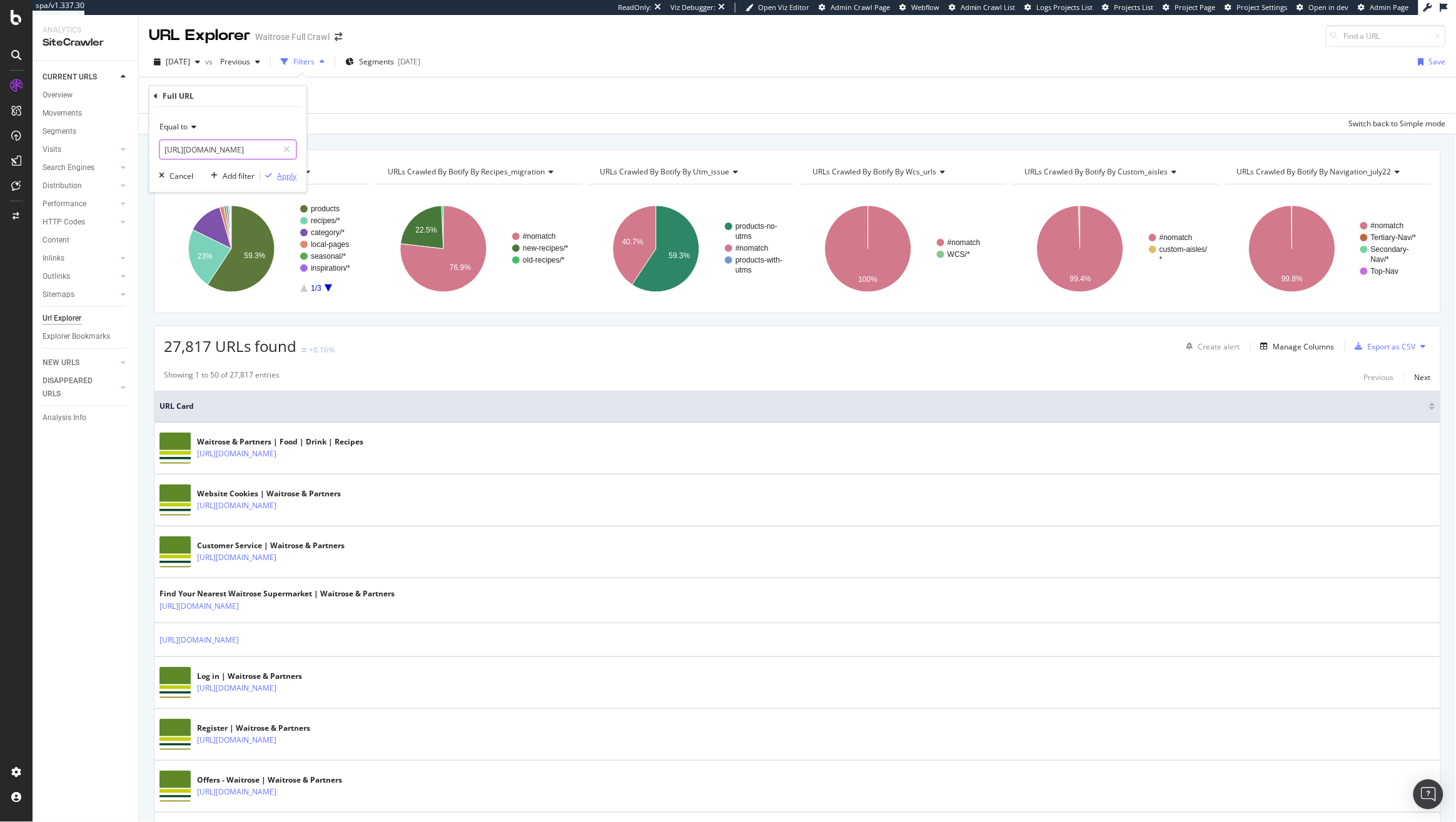
type input "https://www.waitrose.com/ecom/recipes/special-occasion/christmas/christmas-left…"
click at [275, 170] on button "Apply" at bounding box center [279, 176] width 36 height 13
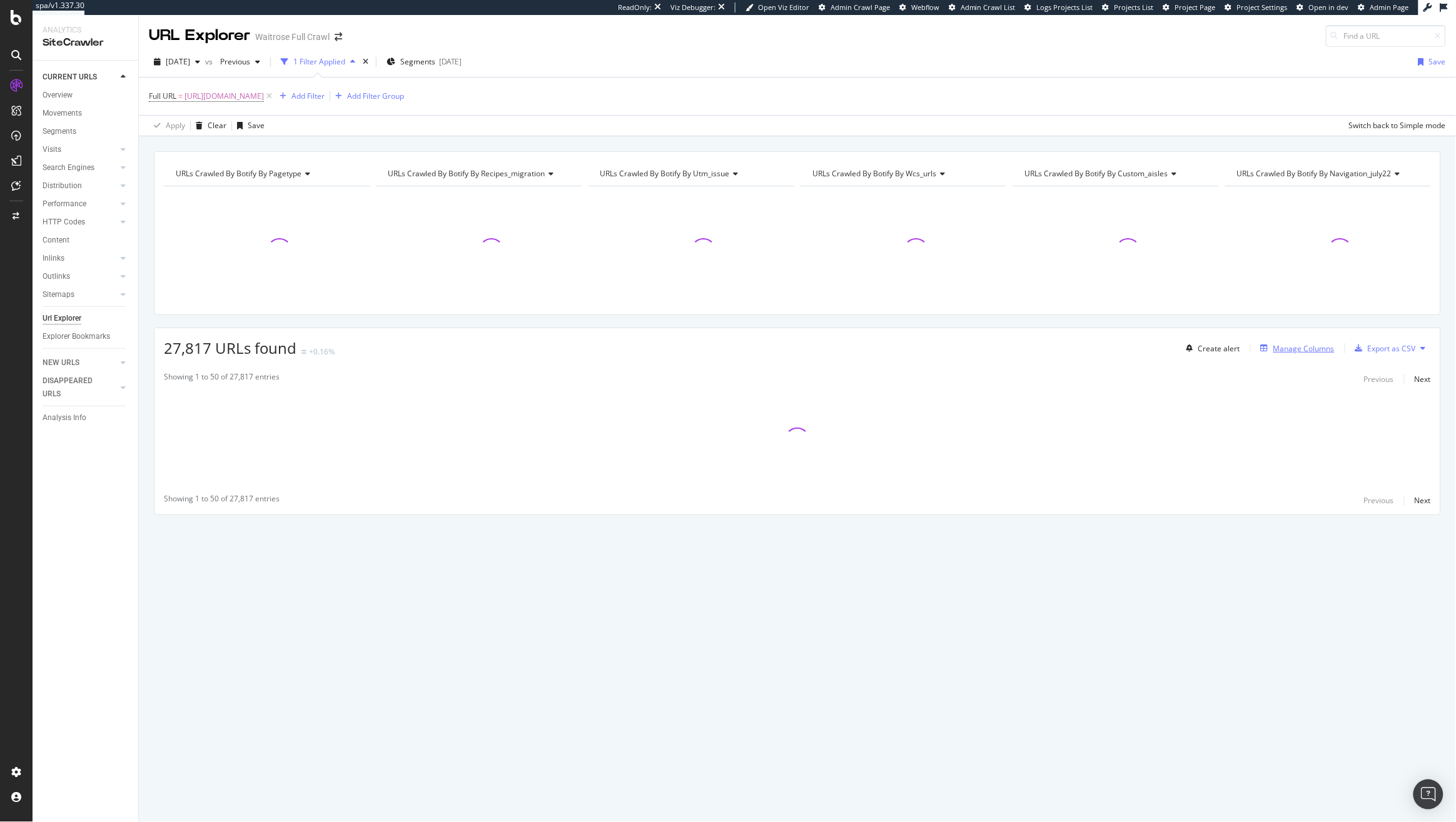
click at [1304, 350] on div "Manage Columns" at bounding box center [1303, 348] width 61 height 11
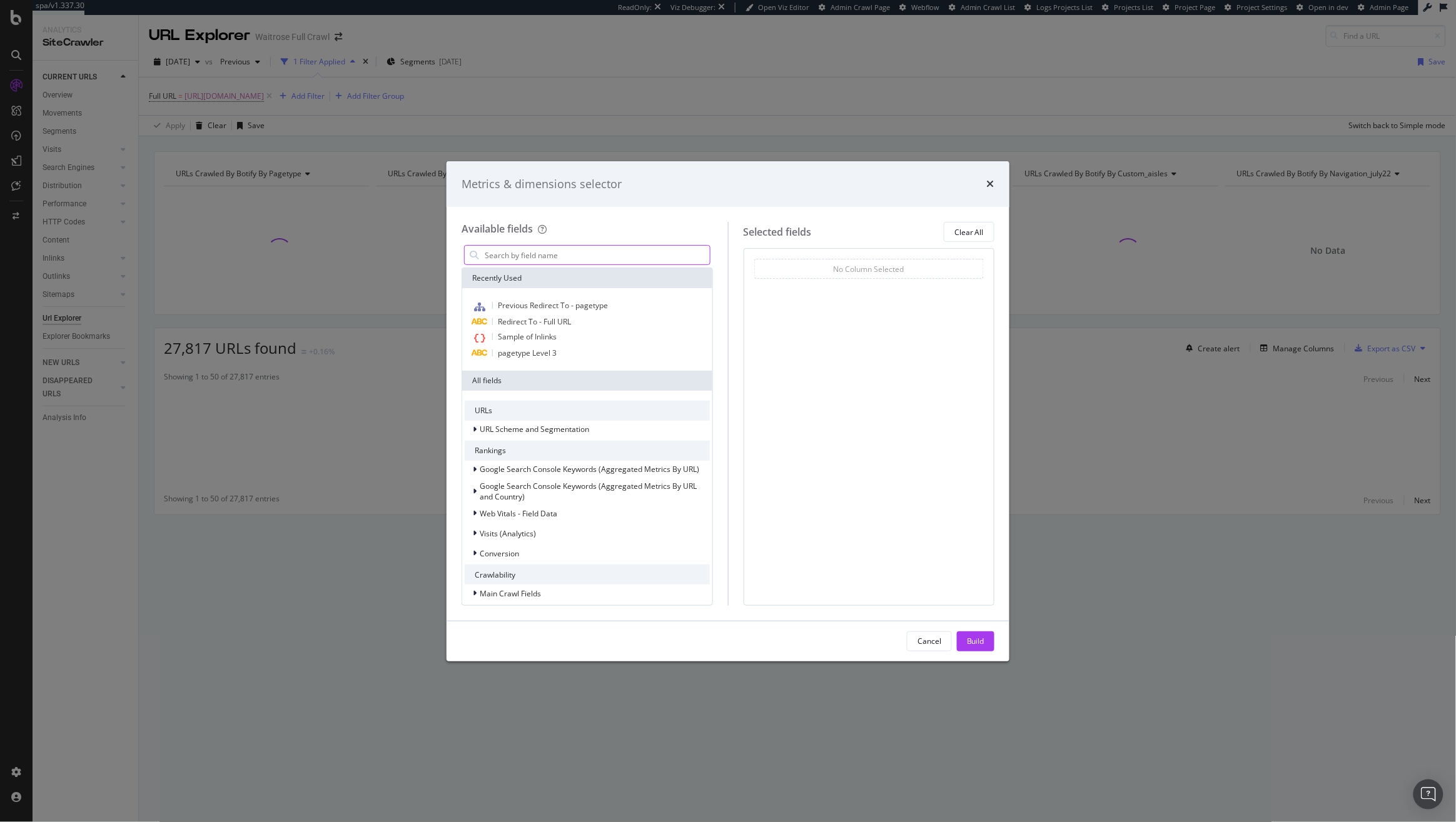
click at [600, 257] on input "modal" at bounding box center [596, 255] width 226 height 19
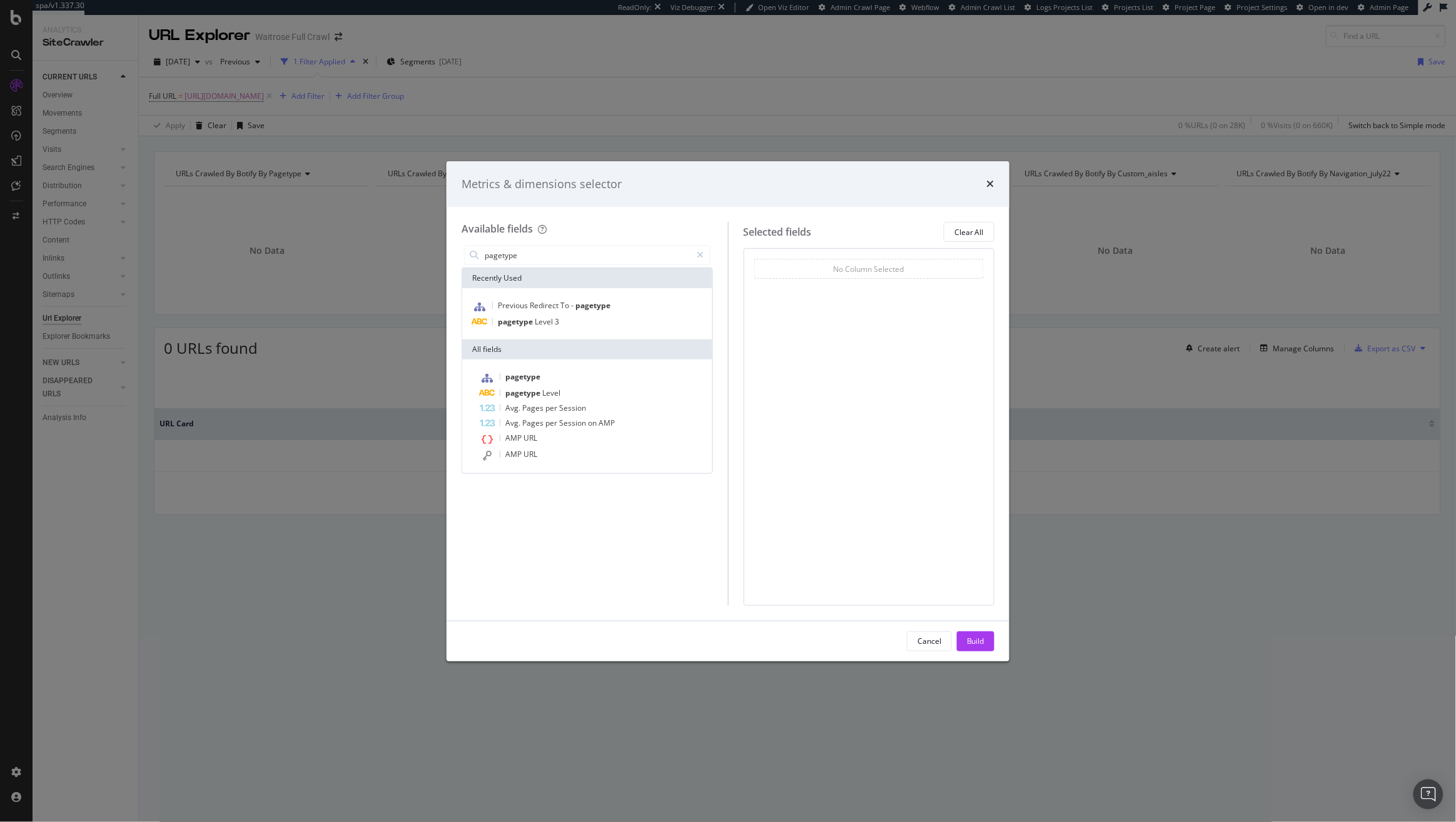
type input "pagetype"
click at [363, 93] on div "Metrics & dimensions selector Available fields pagetype Recently Used Previous …" at bounding box center [728, 411] width 1456 height 822
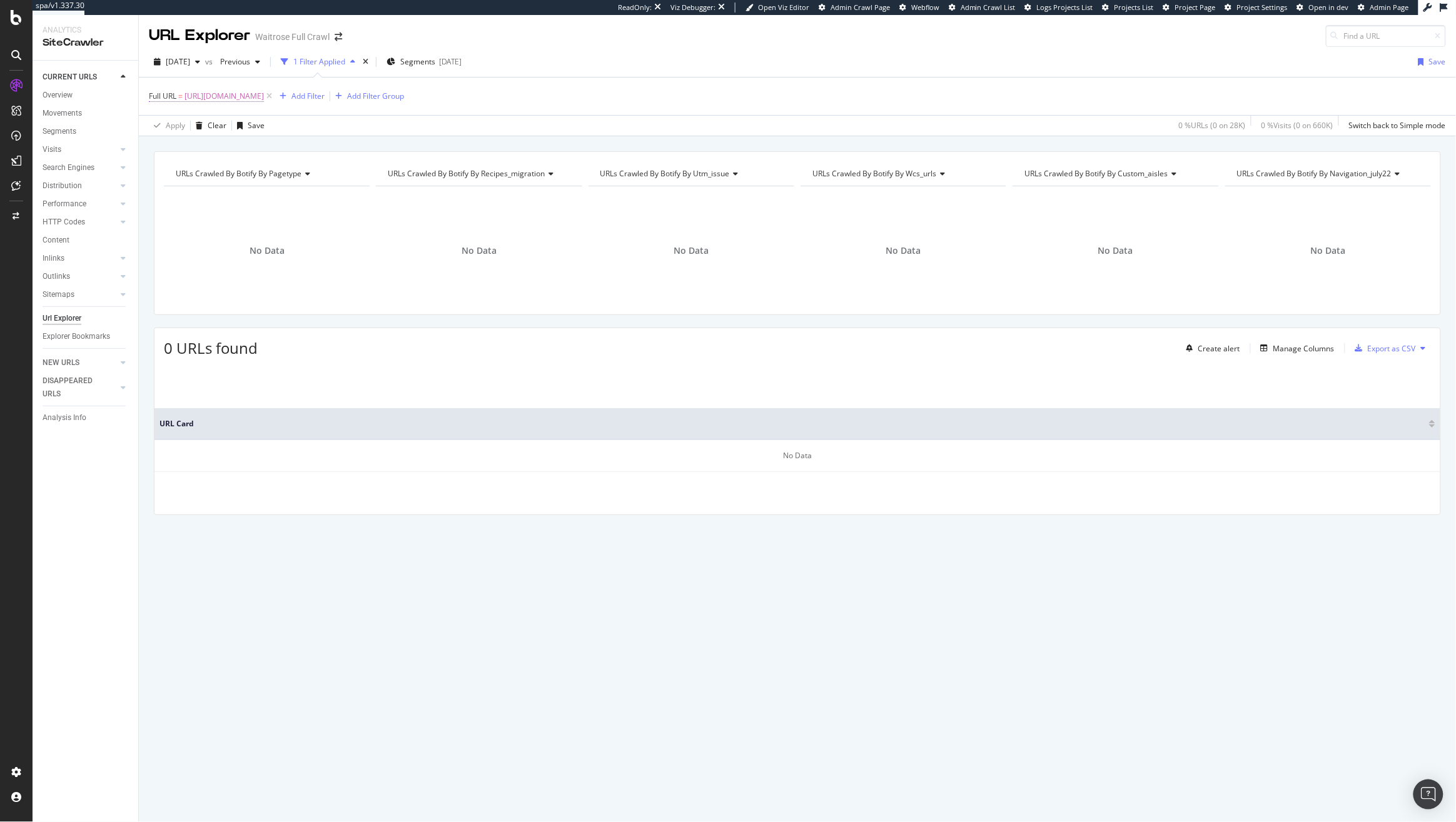
click at [264, 98] on span "https://www.waitrose.com/ecom/recipes/special-occasion/christmas/christmas-left…" at bounding box center [224, 96] width 79 height 18
click at [163, 148] on input "https://www.waitrose.com/ecom/recipes/special-occasion/christmas/christmas-left…" at bounding box center [219, 148] width 118 height 20
click at [166, 145] on input "https://www.waitrose.com/ecom/recipes/special-occasion/christmas/christmas-left…" at bounding box center [219, 148] width 118 height 20
click at [283, 171] on div "Apply" at bounding box center [287, 174] width 19 height 11
click at [337, 60] on div "1 Filter Applied" at bounding box center [319, 61] width 52 height 11
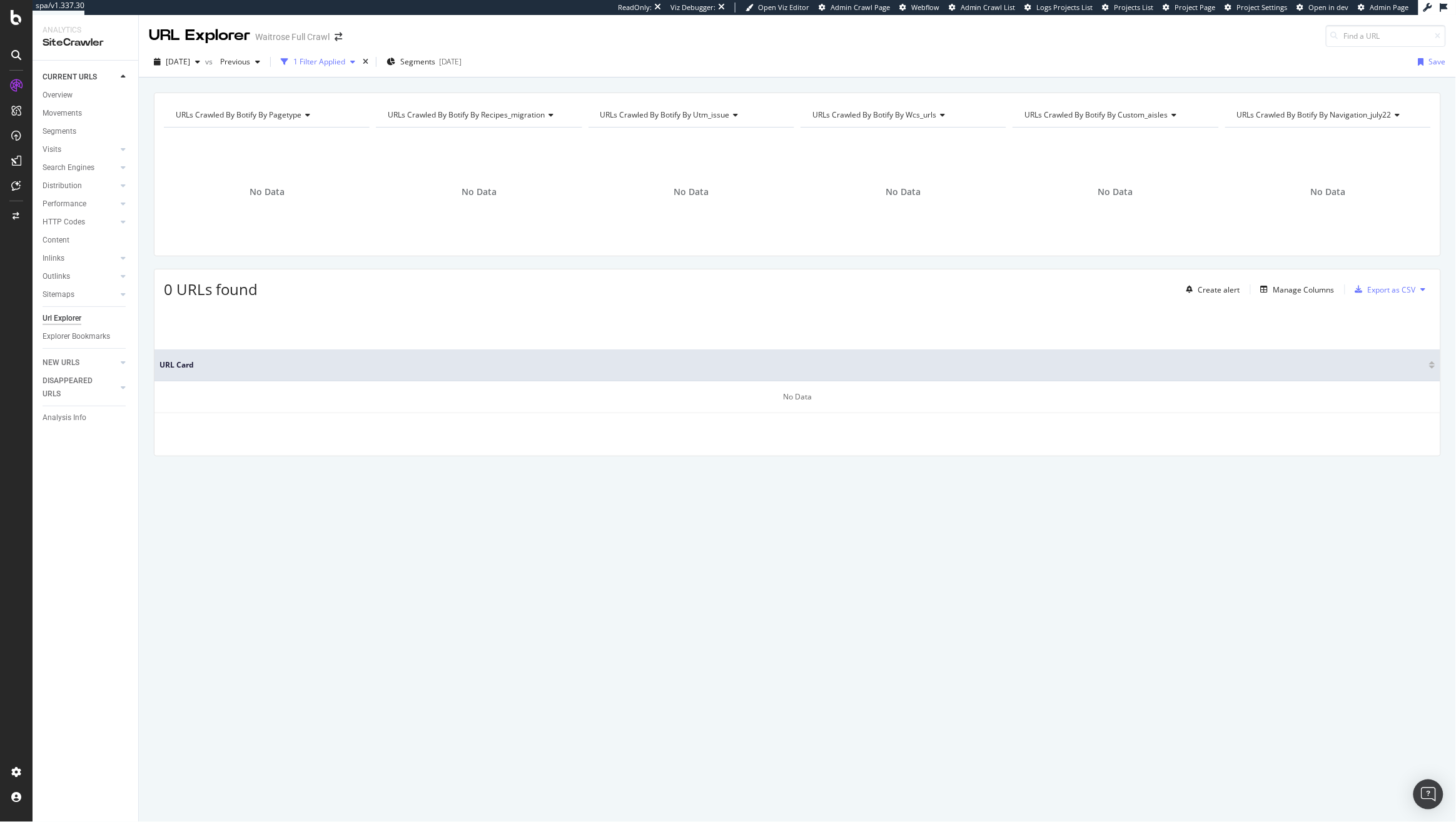
click at [337, 60] on div "1 Filter Applied" at bounding box center [319, 61] width 52 height 11
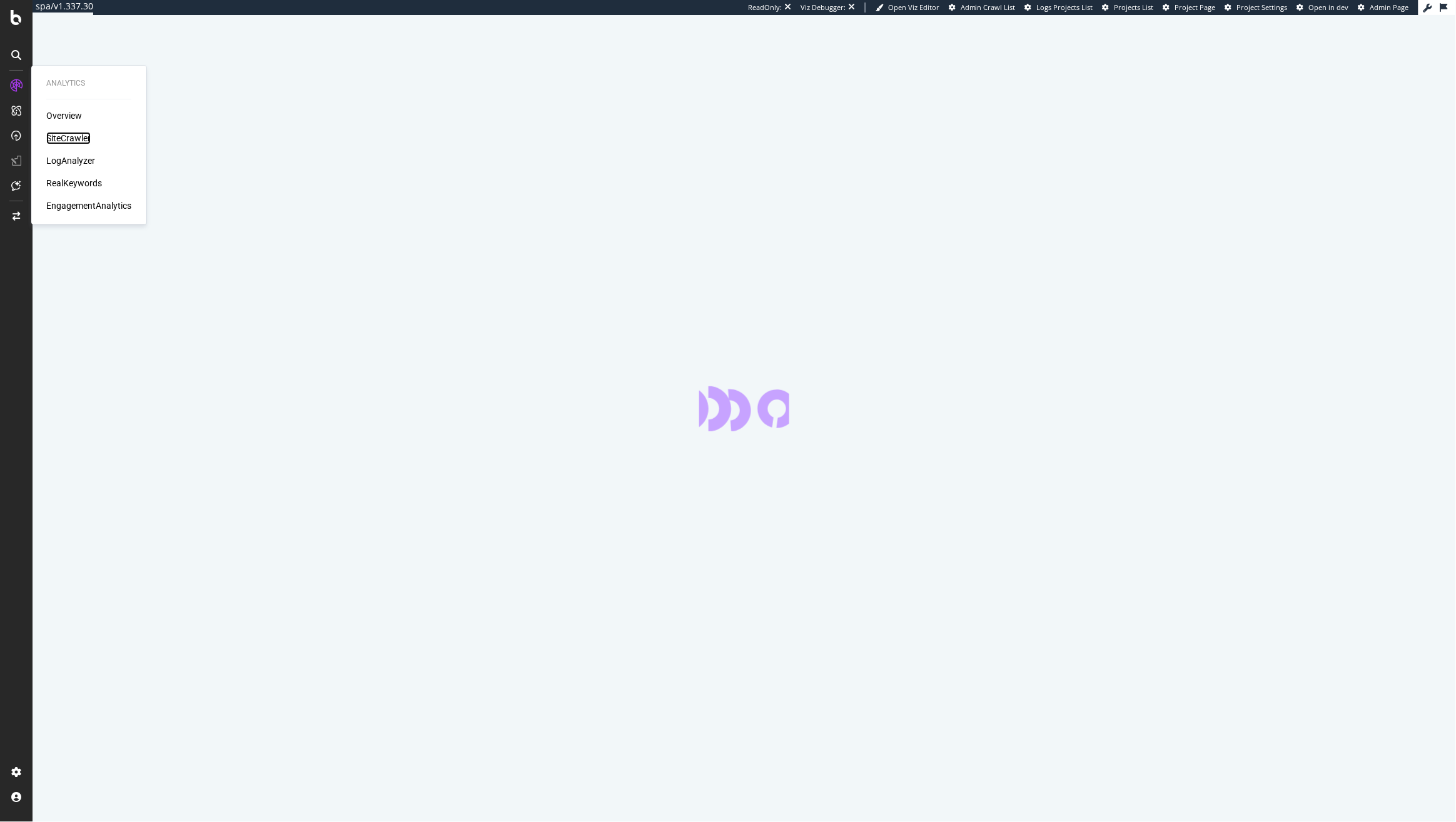
click at [73, 144] on div "SiteCrawler" at bounding box center [68, 138] width 44 height 13
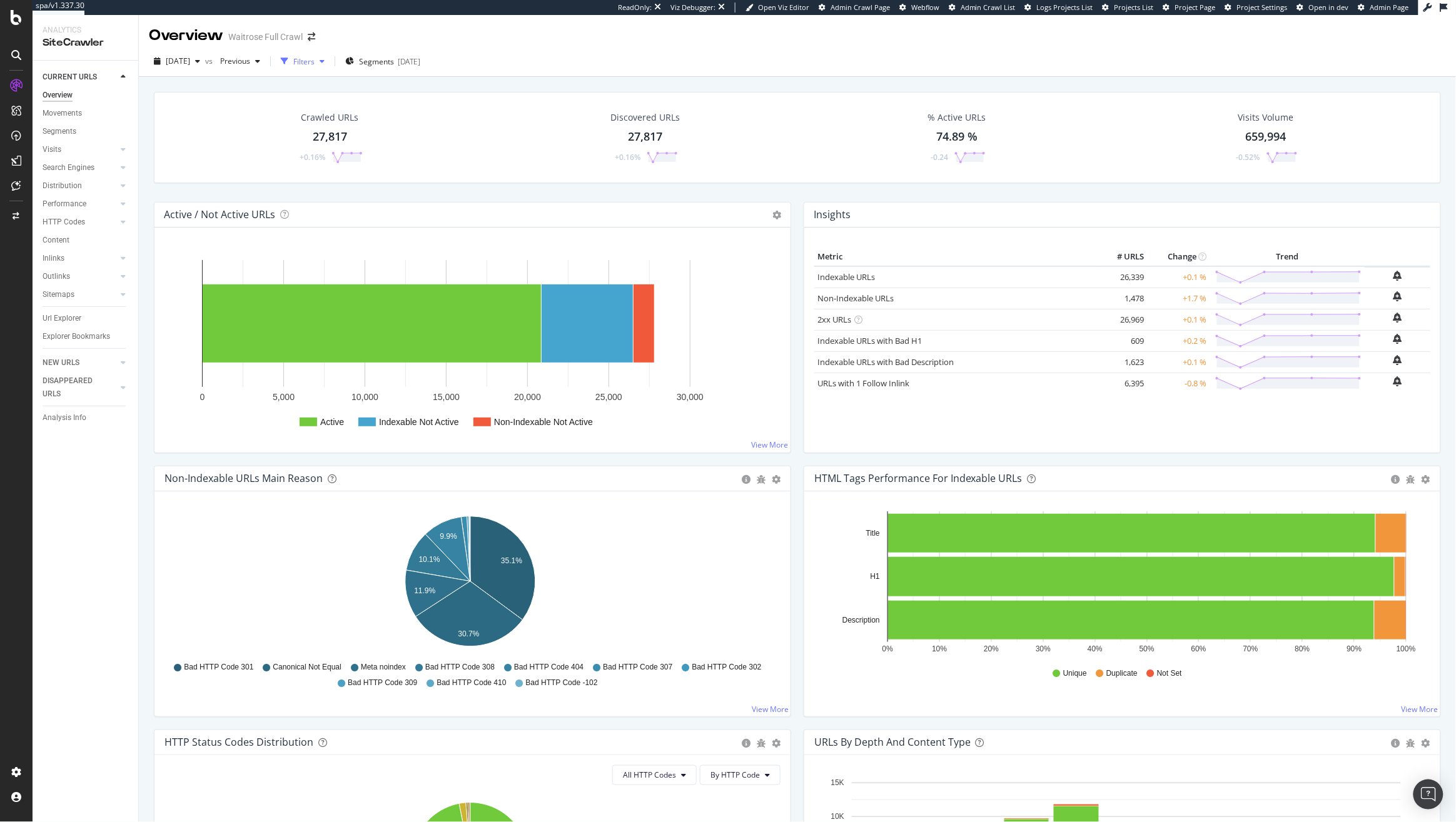
click at [329, 70] on div "Filters" at bounding box center [302, 61] width 53 height 19
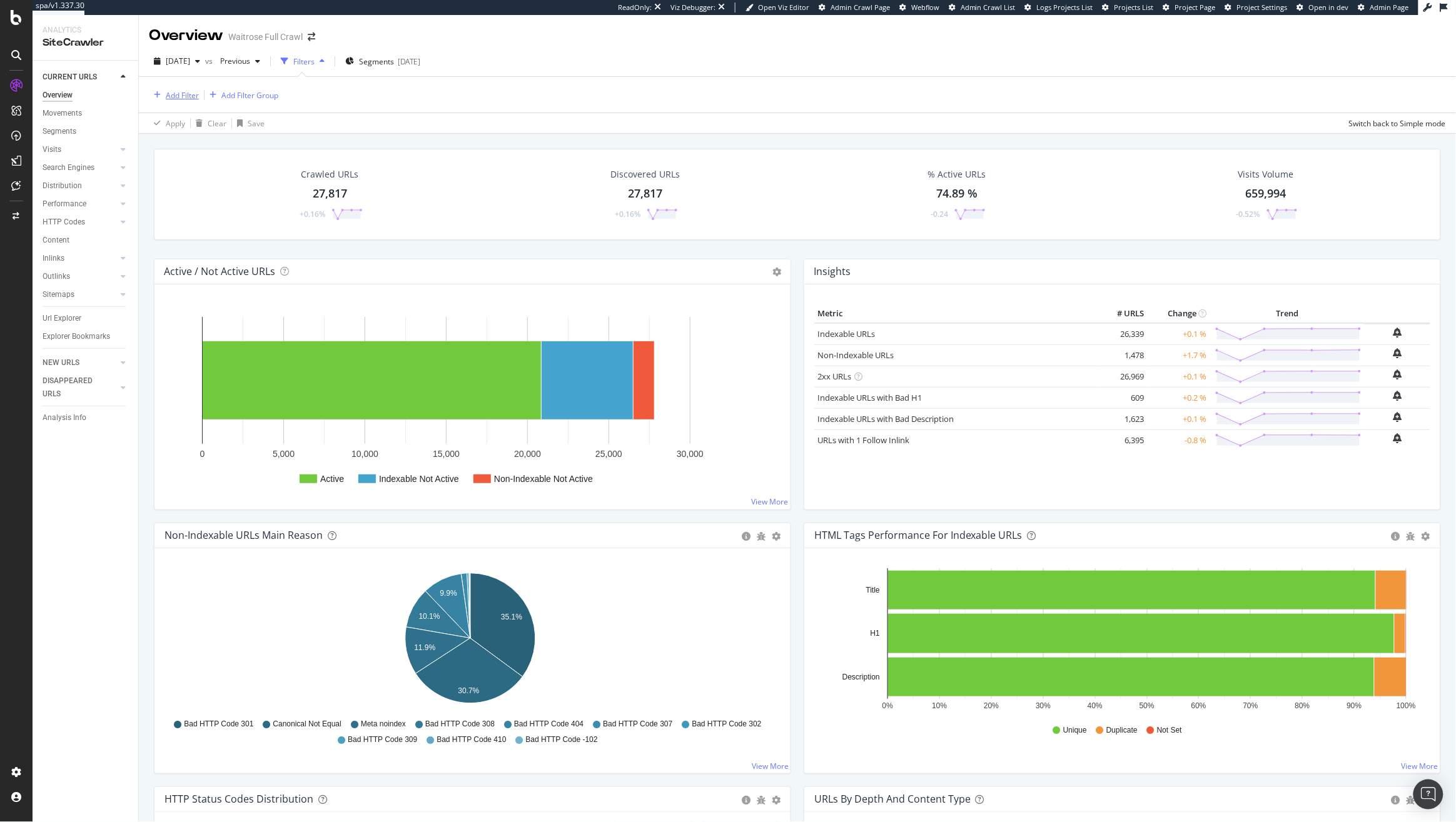
click at [195, 96] on div "Add Filter" at bounding box center [182, 95] width 33 height 11
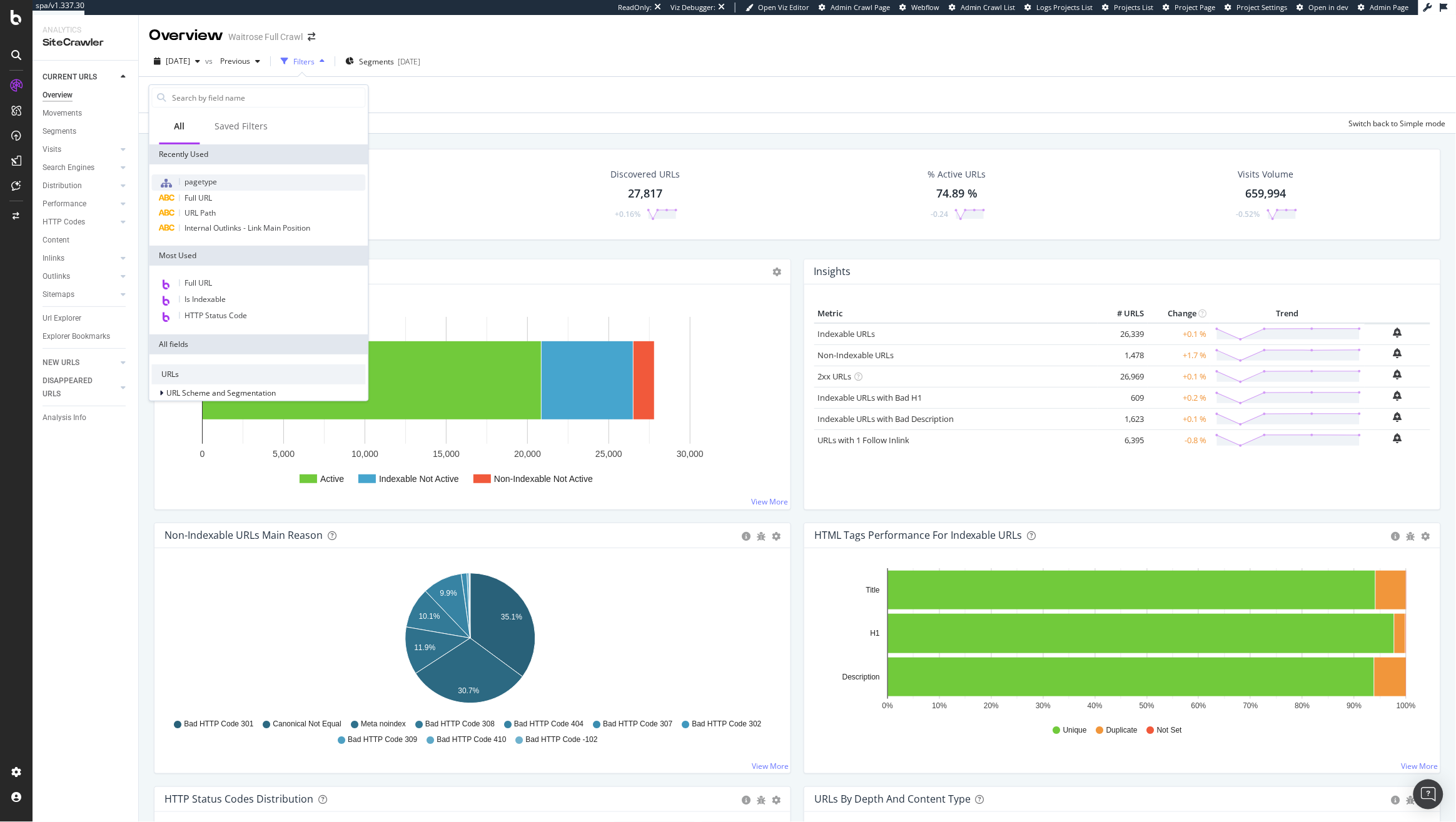
click at [231, 175] on div "pagetype" at bounding box center [259, 183] width 214 height 16
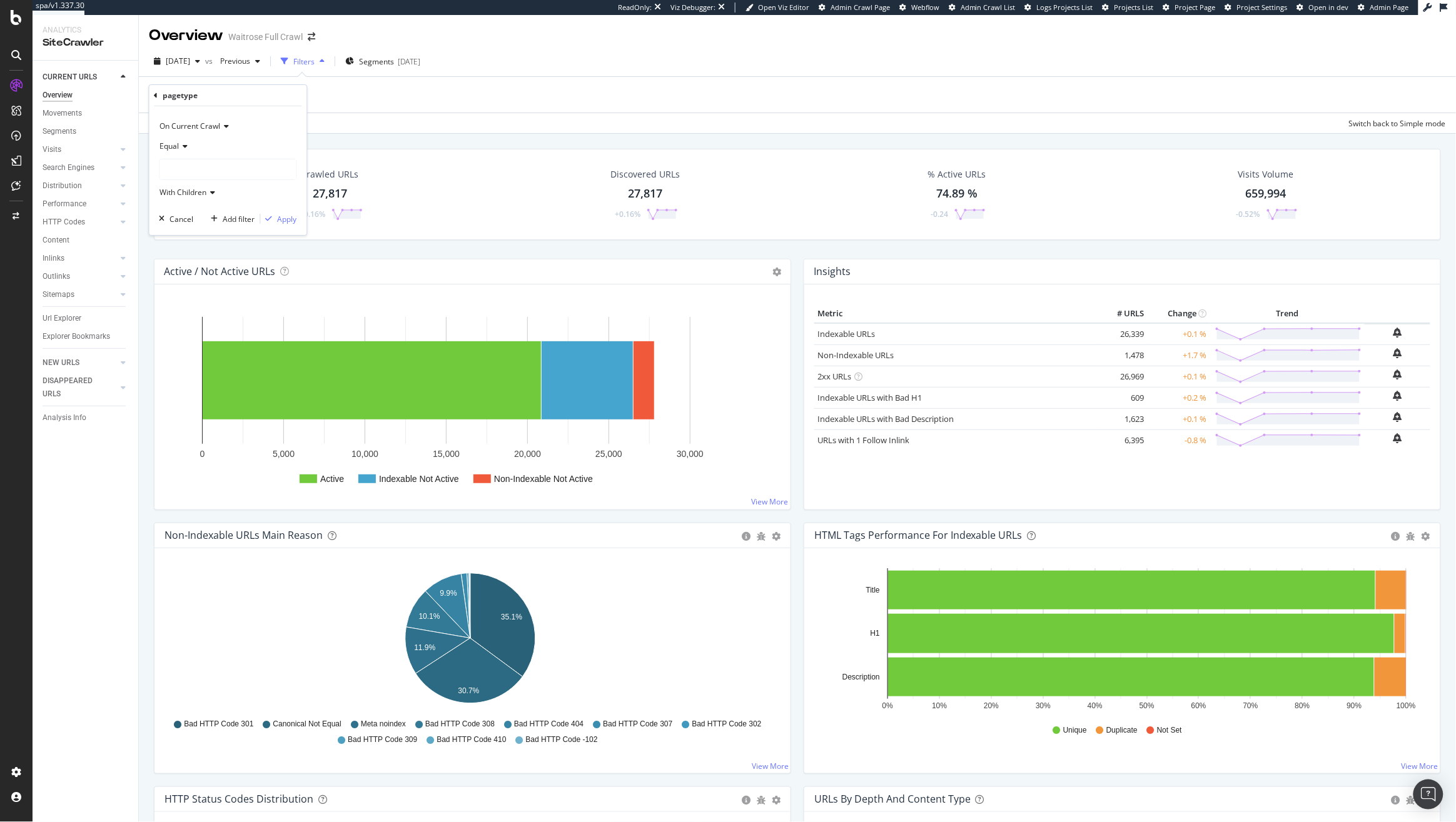
click at [174, 140] on div "Equal" at bounding box center [228, 146] width 138 height 20
click at [196, 188] on span "Not Equal" at bounding box center [182, 188] width 34 height 11
click at [208, 166] on div at bounding box center [227, 170] width 136 height 20
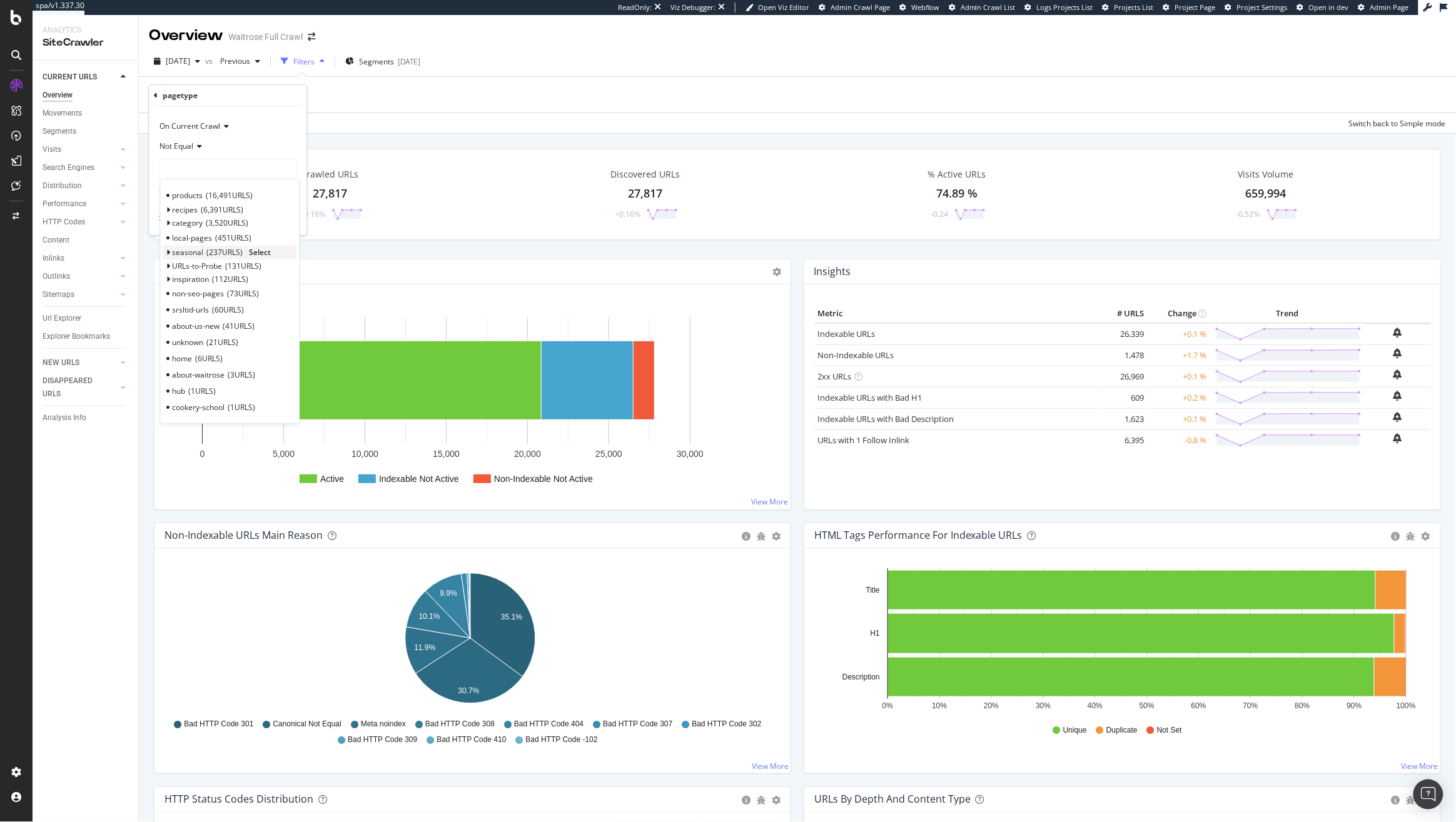
click at [167, 256] on icon at bounding box center [168, 252] width 4 height 8
click at [205, 262] on span "christmas" at bounding box center [196, 266] width 34 height 11
click at [264, 265] on span "Select" at bounding box center [270, 266] width 22 height 11
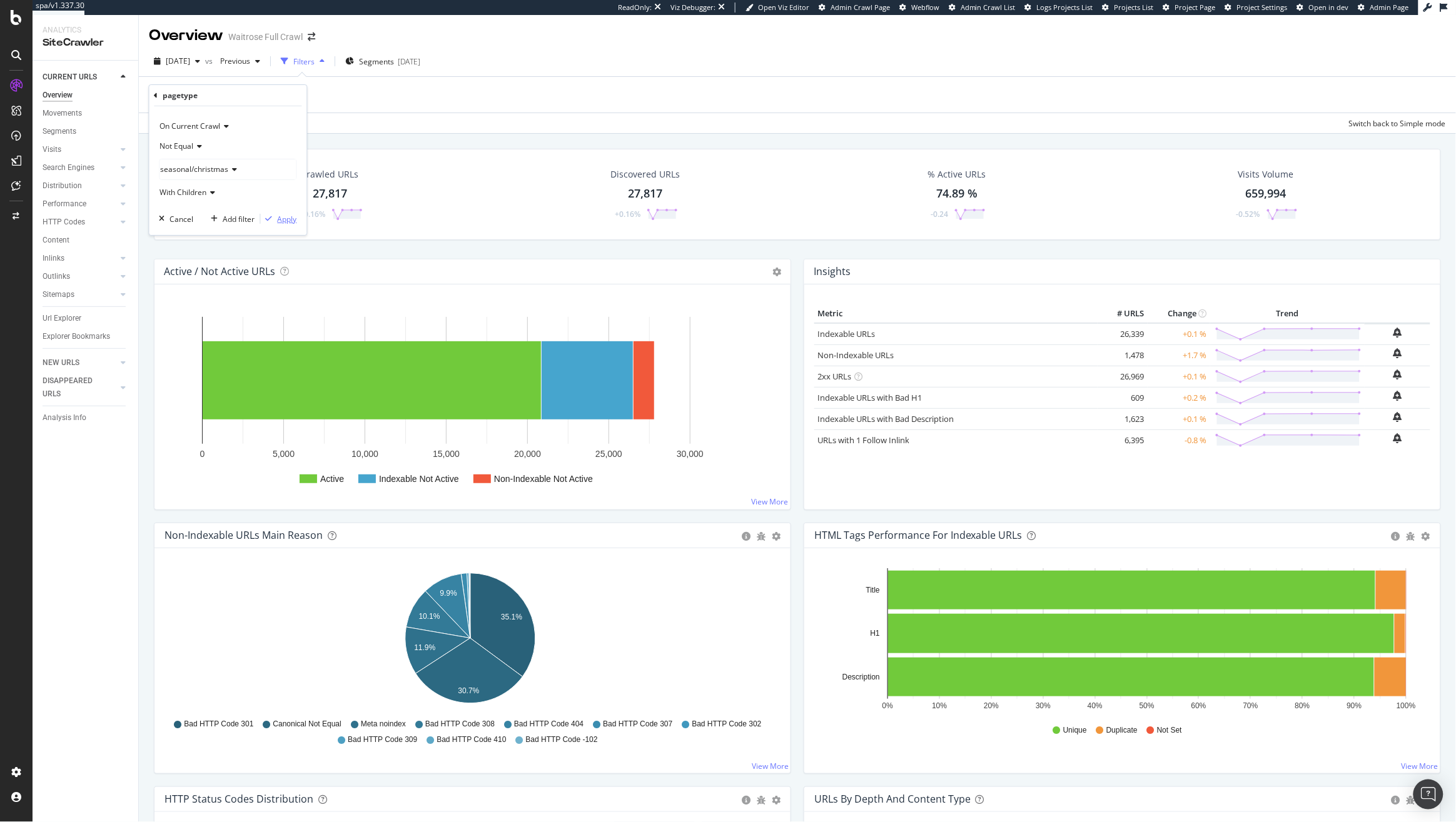
click at [282, 219] on div "Apply" at bounding box center [287, 219] width 19 height 11
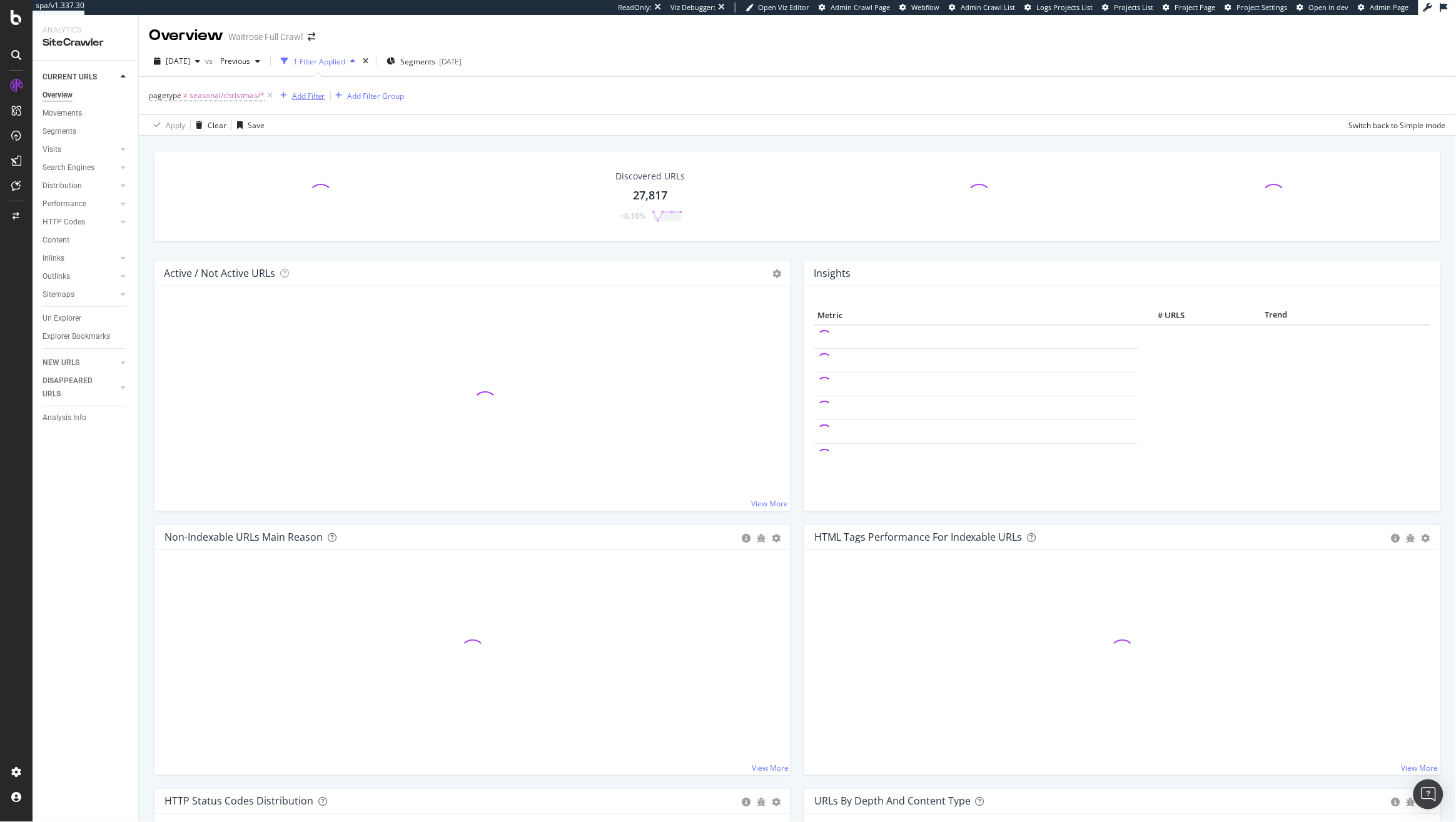
click at [314, 94] on div "Add Filter" at bounding box center [309, 96] width 33 height 11
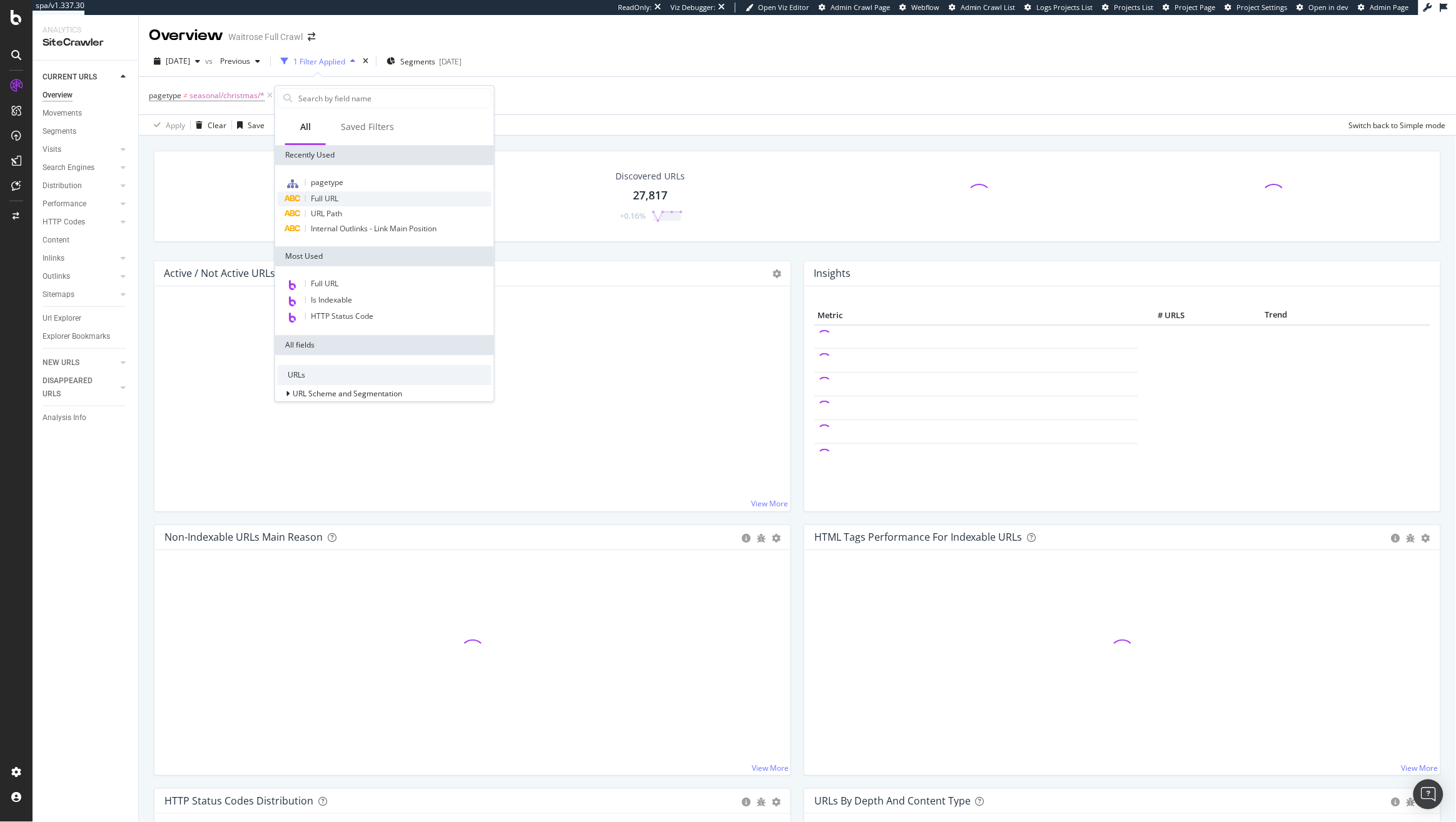
click at [357, 197] on div "Full URL" at bounding box center [384, 198] width 214 height 15
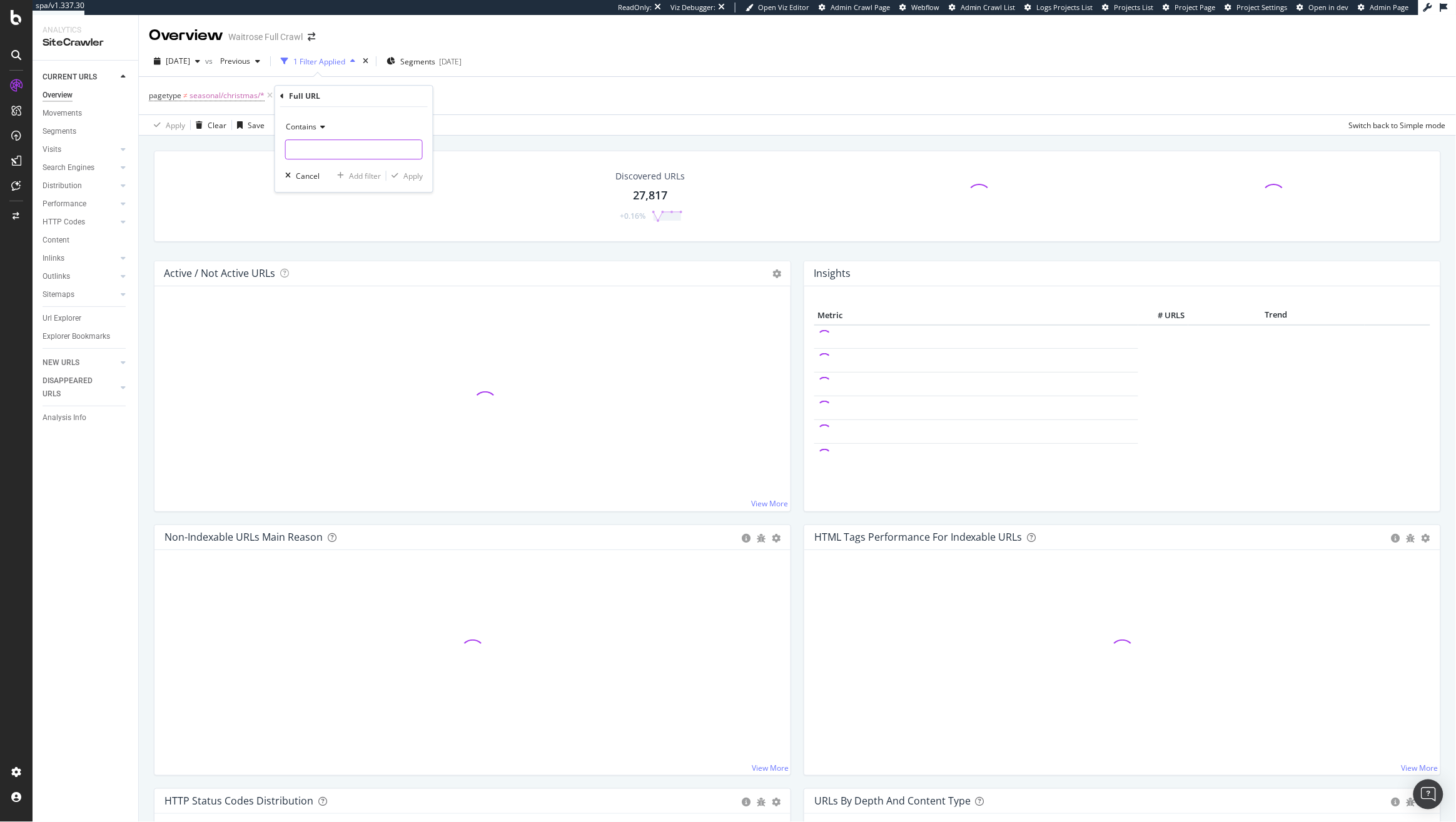
click at [332, 143] on input "text" at bounding box center [354, 150] width 136 height 20
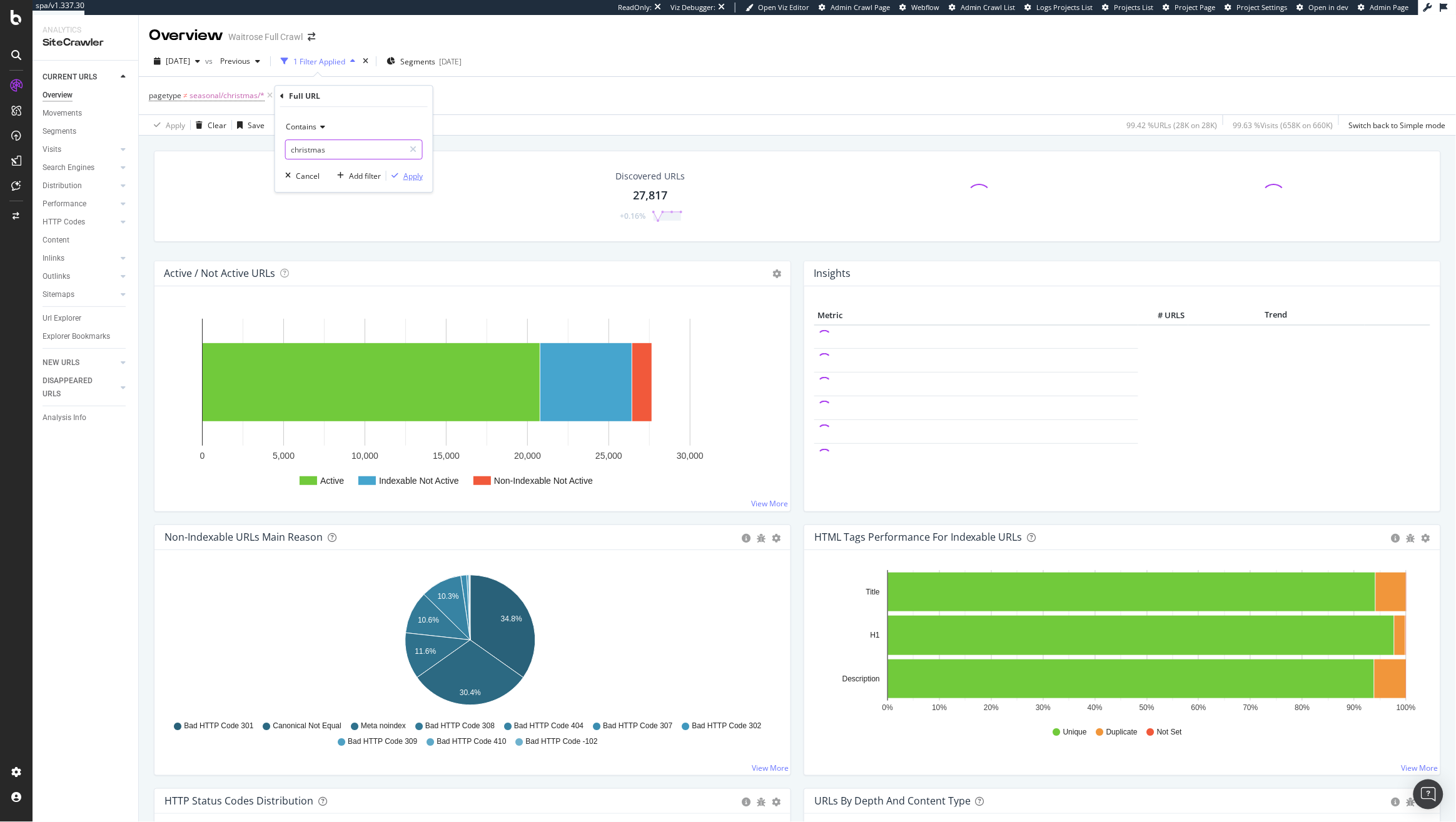
type input "christmas"
click at [414, 176] on div "Apply" at bounding box center [413, 175] width 19 height 11
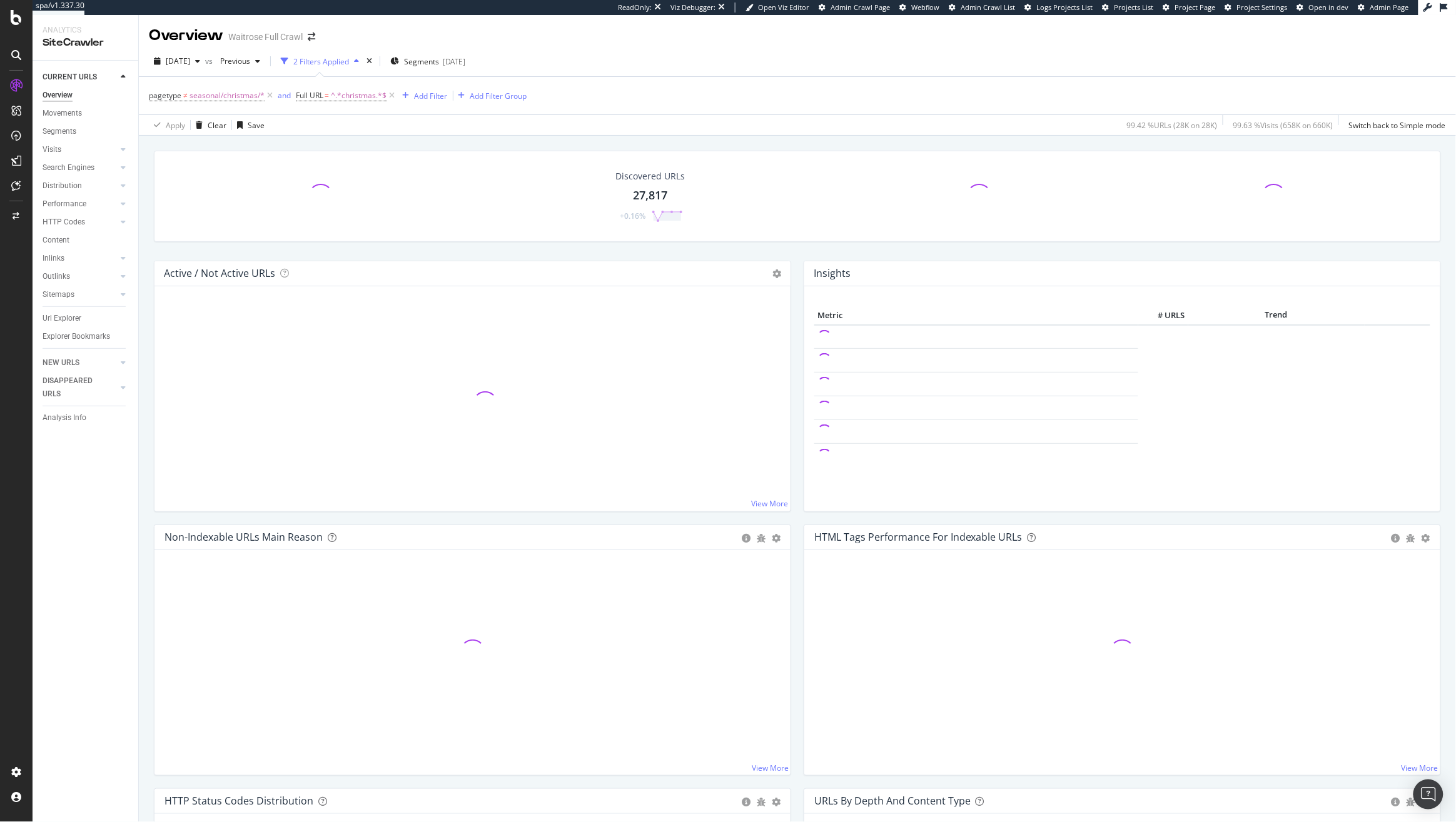
click at [63, 307] on div "Overview Movements Segments Visits Analysis Orphan URLs Search Engines Top Char…" at bounding box center [91, 220] width 96 height 267
click at [58, 321] on div "Url Explorer" at bounding box center [62, 319] width 39 height 13
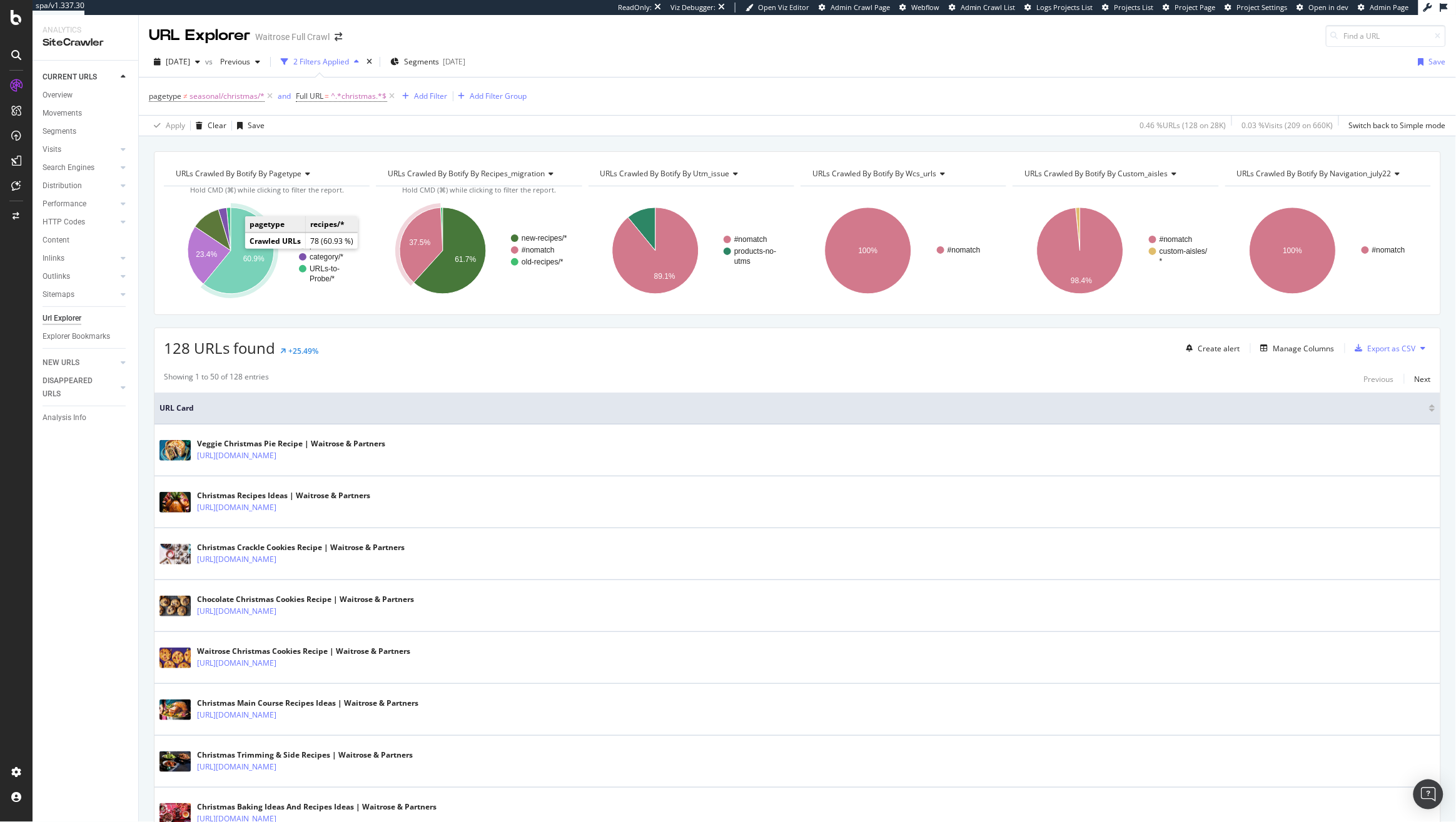
click at [236, 252] on icon "A chart." at bounding box center [238, 250] width 71 height 86
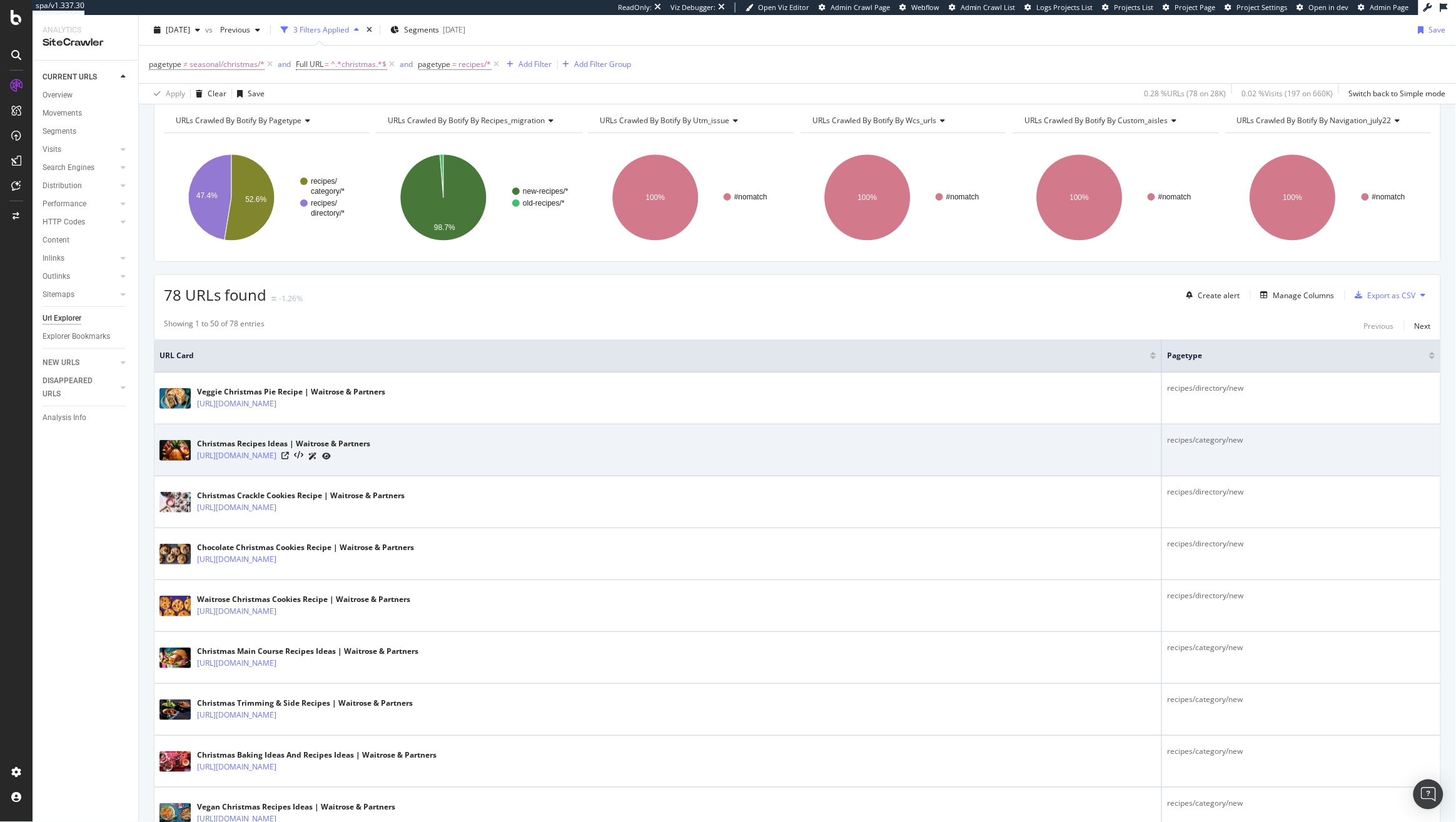
scroll to position [52, 0]
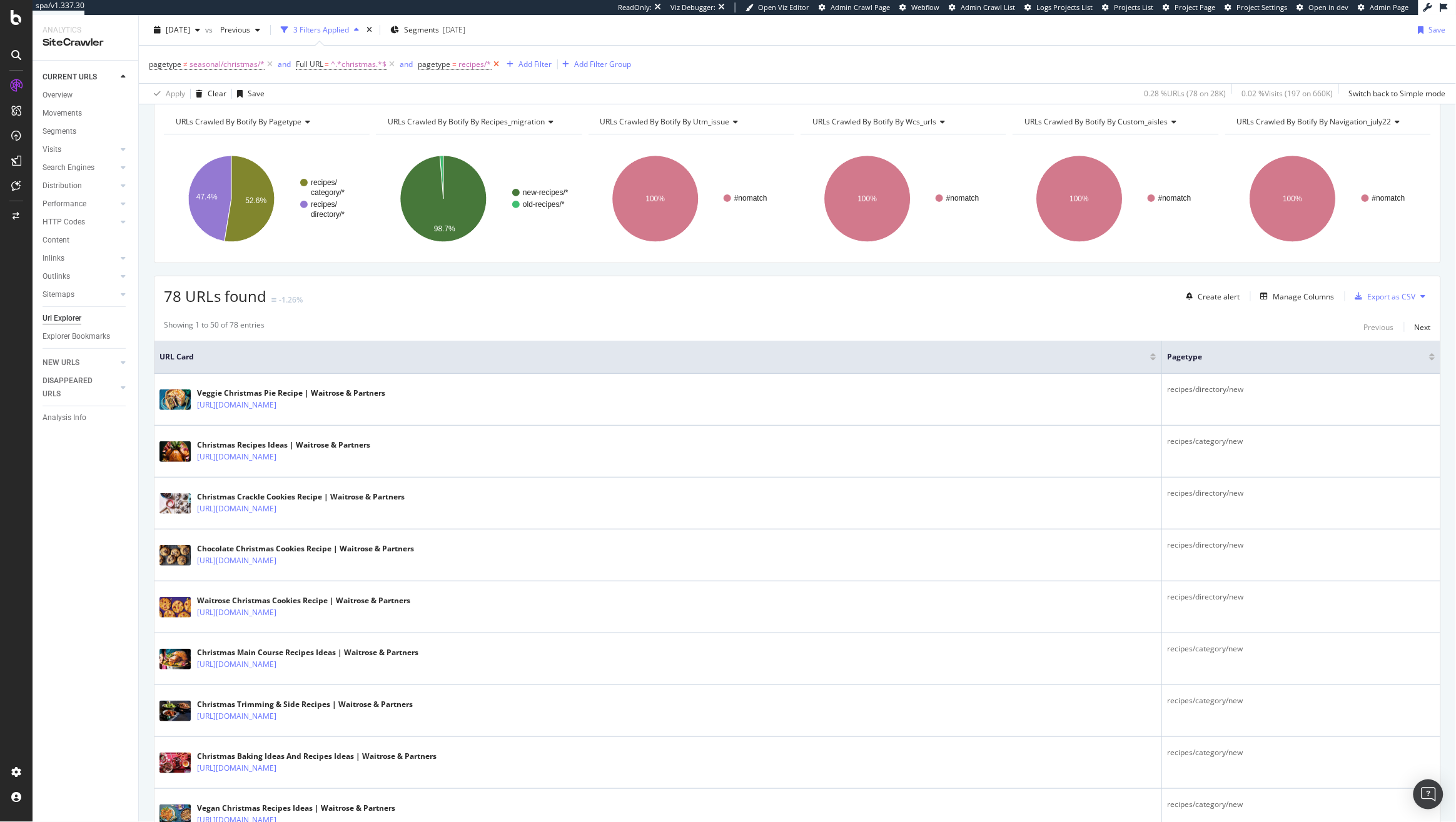
click at [496, 64] on icon at bounding box center [496, 65] width 11 height 13
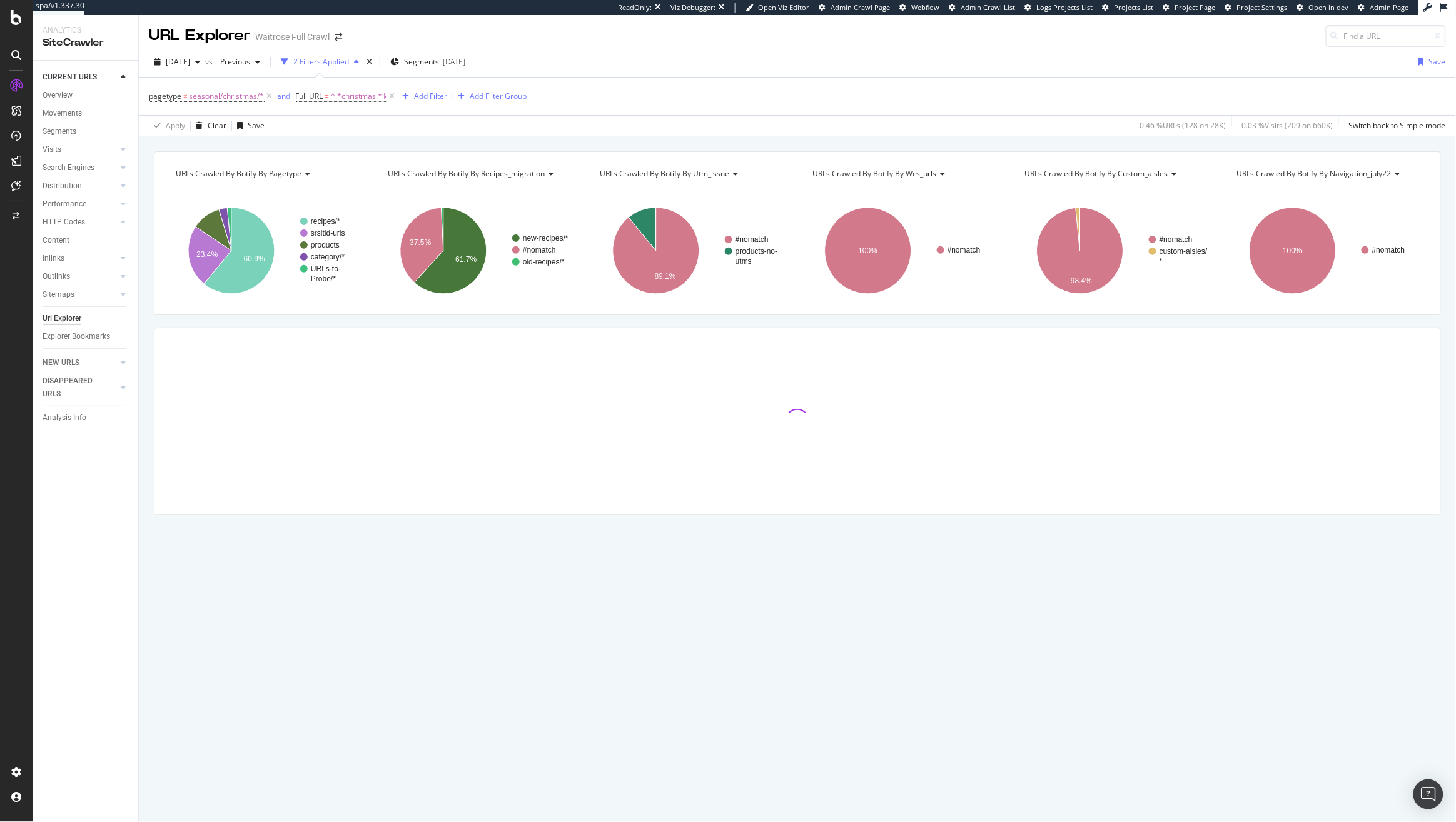
click at [679, 47] on div "2025 Sep. 13th vs Previous 2 Filters Applied Segments 2025-09-12 Save pagetype …" at bounding box center [797, 91] width 1317 height 89
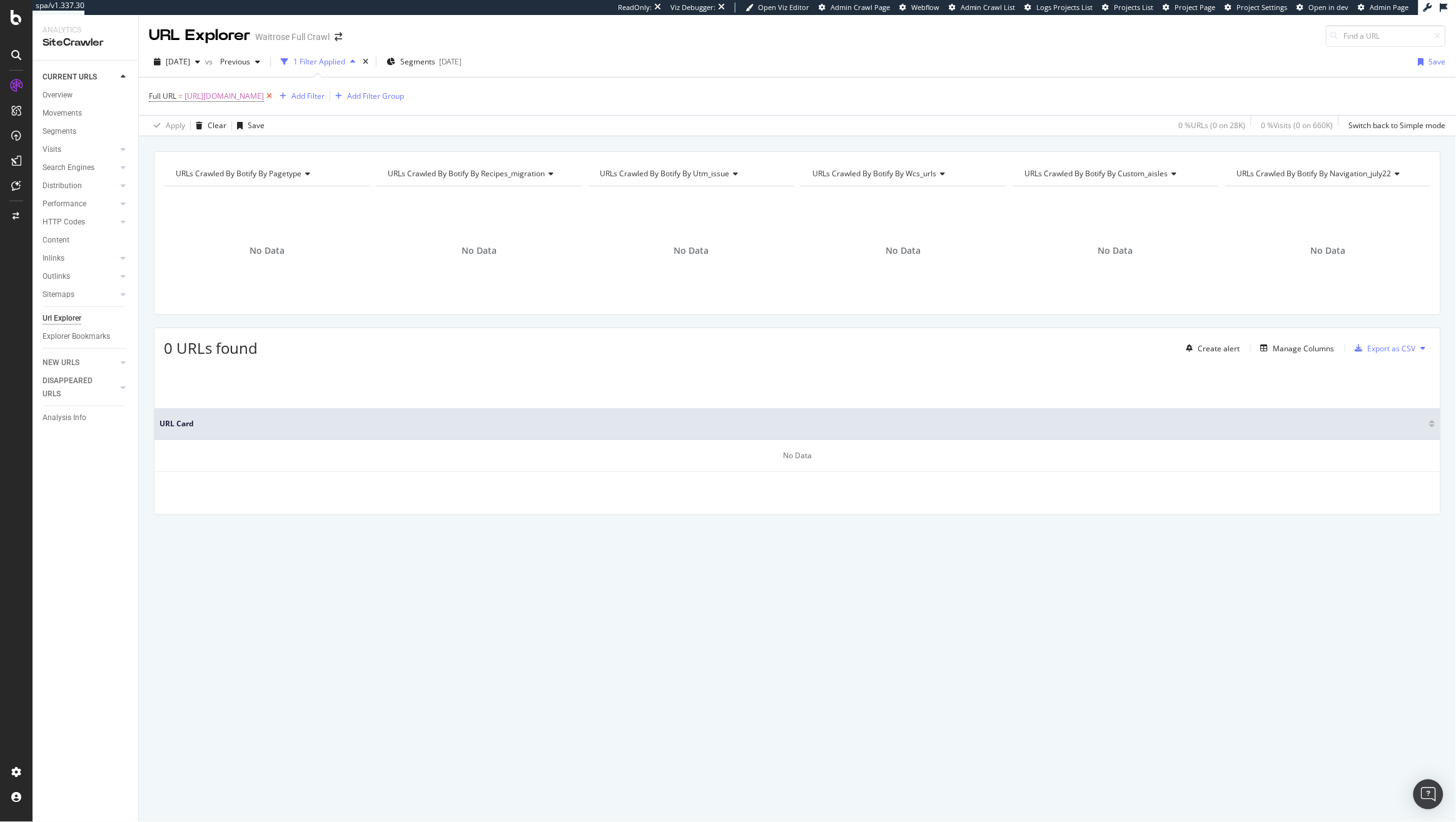
click at [275, 98] on icon at bounding box center [269, 96] width 11 height 13
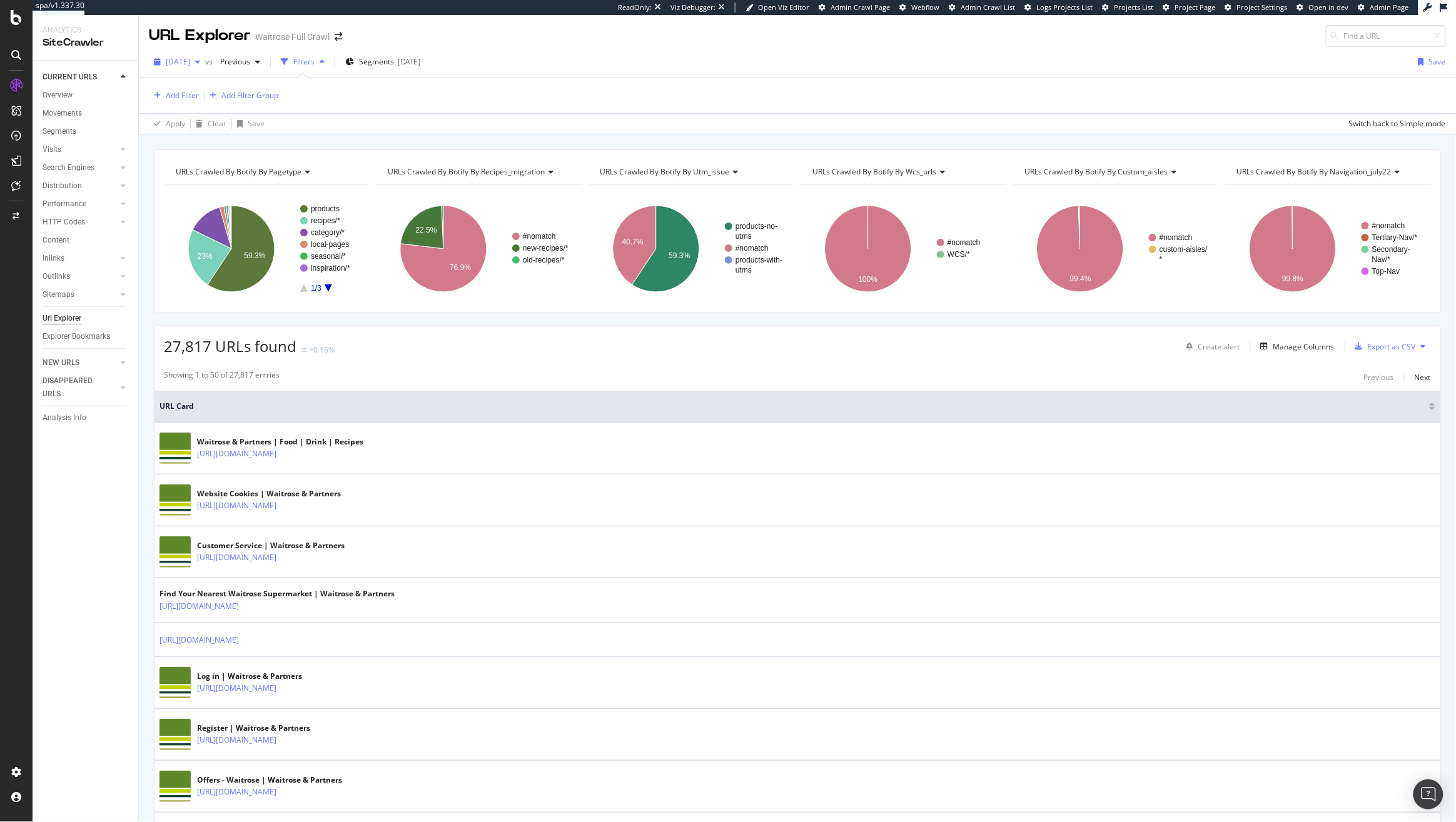
click at [190, 66] on span "[DATE]" at bounding box center [178, 61] width 24 height 11
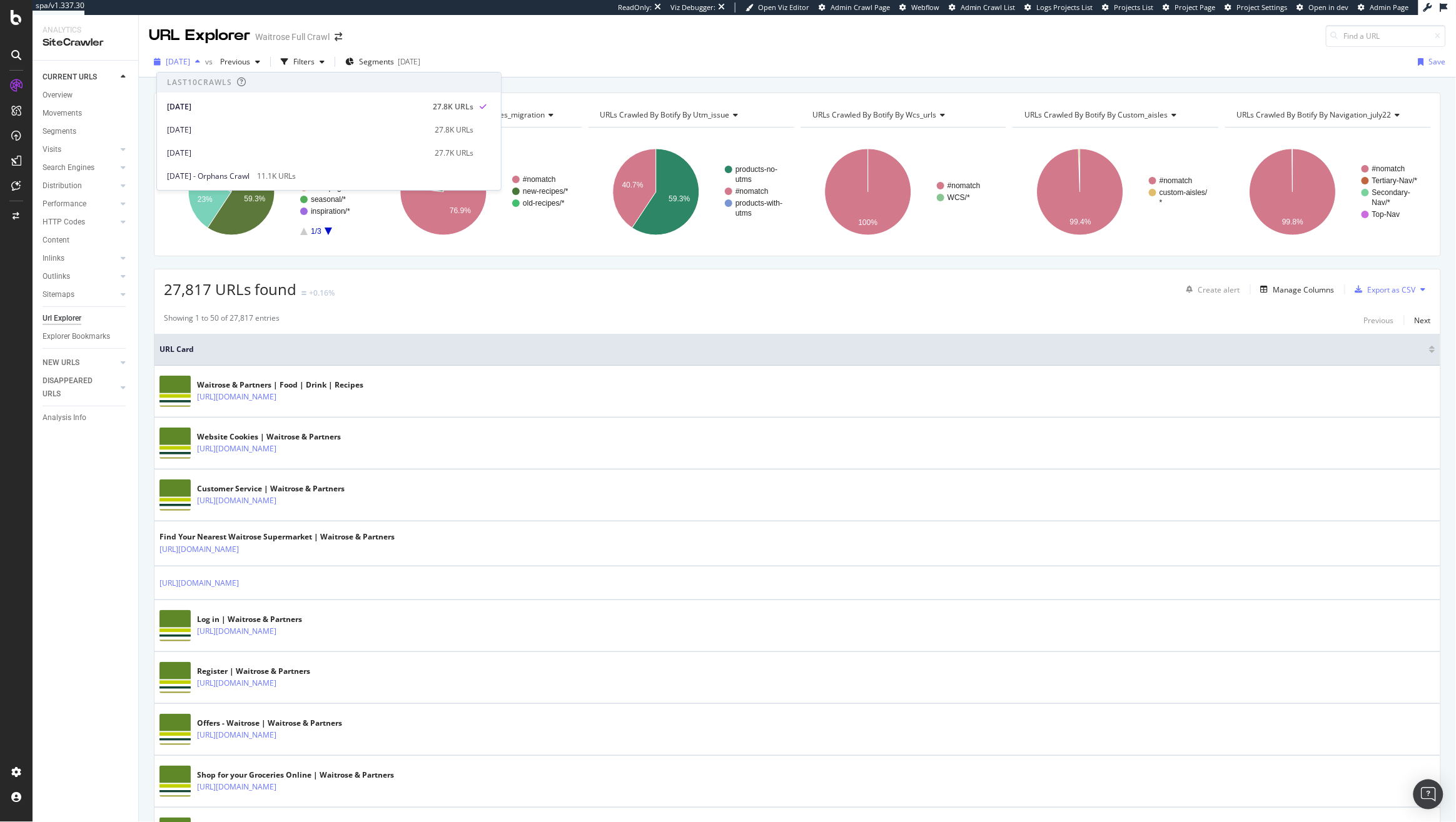
click at [190, 66] on span "[DATE]" at bounding box center [178, 61] width 24 height 11
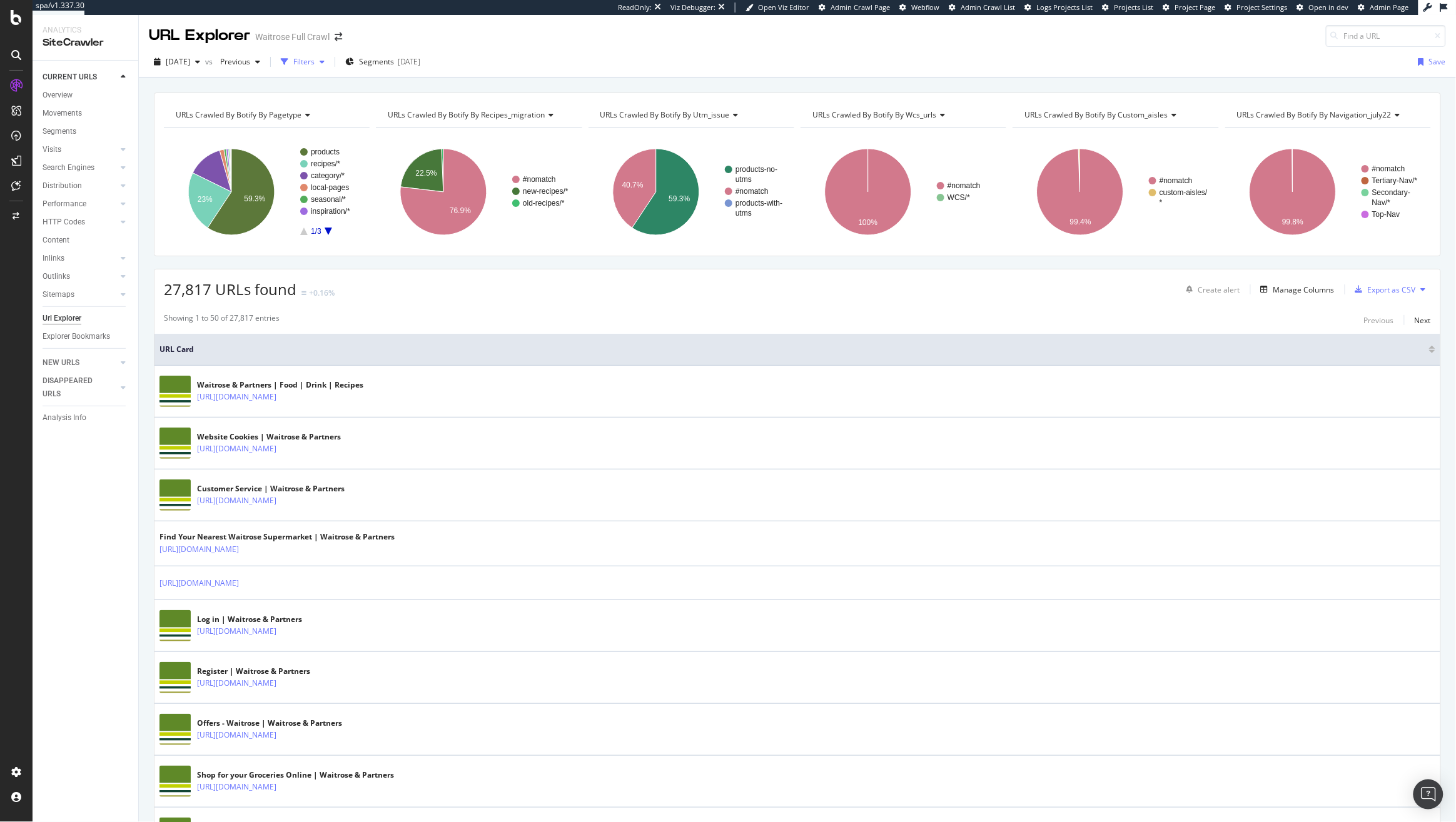
click at [314, 61] on div "Filters" at bounding box center [304, 61] width 21 height 11
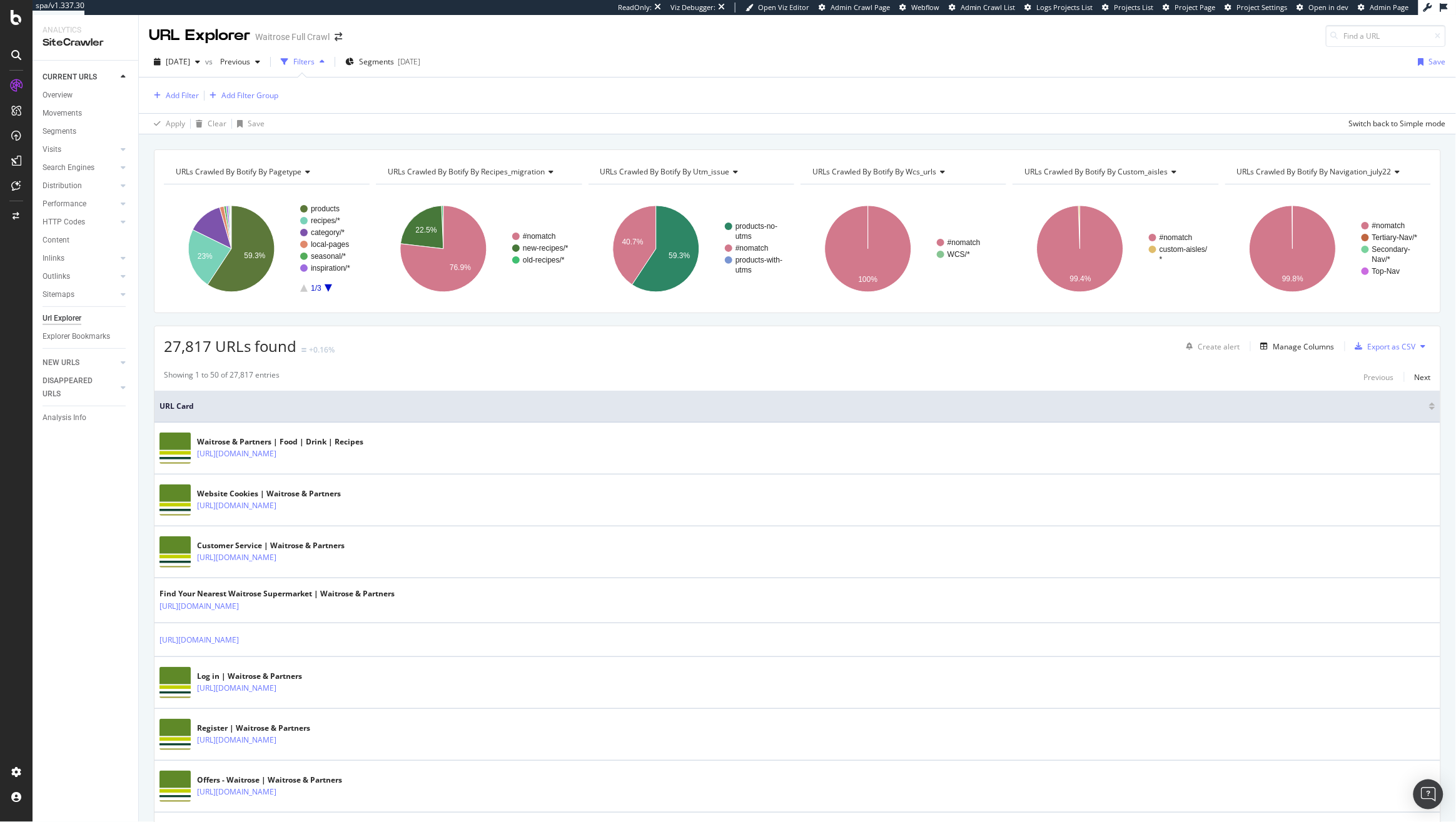
click at [394, 73] on div "[DATE] vs Previous Filters Segments [DATE] Save" at bounding box center [797, 64] width 1317 height 25
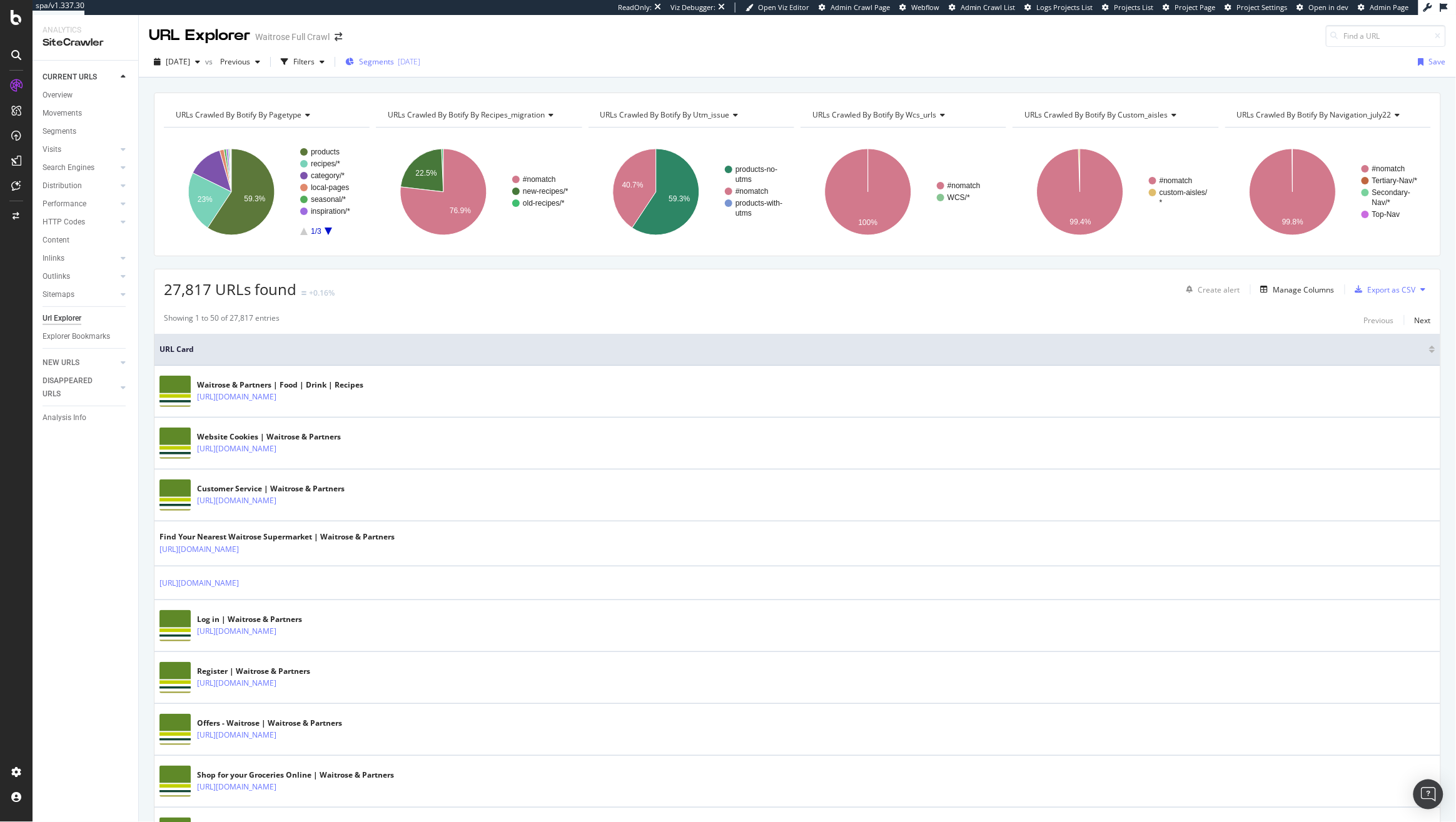
click at [394, 64] on span "Segments" at bounding box center [376, 61] width 35 height 11
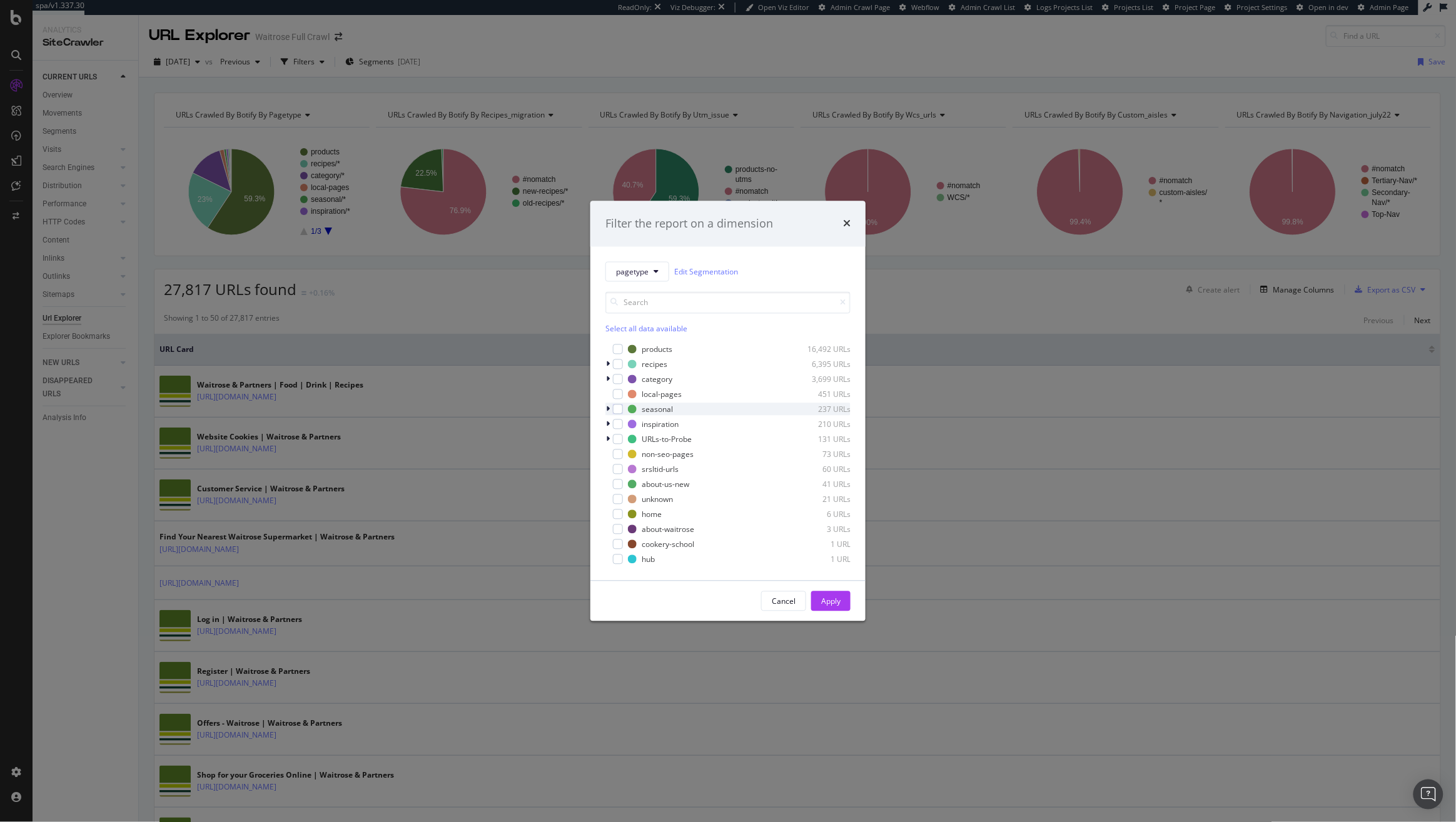
click at [608, 412] on icon "modal" at bounding box center [607, 409] width 4 height 8
click at [615, 423] on icon "modal" at bounding box center [615, 419] width 4 height 8
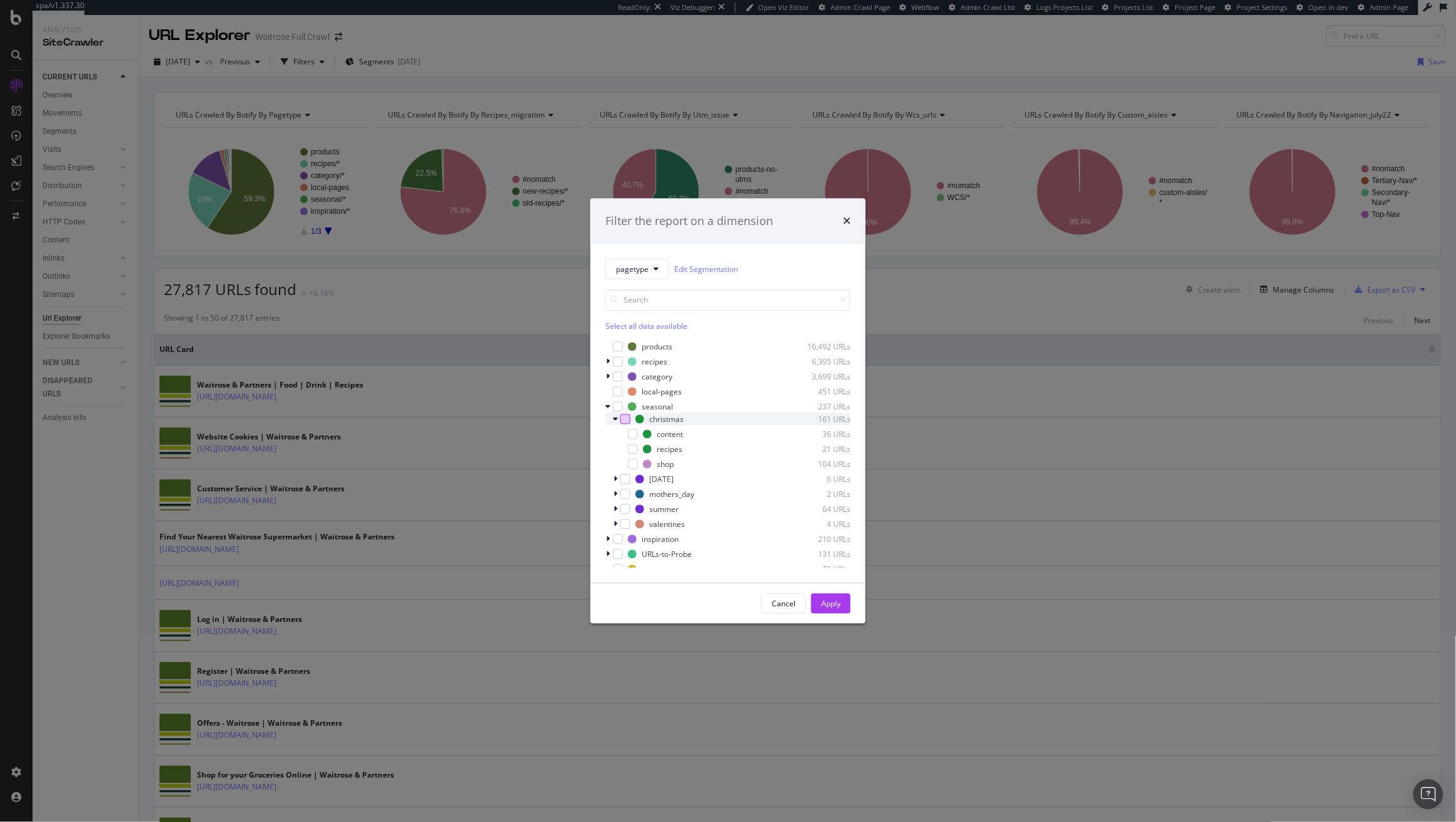
click at [622, 423] on div "modal" at bounding box center [625, 419] width 10 height 10
click at [622, 423] on div "modal" at bounding box center [625, 419] width 10 height 10
click at [629, 445] on div "modal" at bounding box center [632, 450] width 10 height 10
click at [837, 602] on div "Apply" at bounding box center [830, 603] width 19 height 11
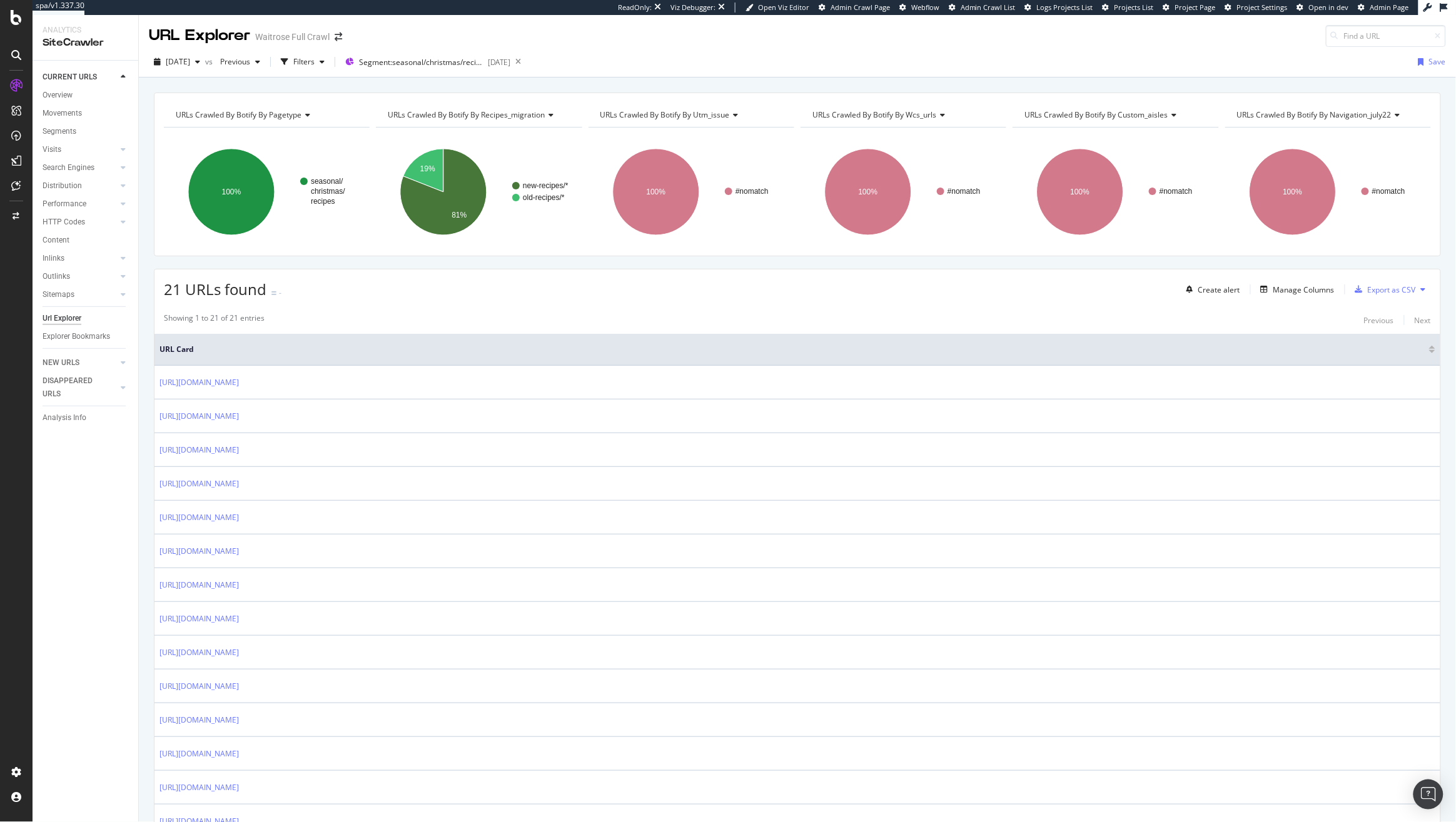
click at [506, 319] on div "Showing 1 to 21 of 21 entries Previous Next" at bounding box center [797, 319] width 1286 height 15
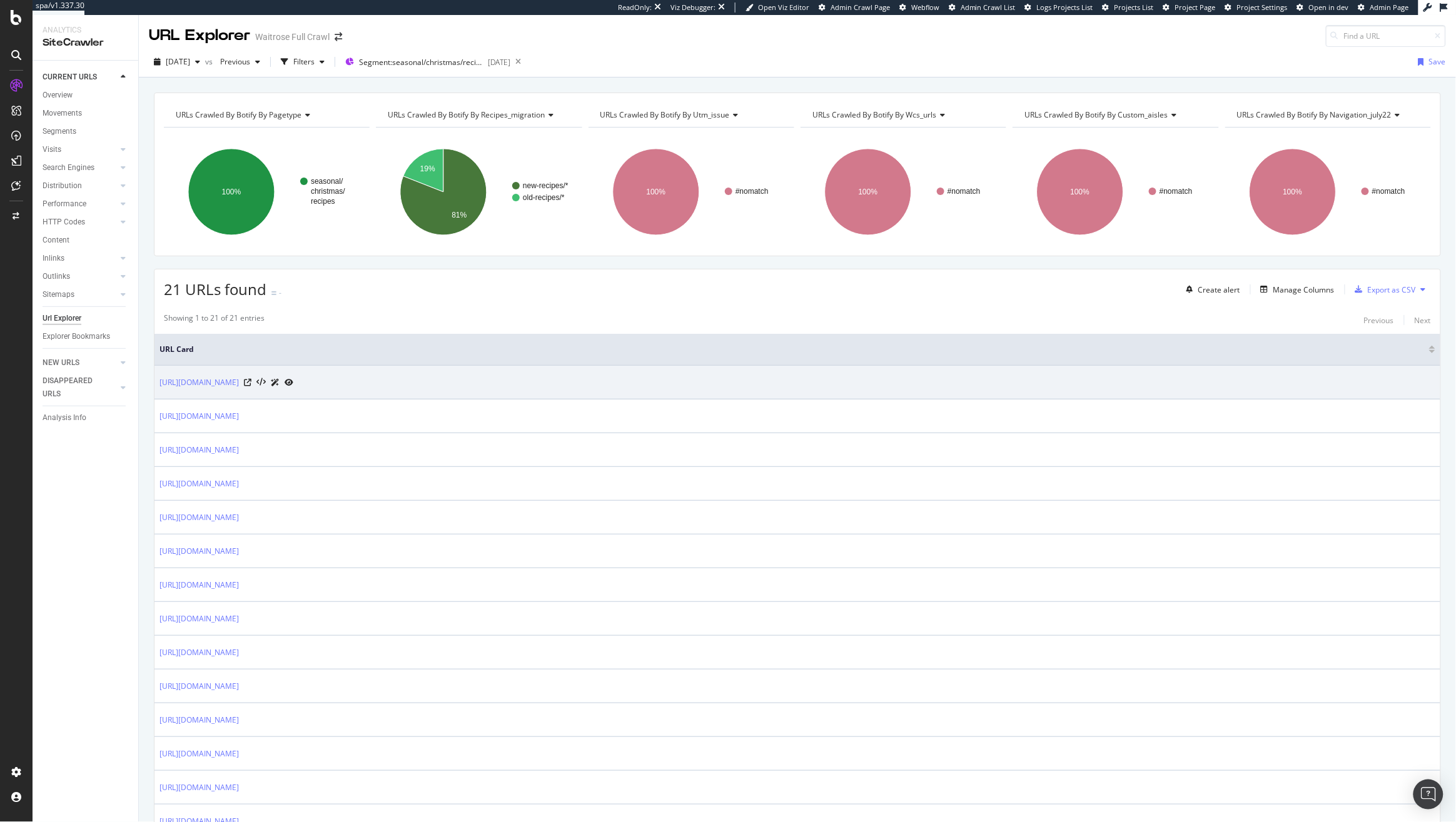
drag, startPoint x: 466, startPoint y: 388, endPoint x: 155, endPoint y: 383, distance: 311.0
click at [155, 383] on td "https://www.waitrose.com/ecom/recipes/special-occasion/christmas/christmas-left…" at bounding box center [797, 382] width 1286 height 34
copy link "https://www.waitrose.com/ecom/recipes/special-occasion/christmas/christmas-left…"
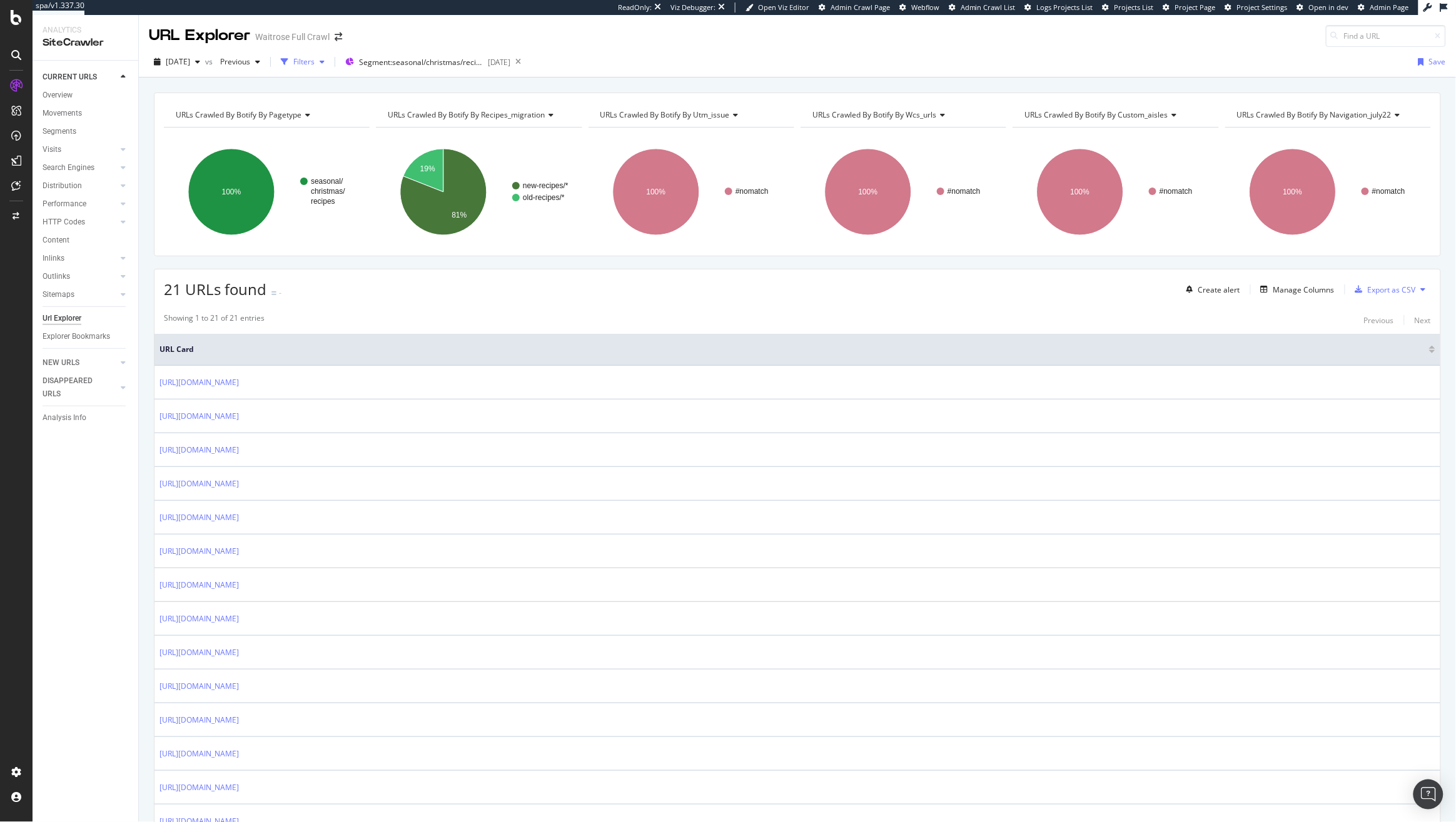
click at [326, 52] on button "Filters" at bounding box center [302, 62] width 53 height 20
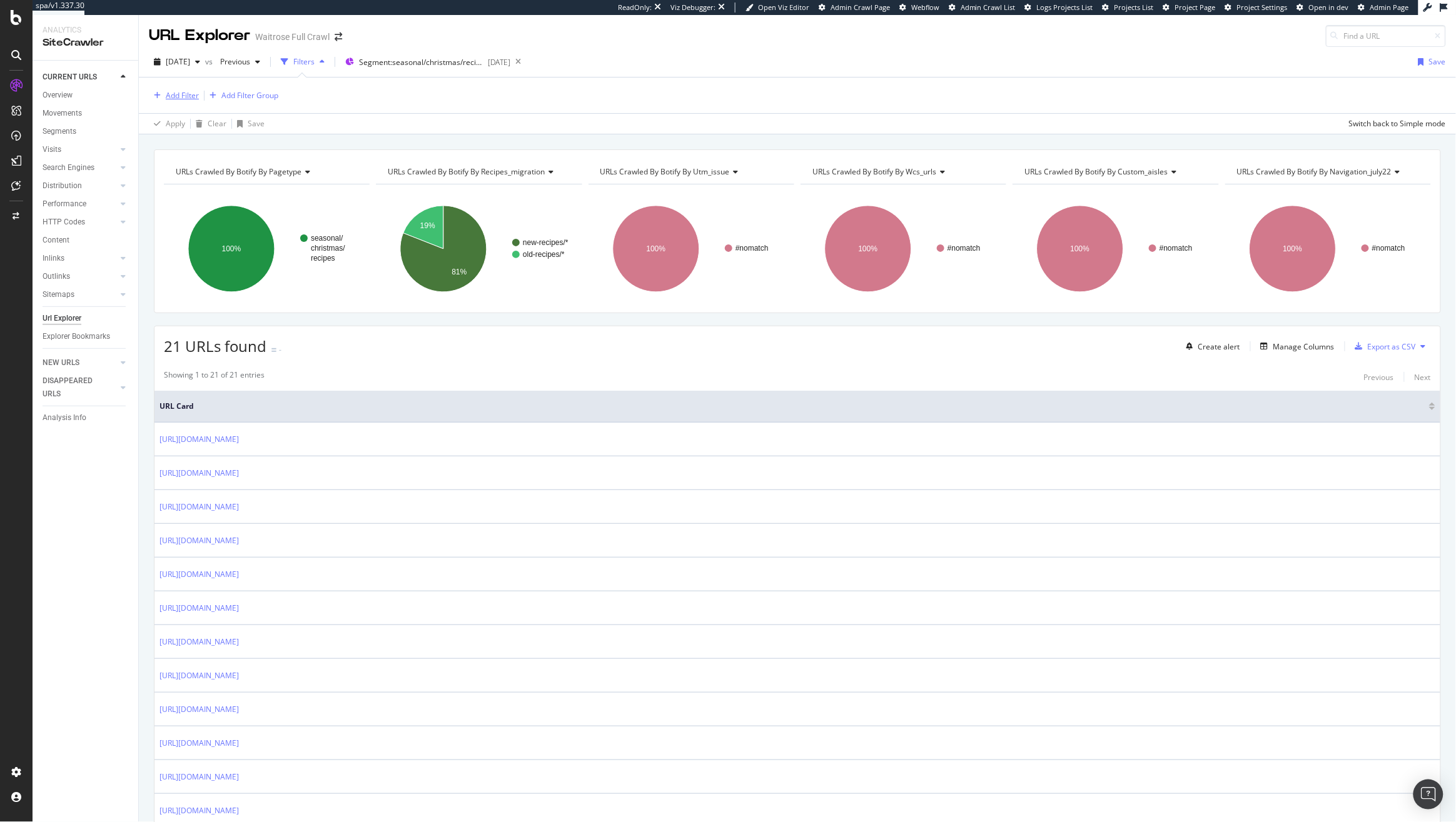
click at [188, 93] on div "Add Filter" at bounding box center [182, 95] width 33 height 11
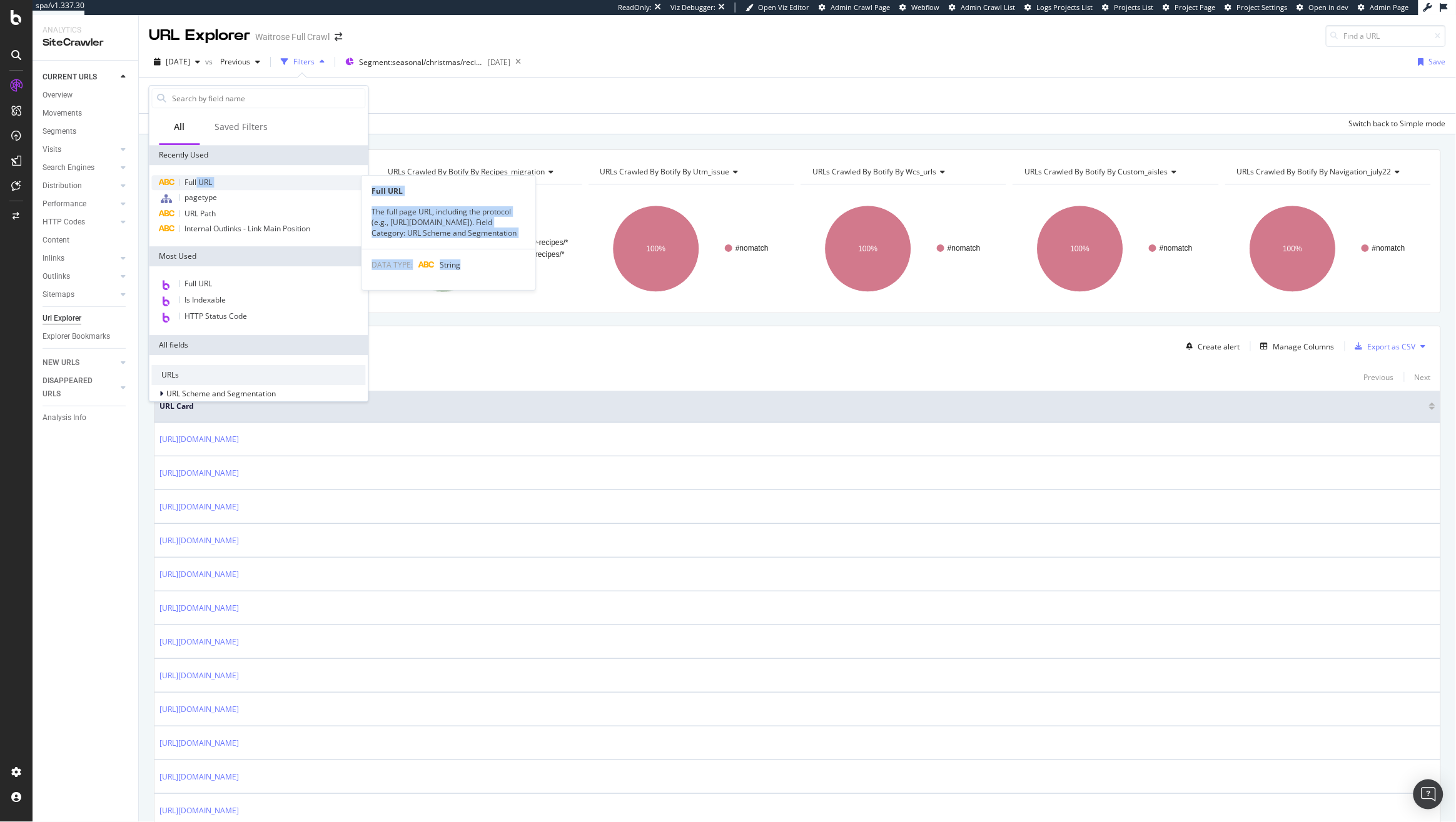
drag, startPoint x: 194, startPoint y: 190, endPoint x: 198, endPoint y: 184, distance: 7.2
click at [198, 184] on div "Full URL Full URL The full page URL, including the protocol (e.g., https://www.…" at bounding box center [259, 206] width 214 height 61
click at [198, 184] on span "Full URL" at bounding box center [199, 182] width 28 height 11
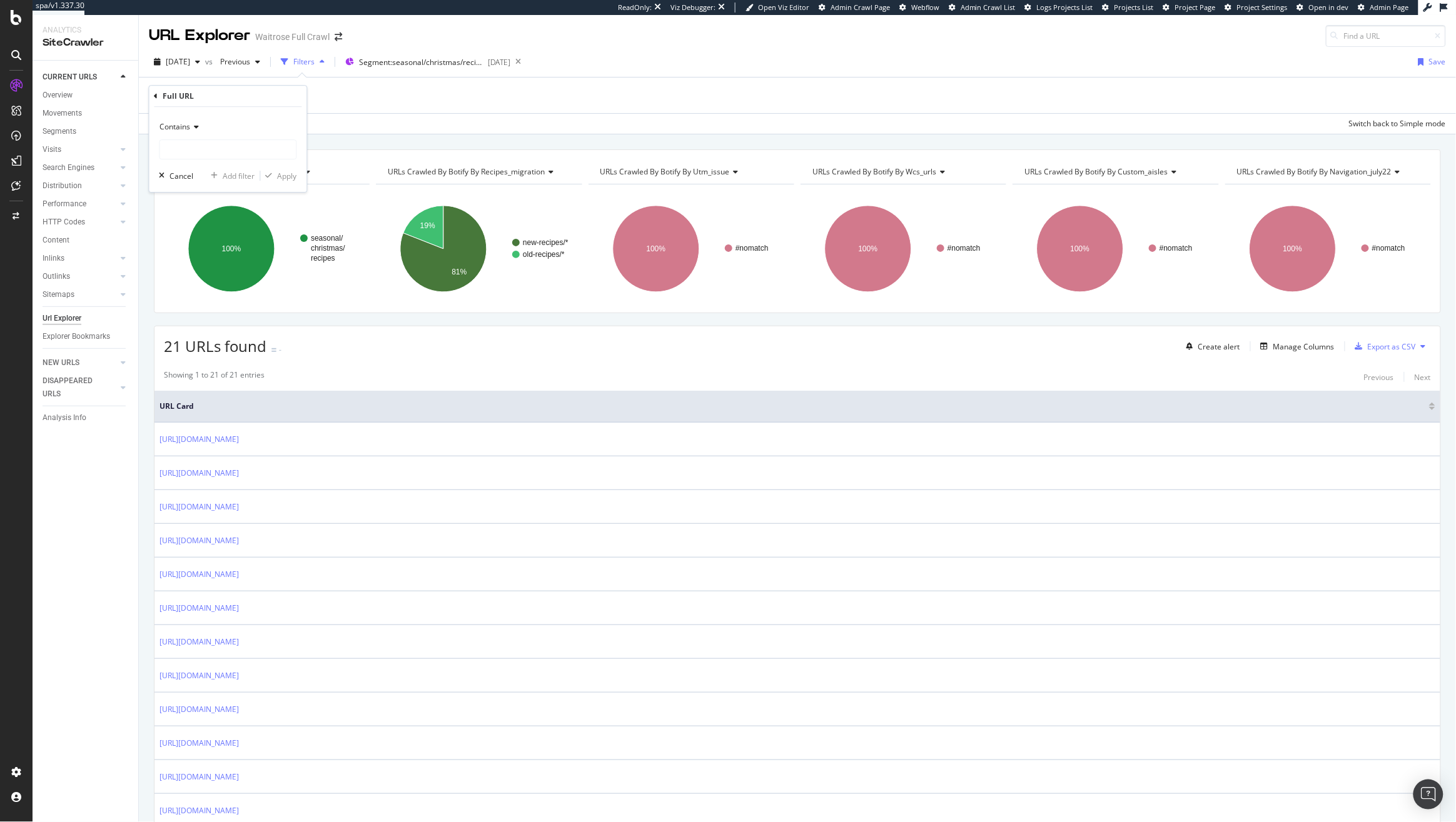
click at [175, 125] on span "Contains" at bounding box center [175, 126] width 31 height 11
click at [175, 148] on span "Equal to" at bounding box center [179, 153] width 28 height 11
click at [175, 148] on input "text" at bounding box center [227, 150] width 136 height 20
type input "https://www.waitrose.com/ecom/recipes/special-occasion/christmas/christmas-left…"
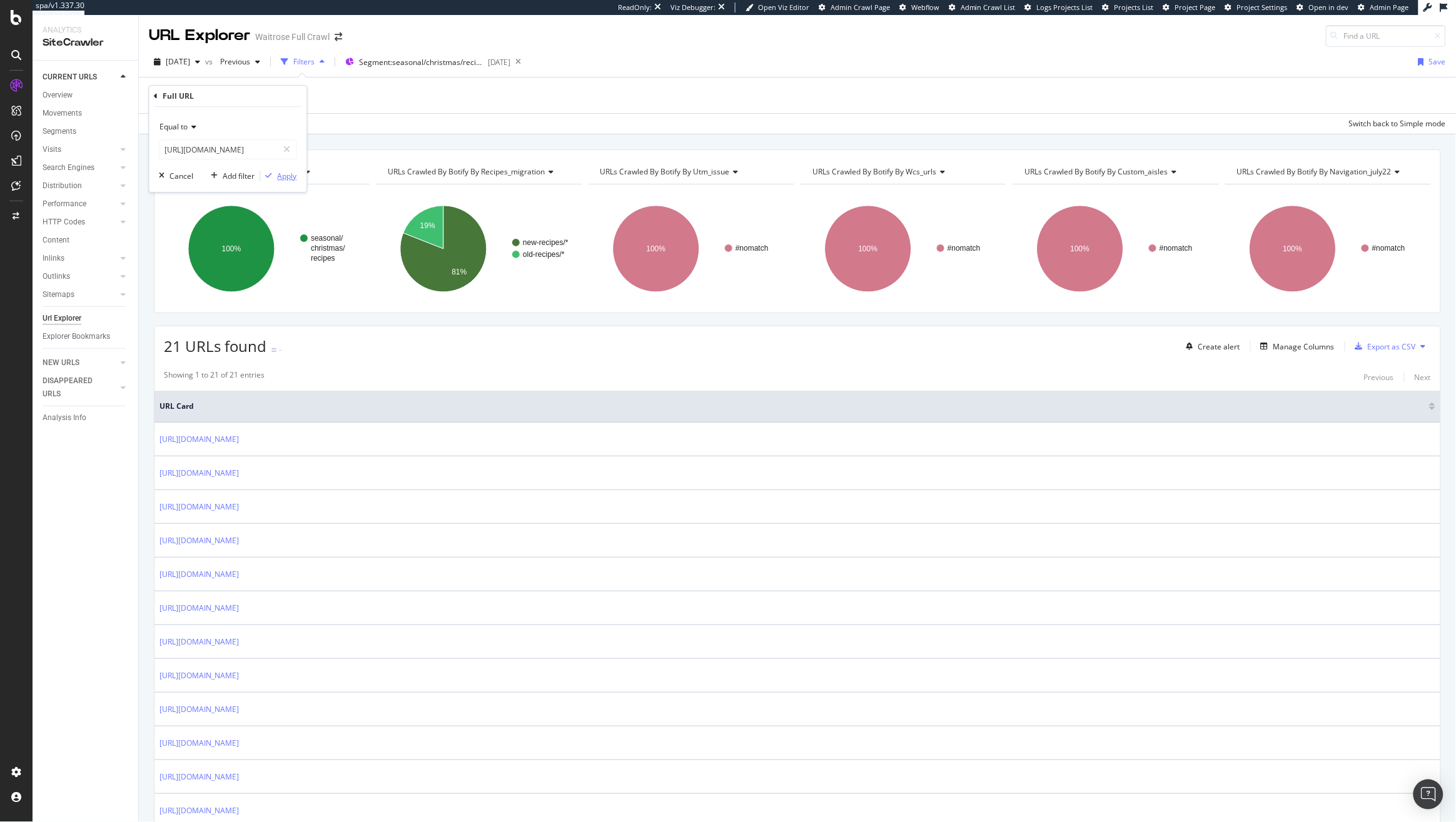
scroll to position [0, 0]
click at [277, 175] on div "Apply" at bounding box center [287, 175] width 19 height 11
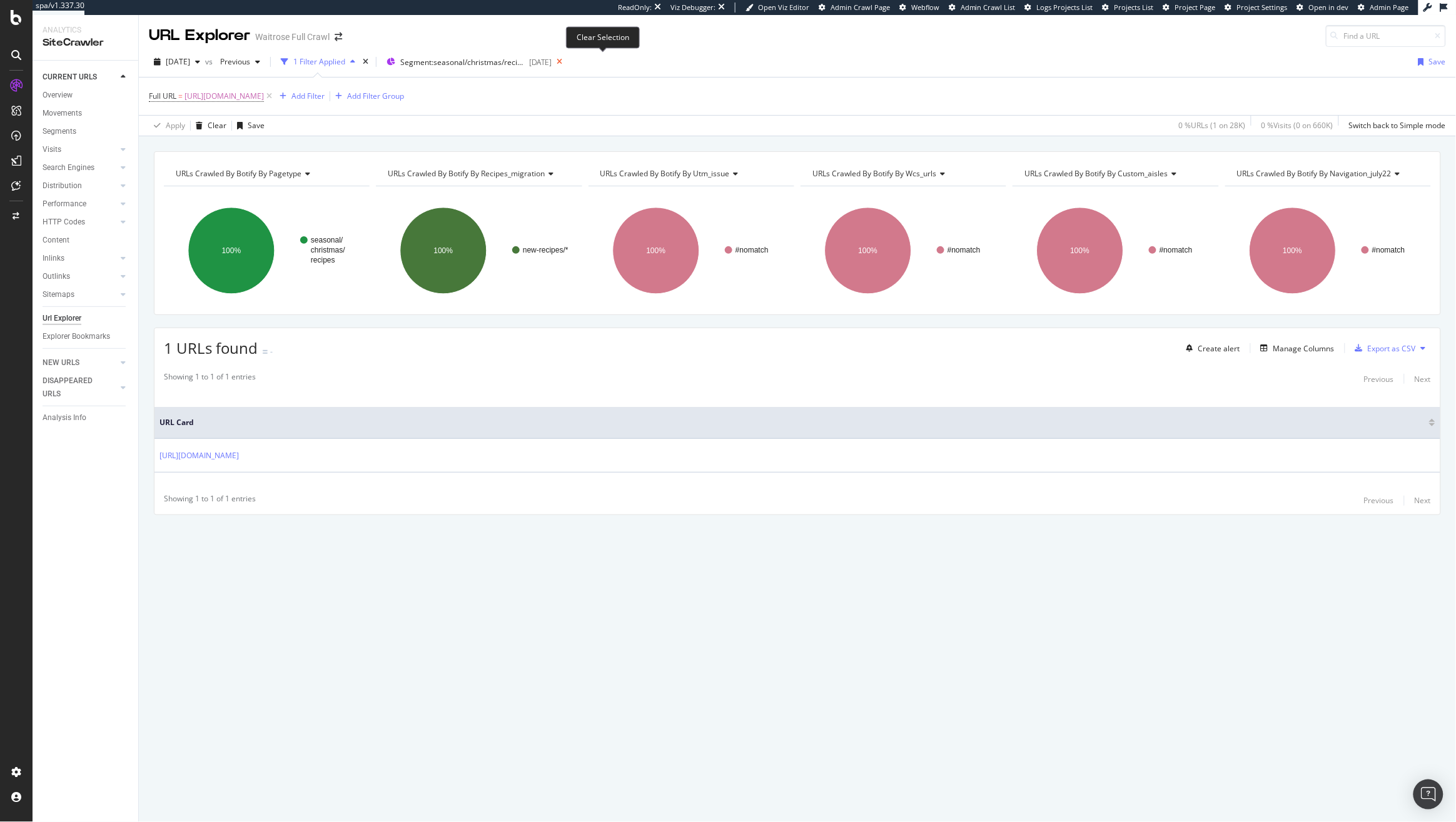
click at [567, 61] on icon at bounding box center [559, 62] width 16 height 18
click at [1288, 357] on div "Create alert Manage Columns Export as CSV" at bounding box center [1306, 349] width 250 height 21
click at [1289, 344] on div "Manage Columns" at bounding box center [1303, 348] width 61 height 11
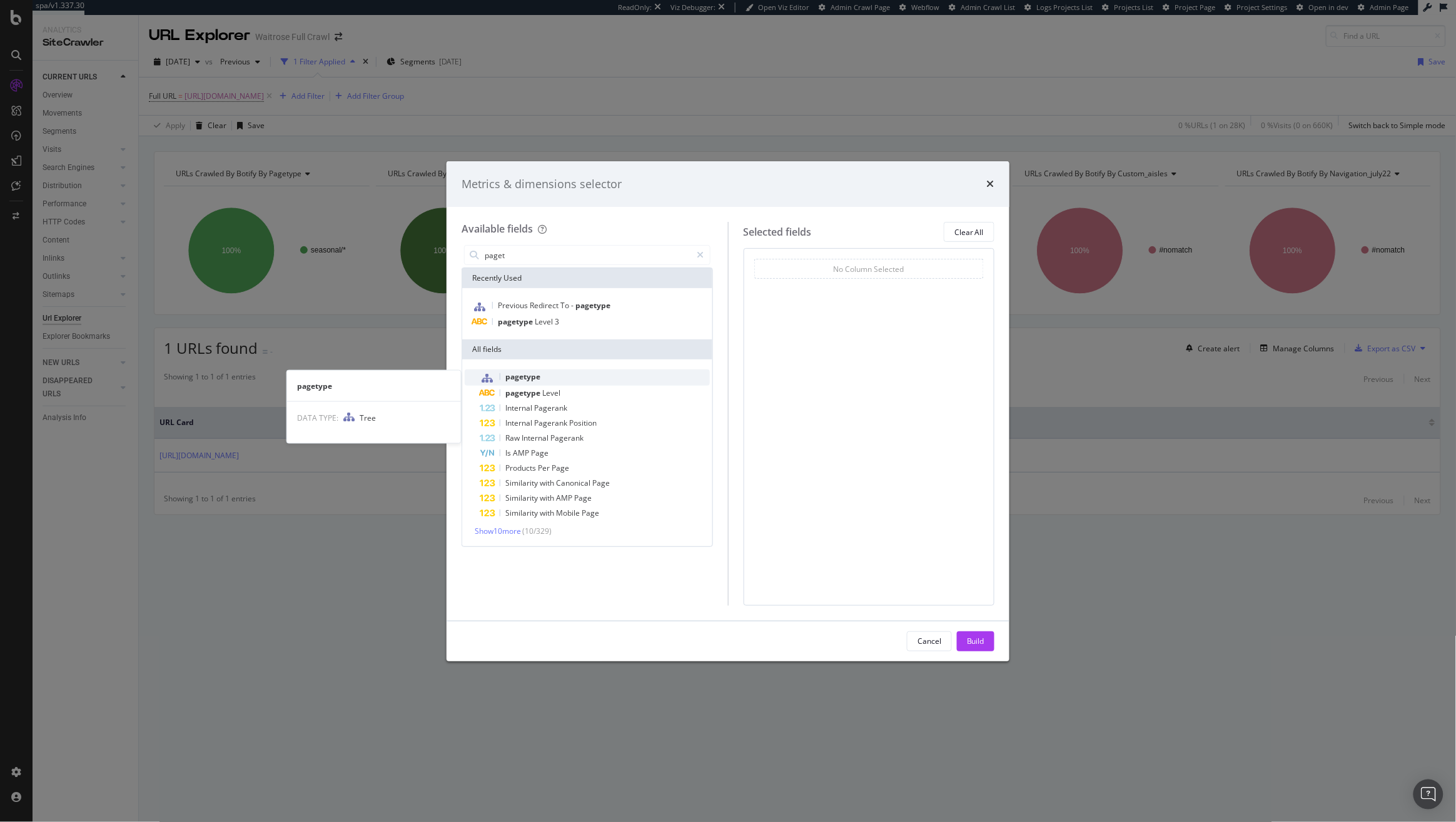
type input "paget"
click at [568, 377] on div "pagetype" at bounding box center [595, 377] width 230 height 16
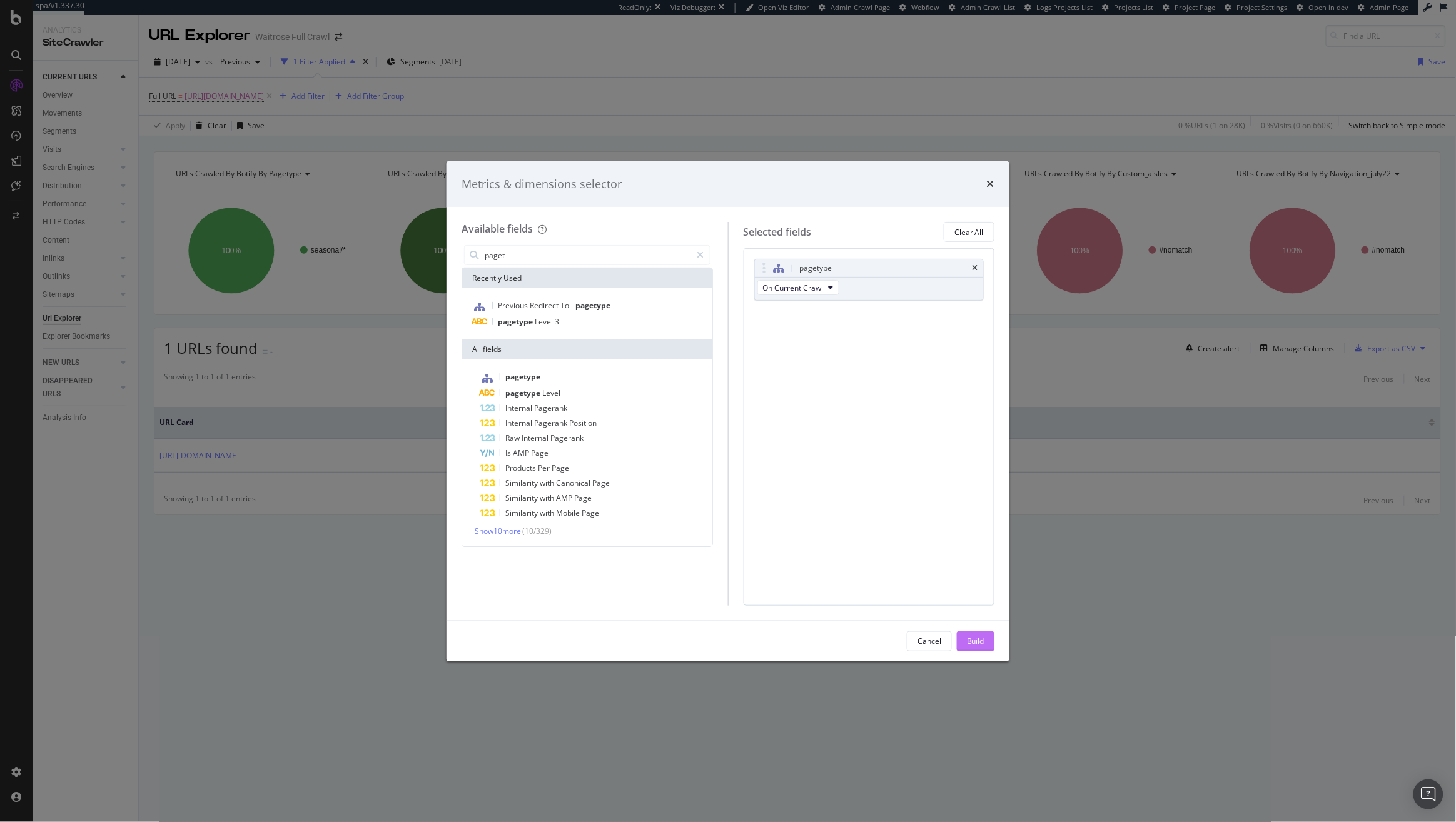
click at [973, 643] on div "Build" at bounding box center [975, 641] width 18 height 11
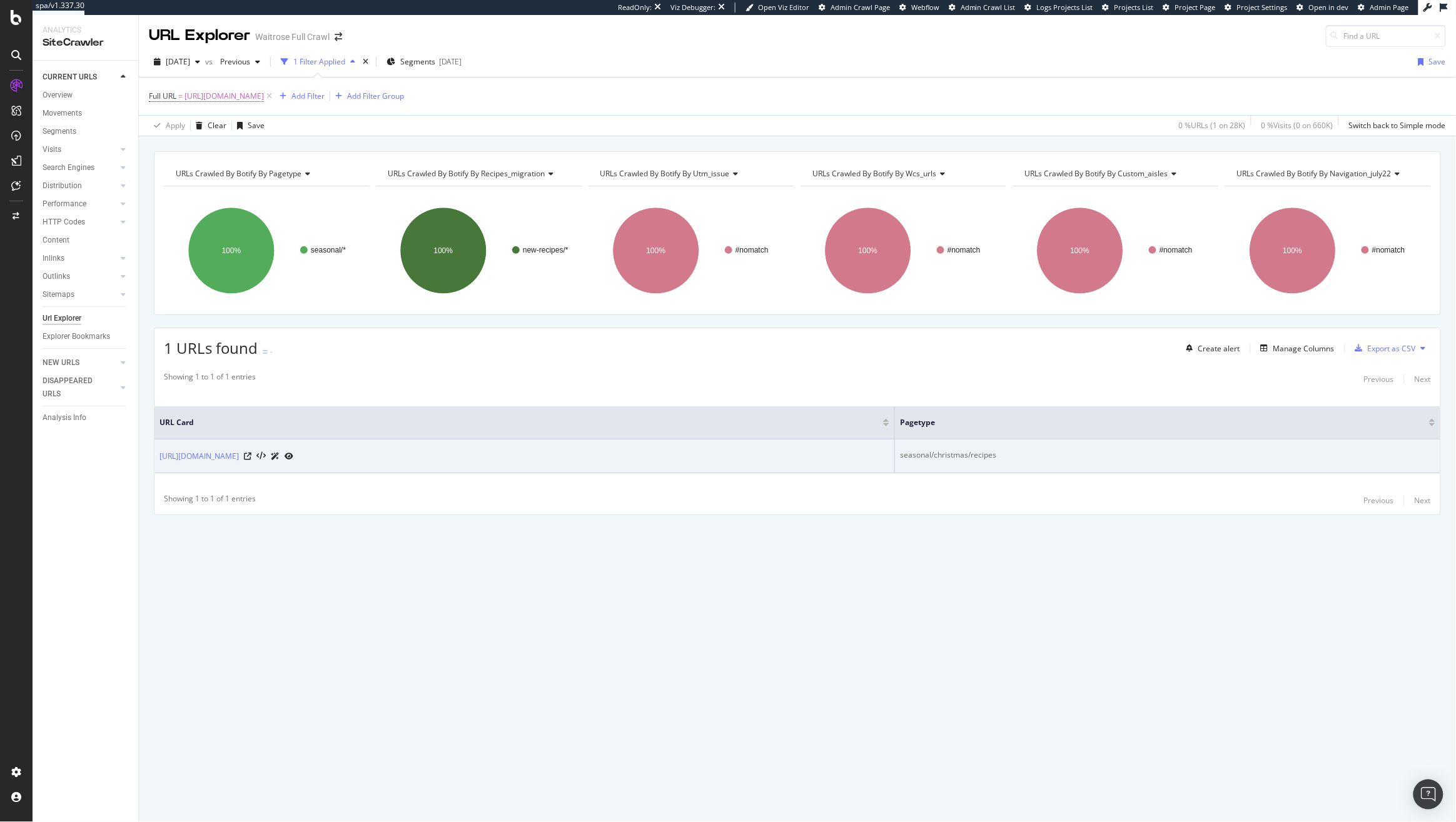
click at [1240, 445] on td "seasonal/christmas/recipes" at bounding box center [1167, 456] width 545 height 34
click at [1232, 454] on td "seasonal/christmas/recipes" at bounding box center [1167, 456] width 545 height 34
copy div "seasonal/christmas/recipes"
click at [252, 458] on icon at bounding box center [247, 456] width 8 height 8
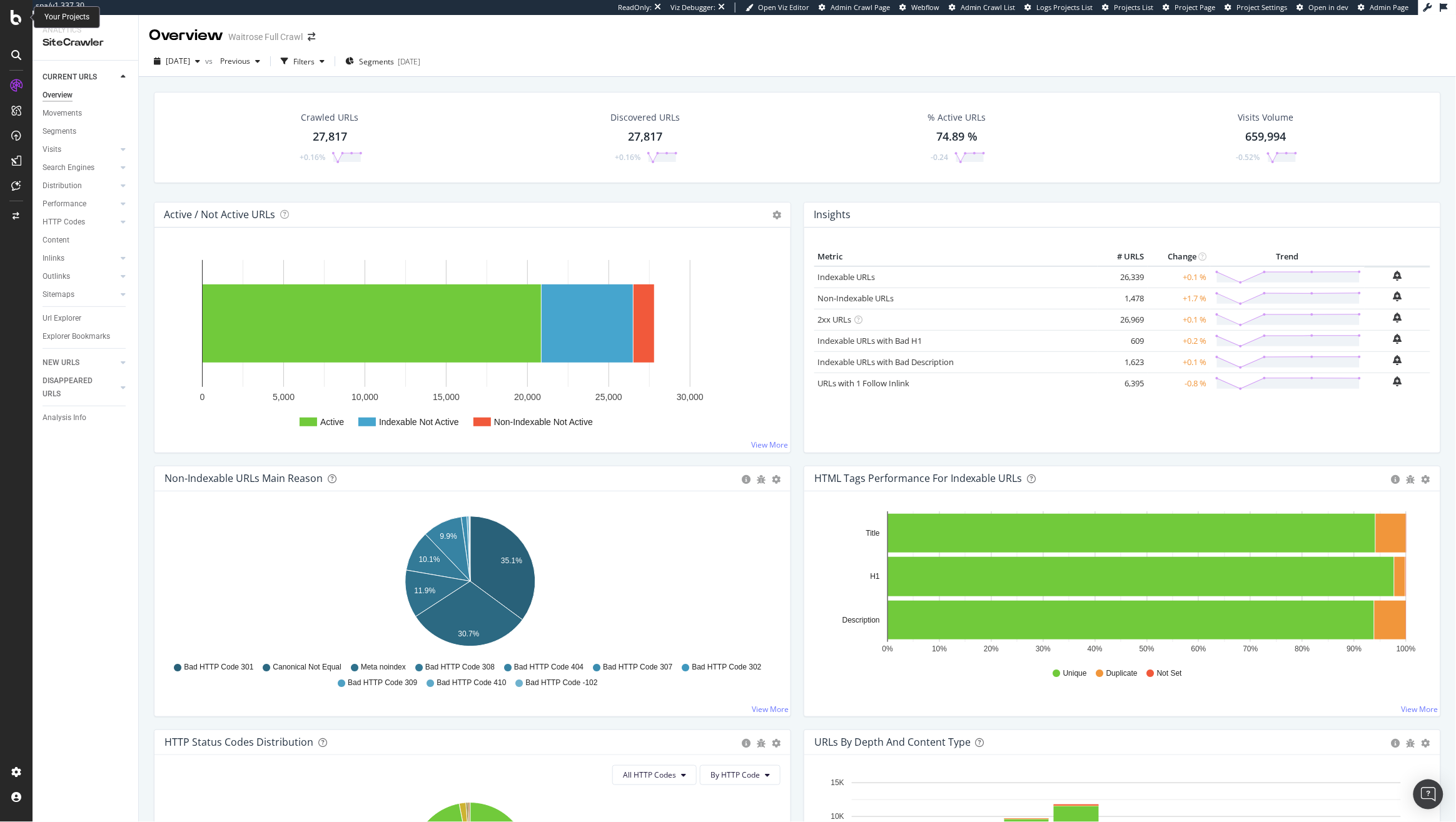
click at [17, 20] on icon at bounding box center [16, 17] width 11 height 15
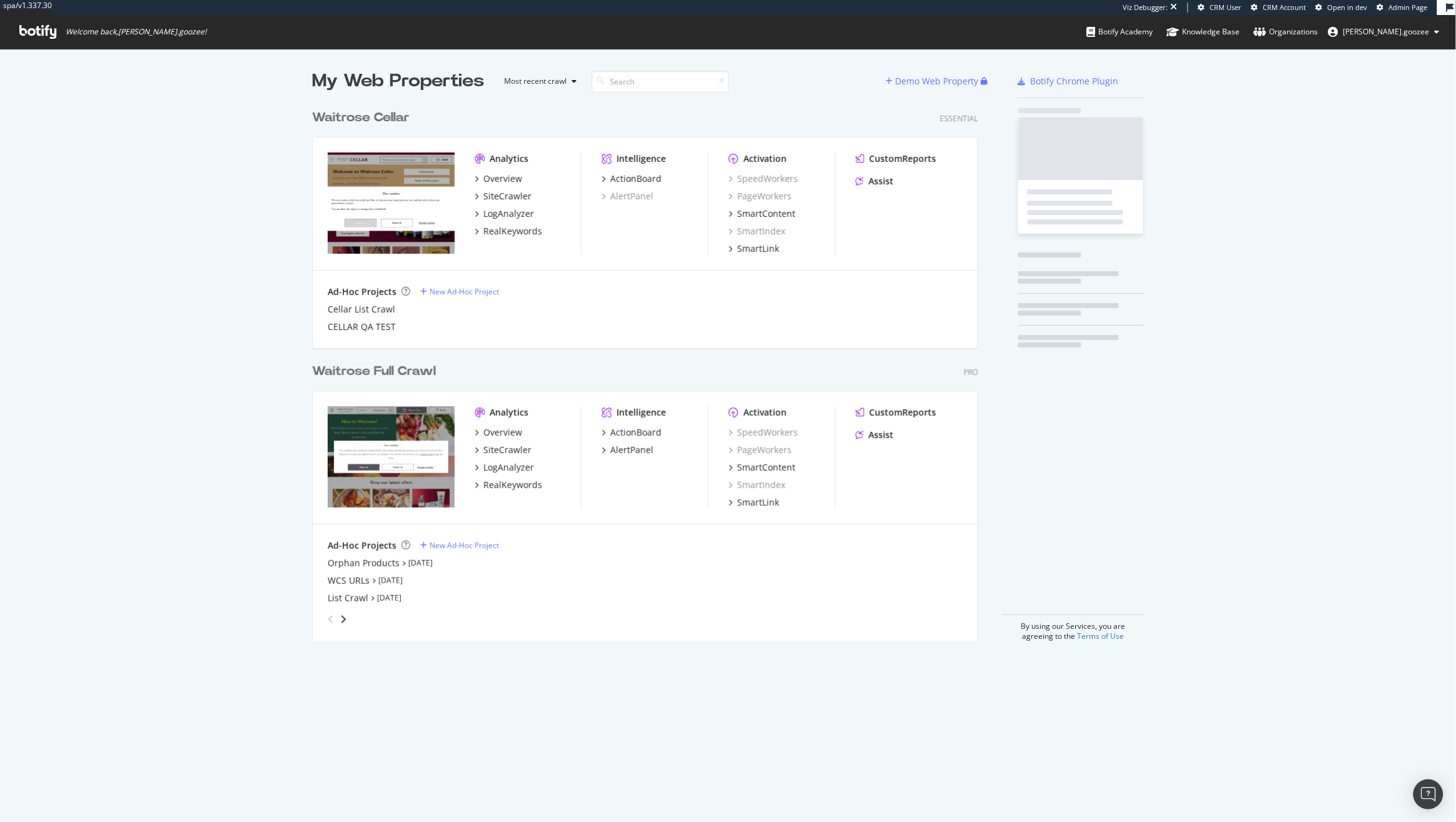
scroll to position [536, 664]
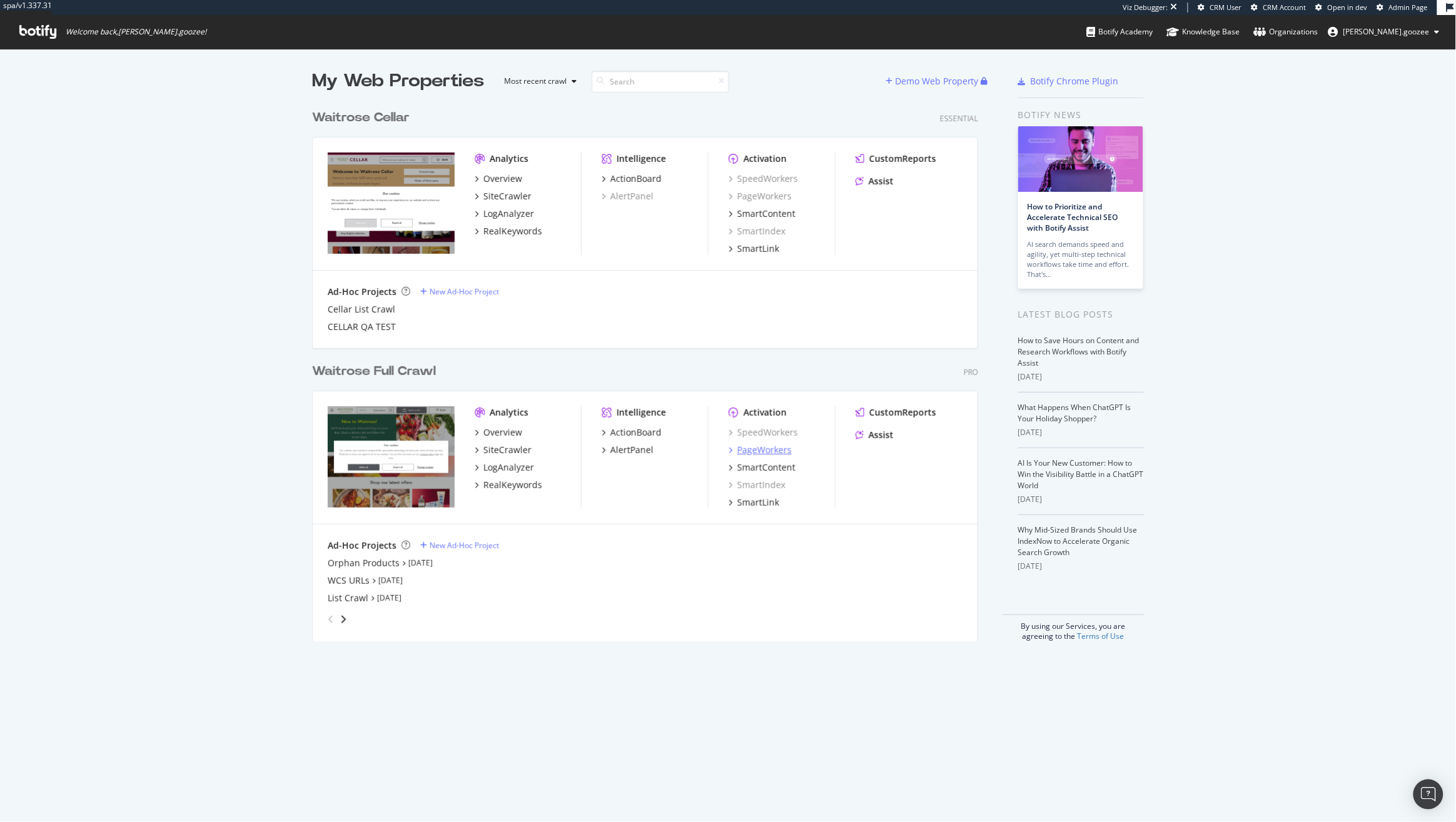
click at [747, 450] on div "PageWorkers" at bounding box center [764, 451] width 54 height 13
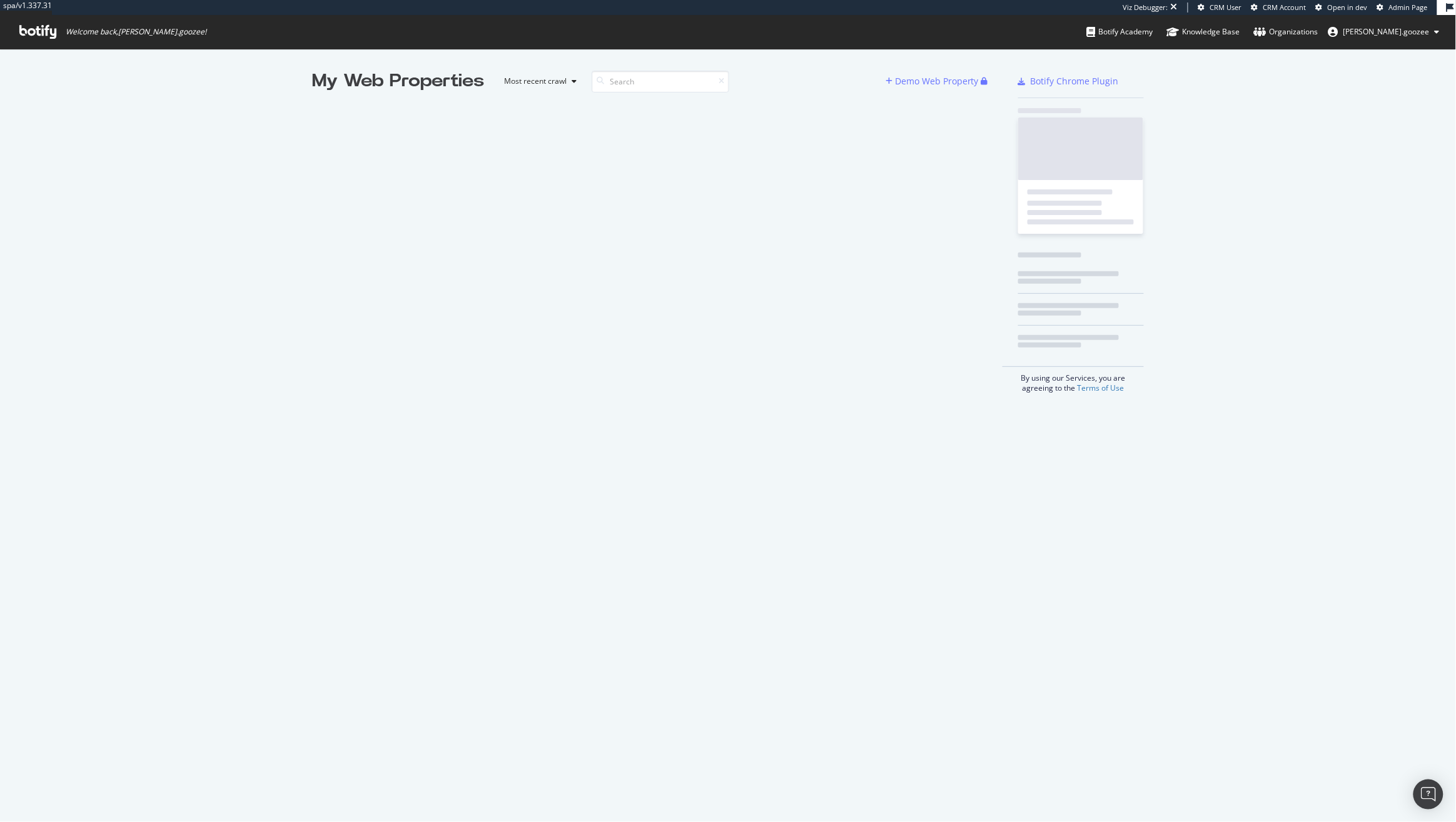
scroll to position [811, 1432]
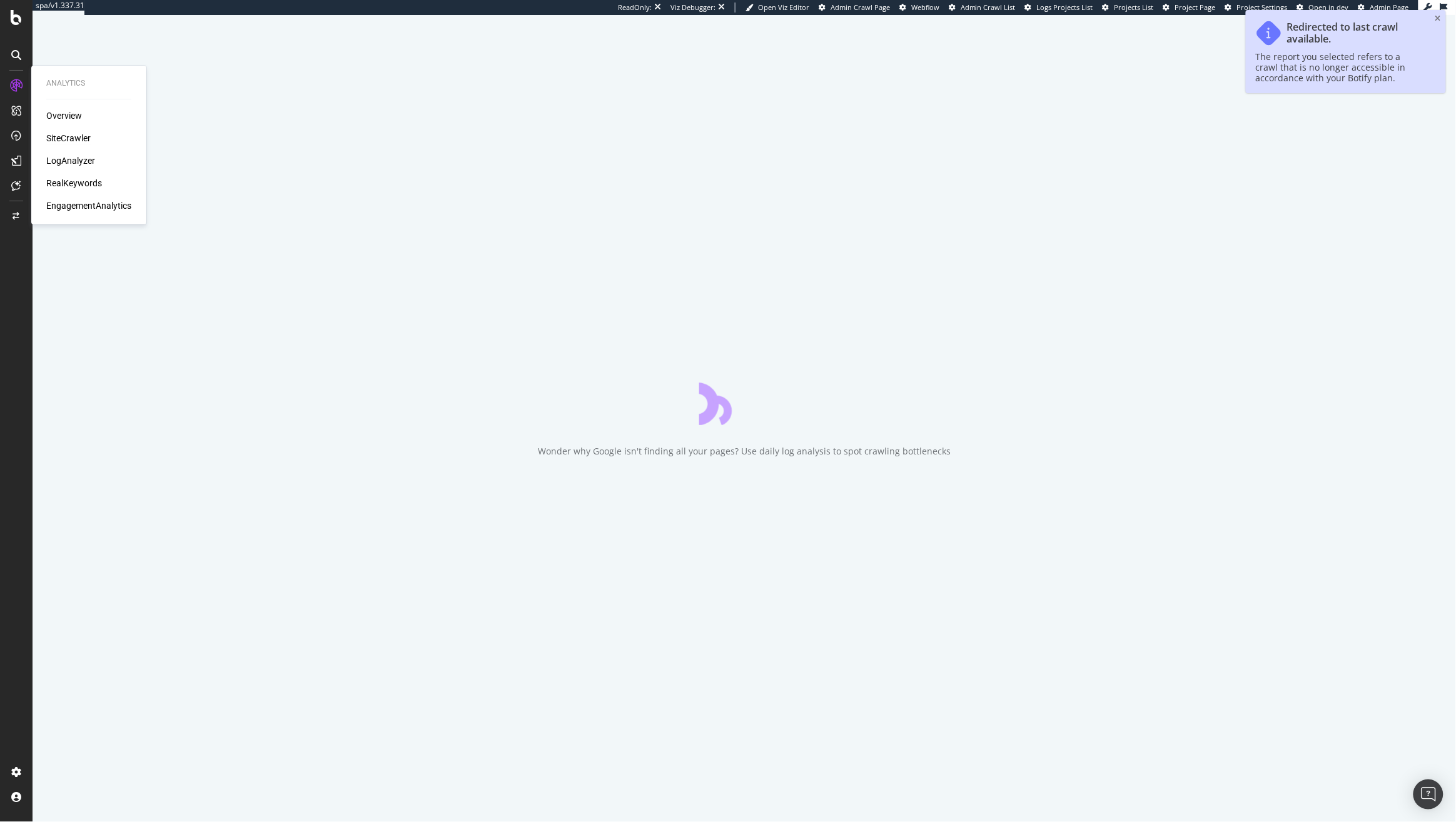
click at [81, 137] on div "SiteCrawler" at bounding box center [68, 138] width 44 height 13
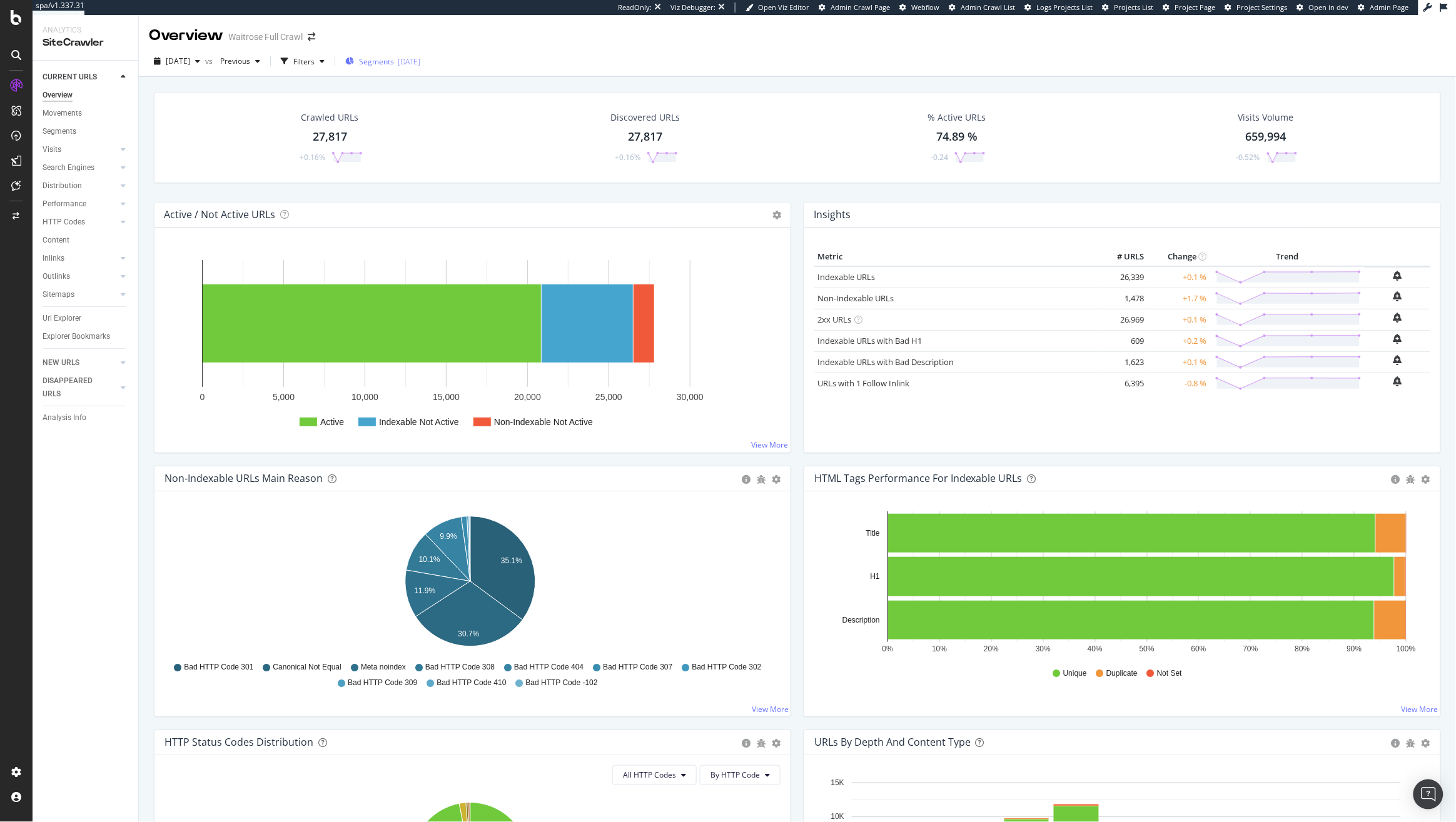
click at [420, 58] on div "Segments [DATE]" at bounding box center [382, 61] width 75 height 11
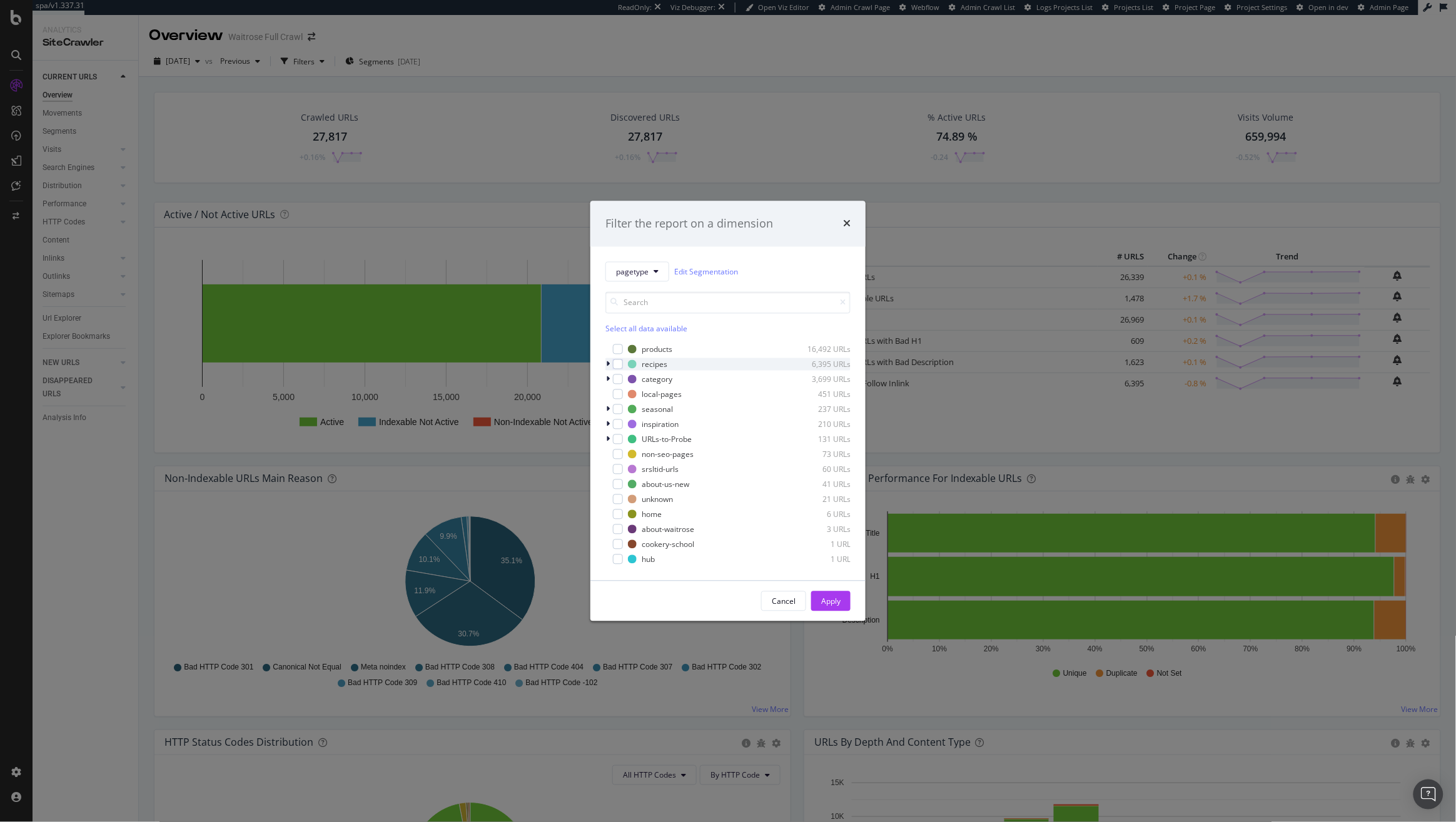
click at [607, 365] on icon "modal" at bounding box center [607, 364] width 4 height 8
click at [612, 373] on div "category 754 URLs" at bounding box center [728, 375] width 245 height 13
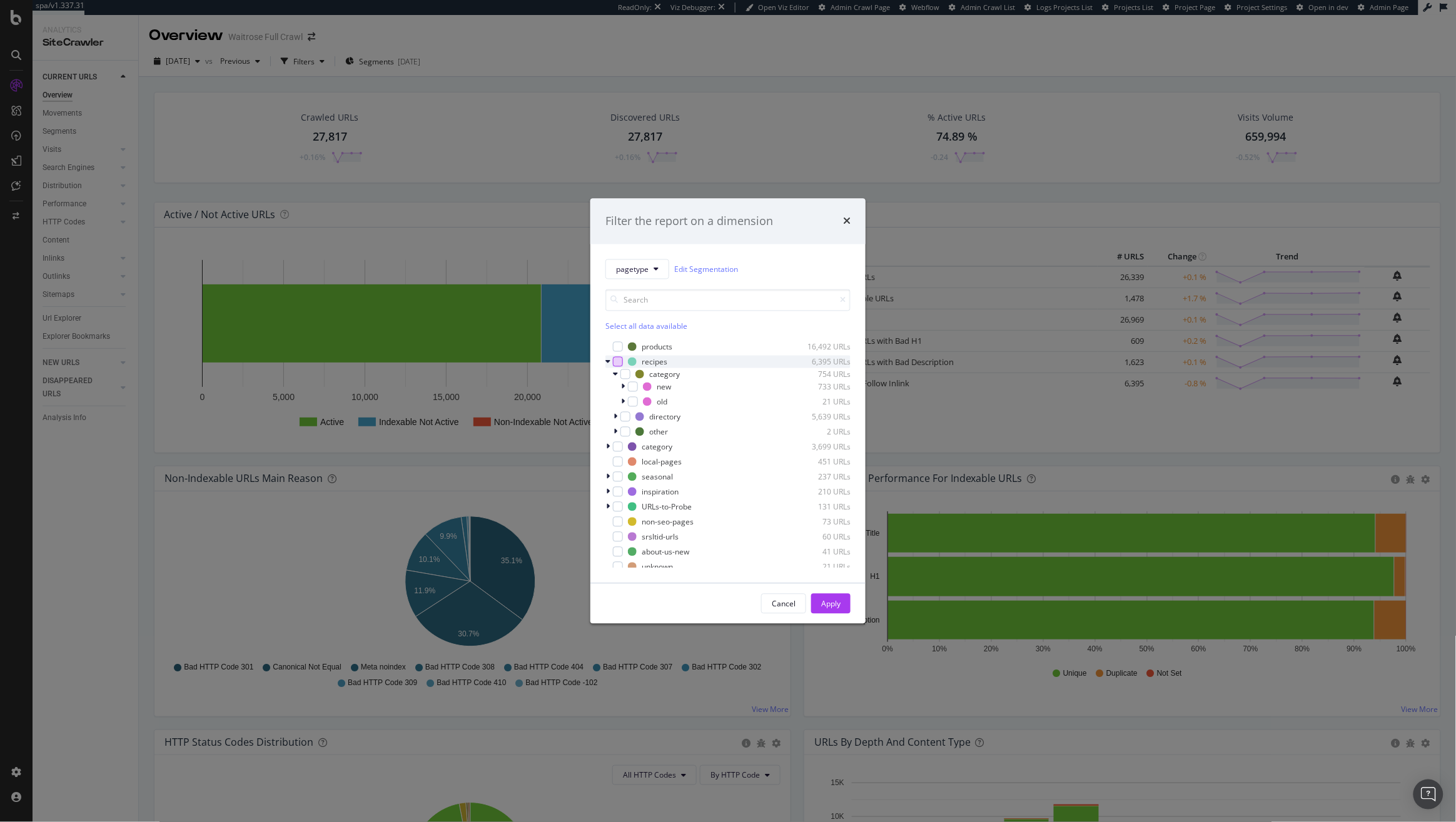
click at [612, 361] on div "modal" at bounding box center [617, 362] width 10 height 10
click at [617, 374] on div "modal" at bounding box center [616, 375] width 8 height 13
